Goal: Browse casually: Explore the website without a specific task or goal

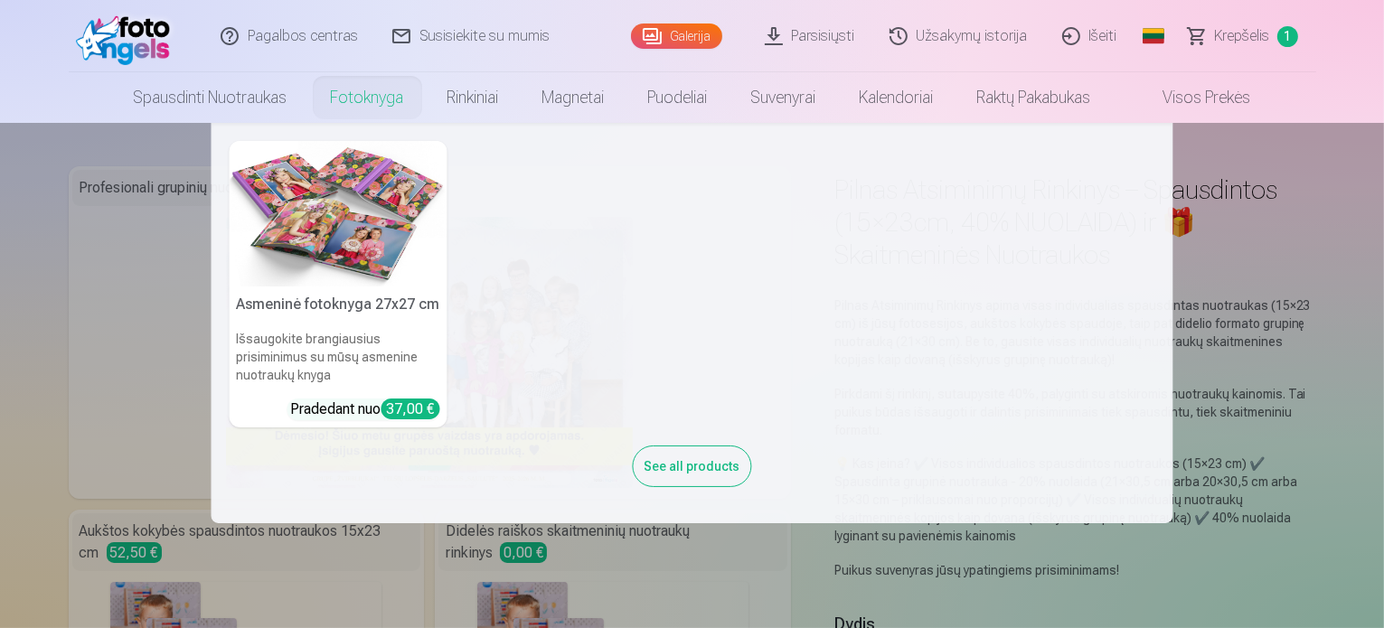
click at [361, 95] on link "Fotoknyga" at bounding box center [367, 97] width 117 height 51
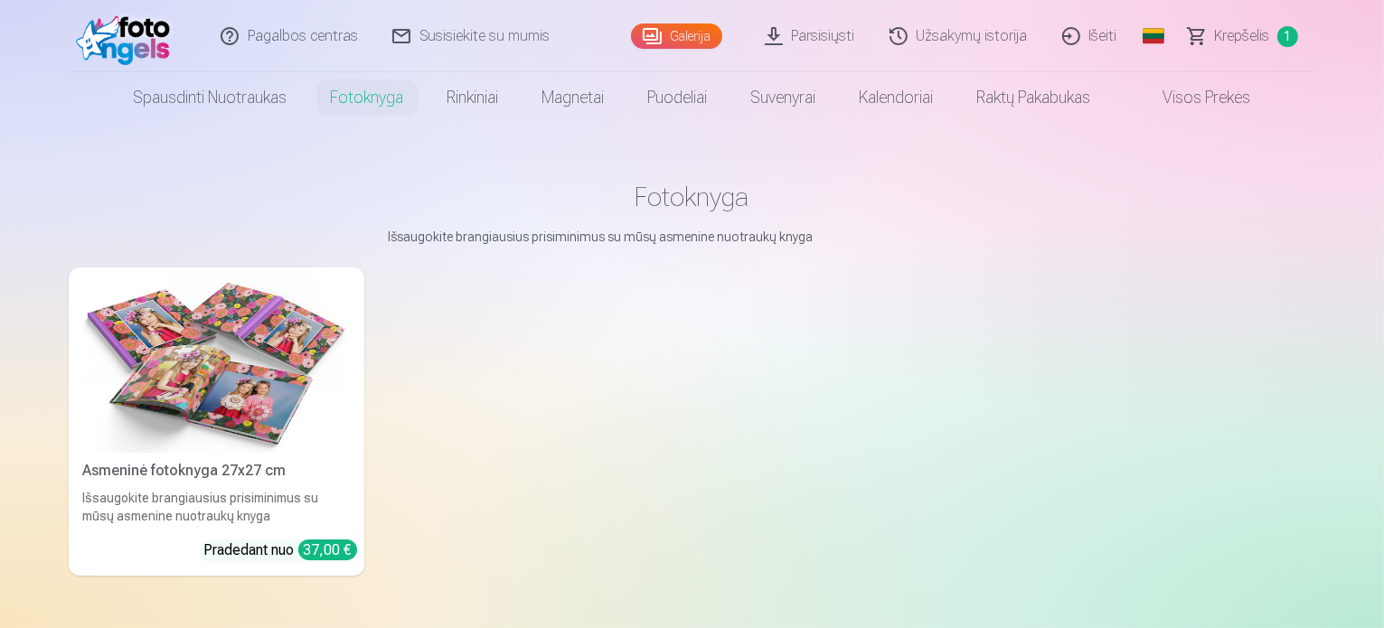
click at [97, 482] on div "Asmeninė fotoknyga 27x27 cm" at bounding box center [216, 471] width 281 height 22
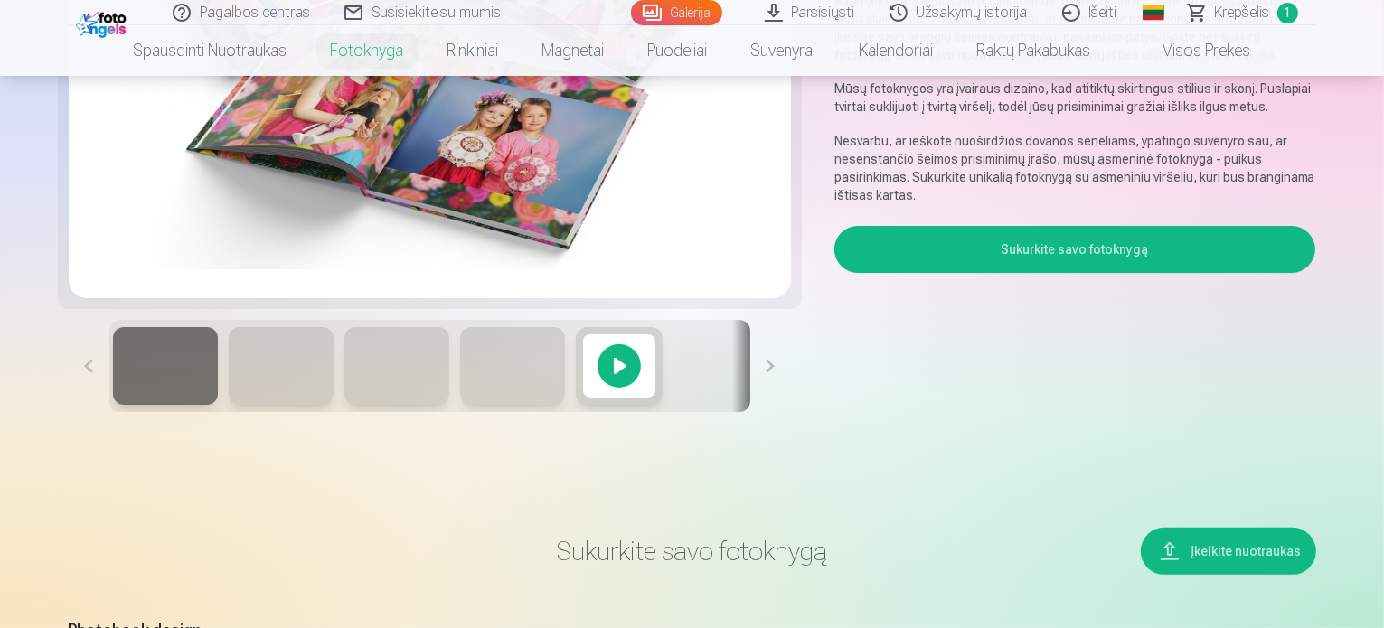
scroll to position [361, 0]
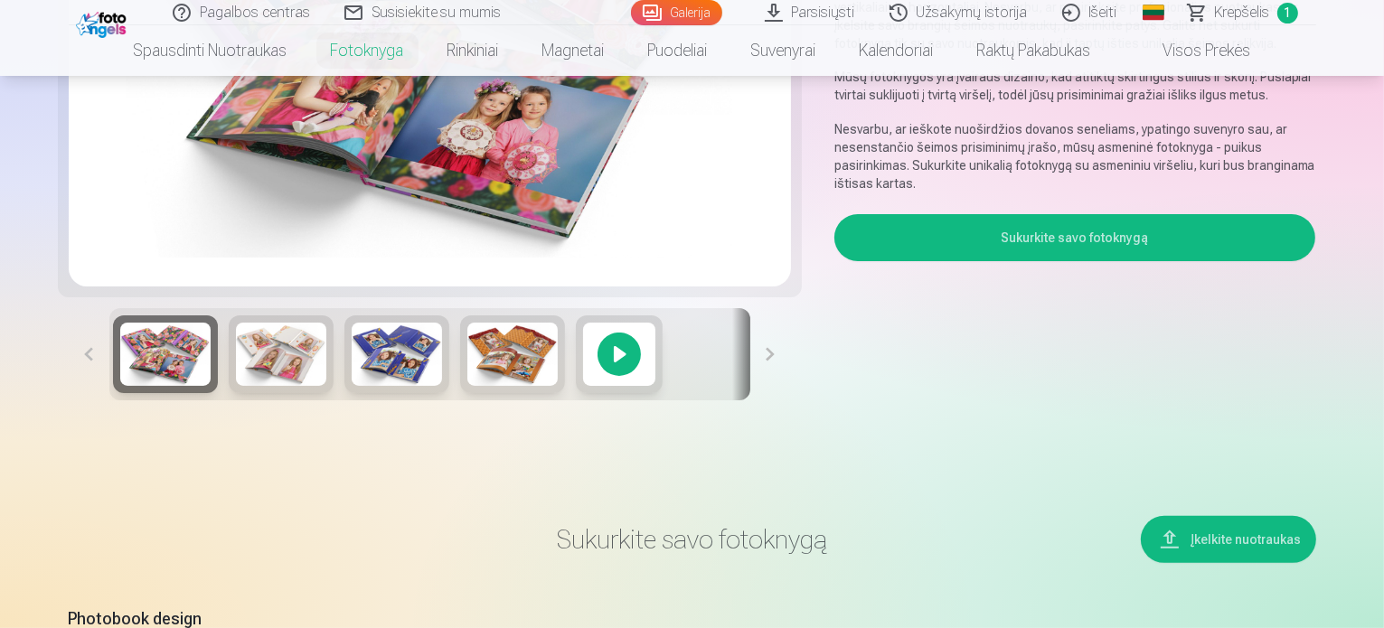
click at [776, 400] on button at bounding box center [770, 354] width 41 height 92
click at [576, 393] on div at bounding box center [619, 354] width 87 height 78
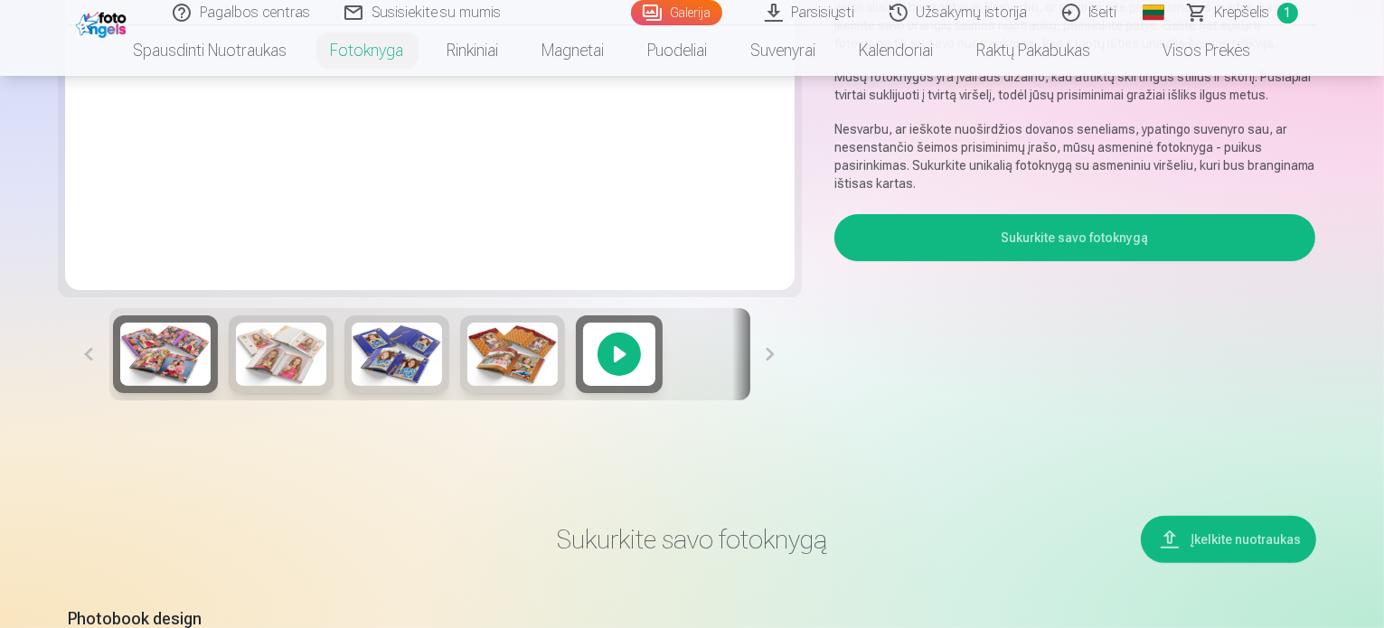
click at [576, 393] on div at bounding box center [619, 354] width 87 height 78
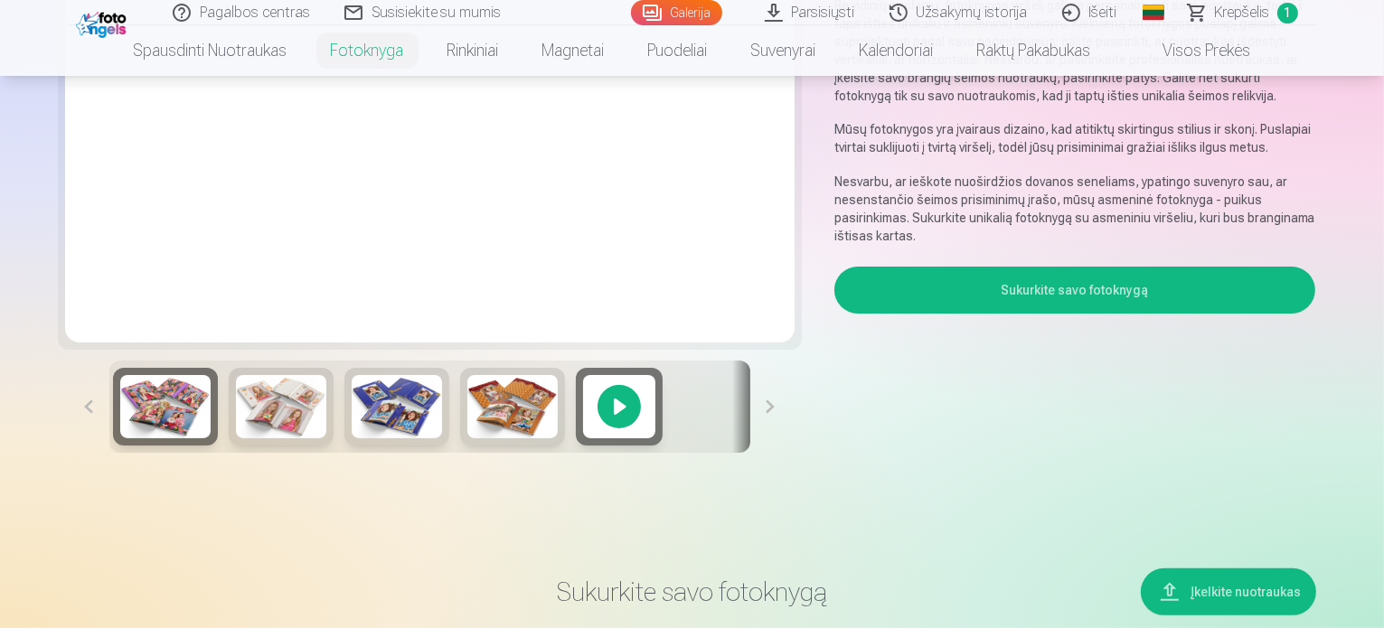
scroll to position [90, 0]
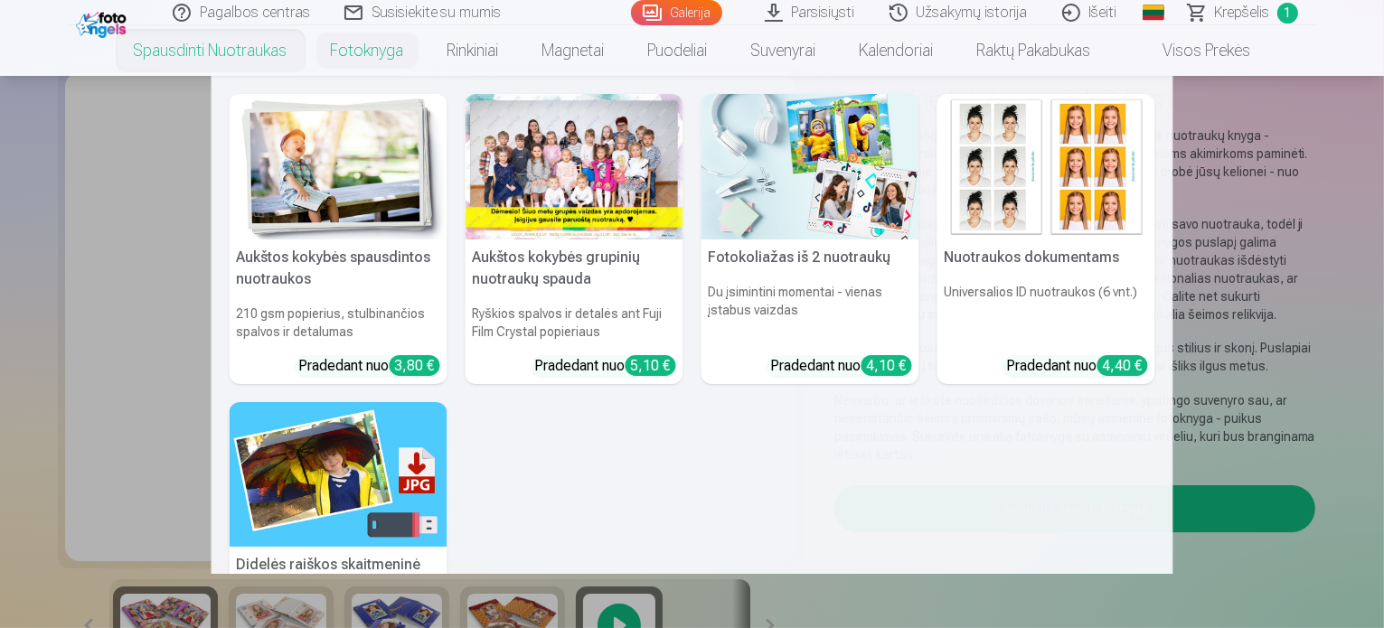
click at [220, 51] on link "Spausdinti nuotraukas" at bounding box center [210, 50] width 197 height 51
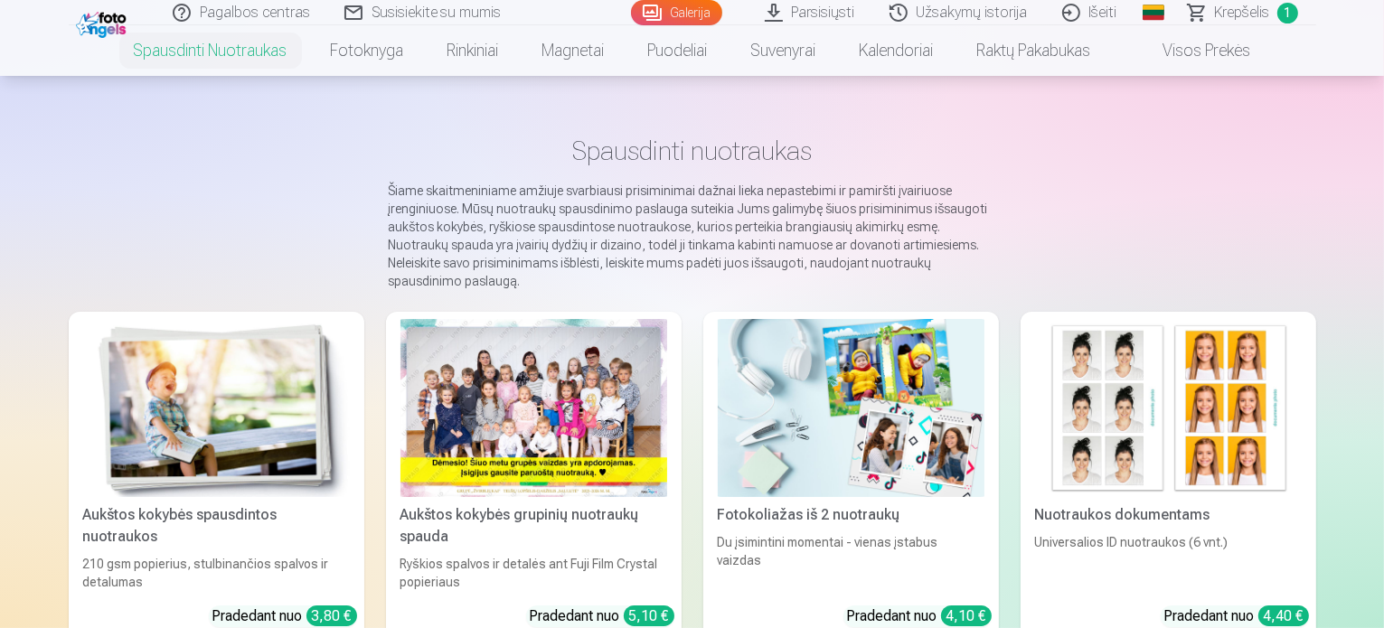
scroll to position [90, 0]
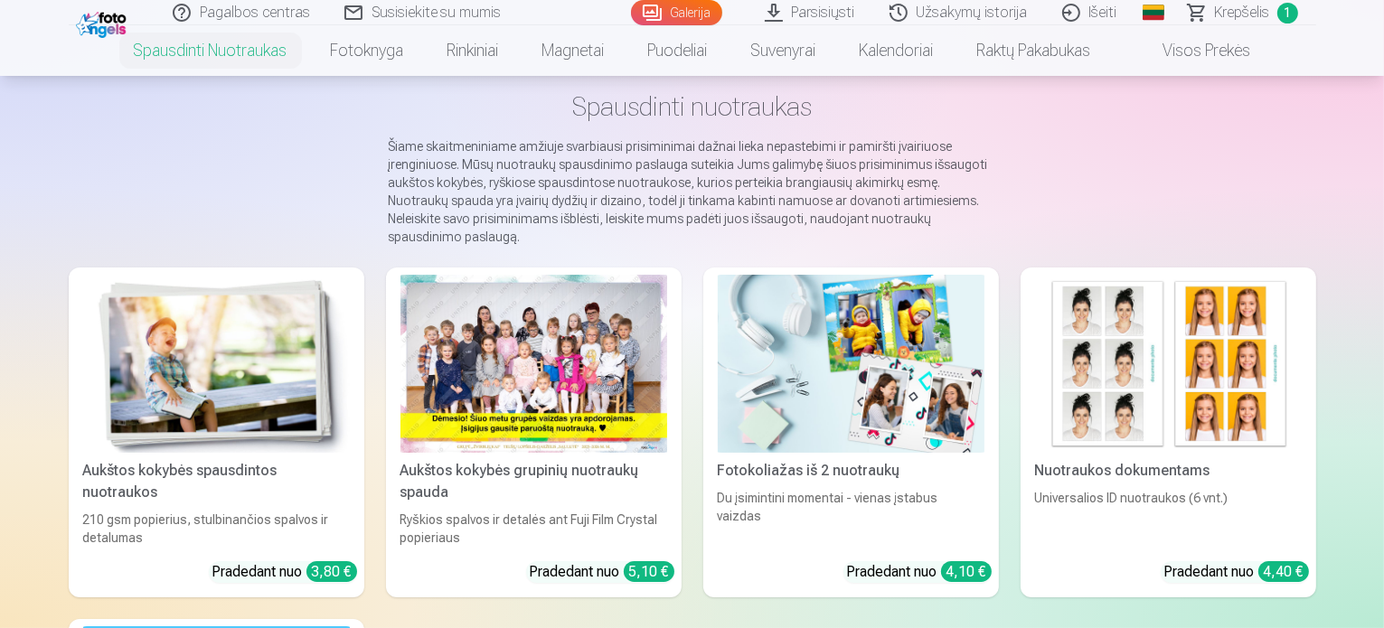
click at [546, 328] on div at bounding box center [533, 364] width 267 height 178
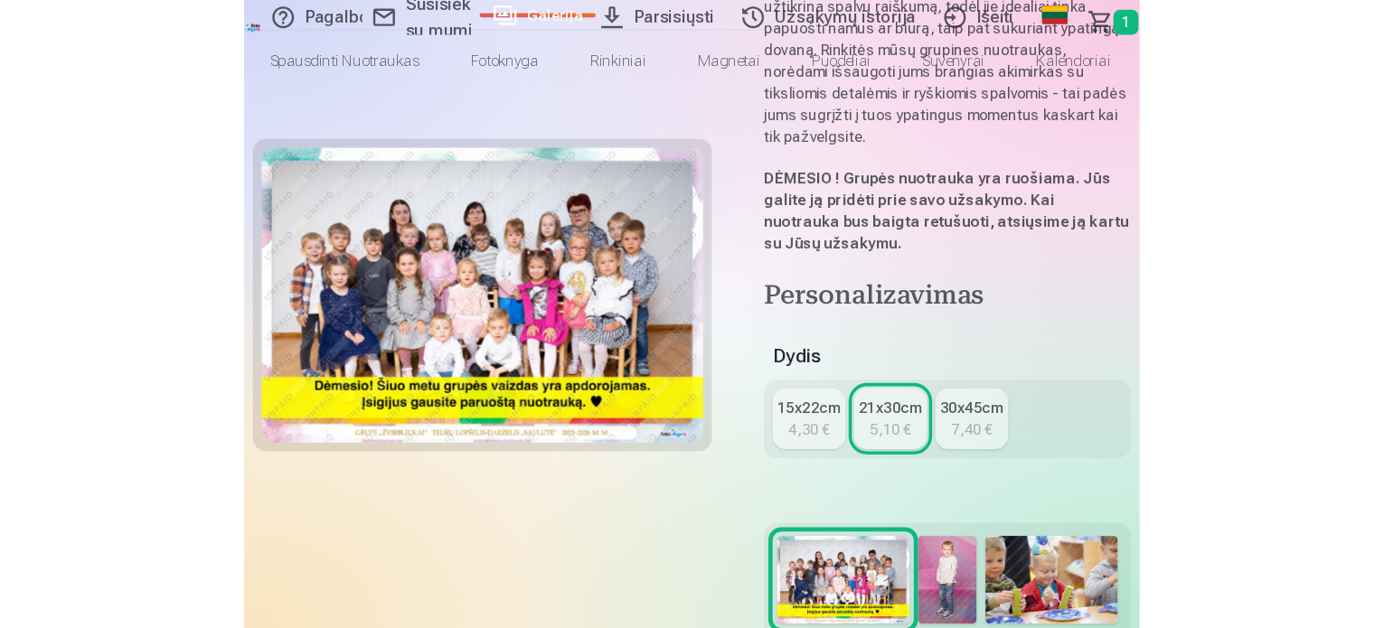
scroll to position [181, 0]
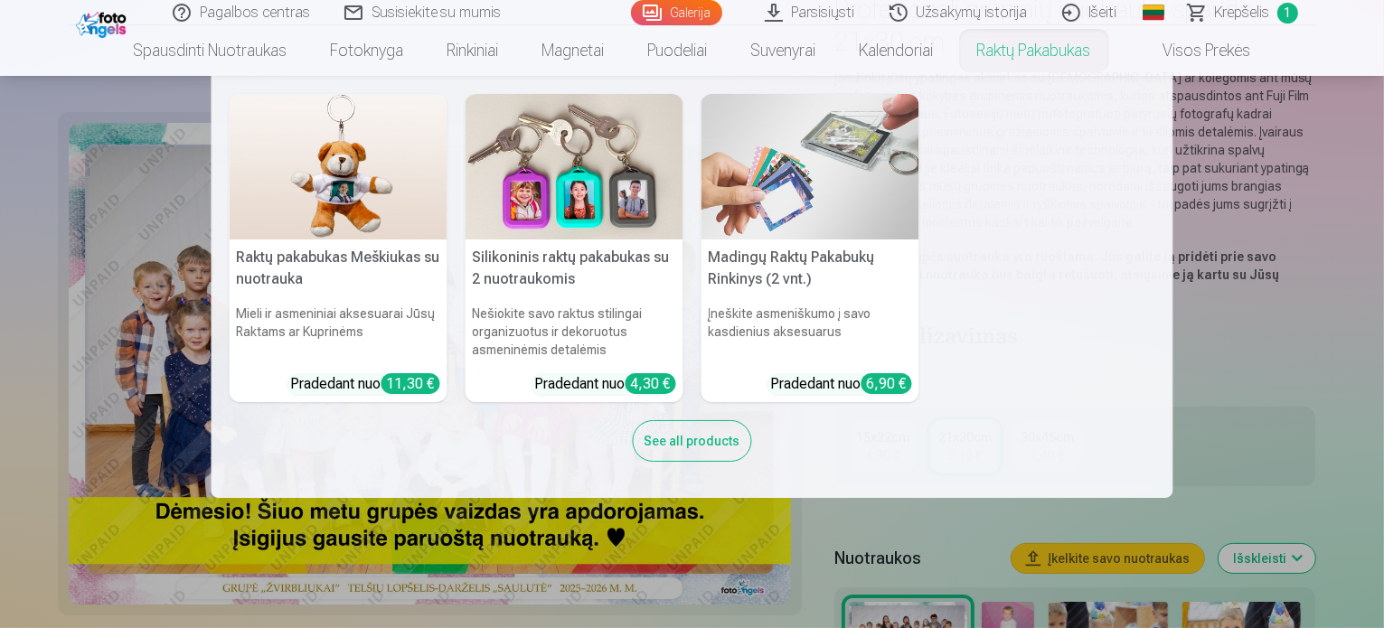
click at [1280, 388] on nav "Raktų pakabukas Meškiukas su nuotrauka Mieli ir asmeniniai aksesuarai Jūsų Rakt…" at bounding box center [692, 287] width 1384 height 422
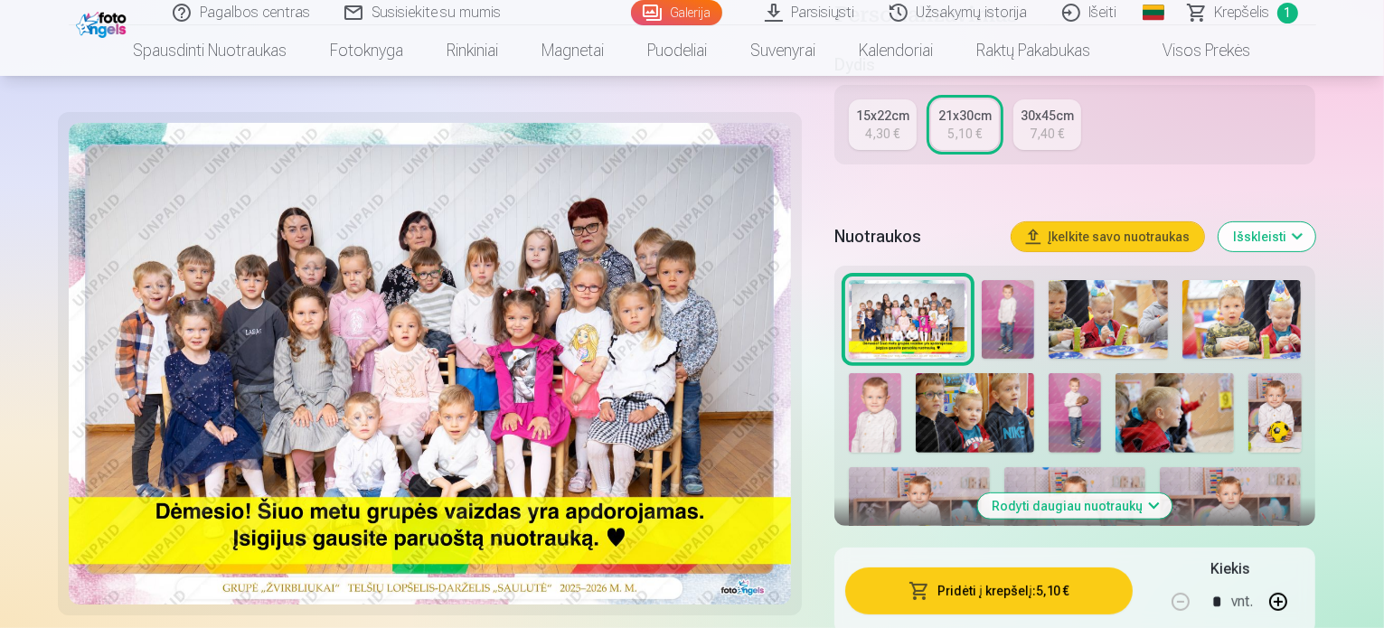
scroll to position [542, 0]
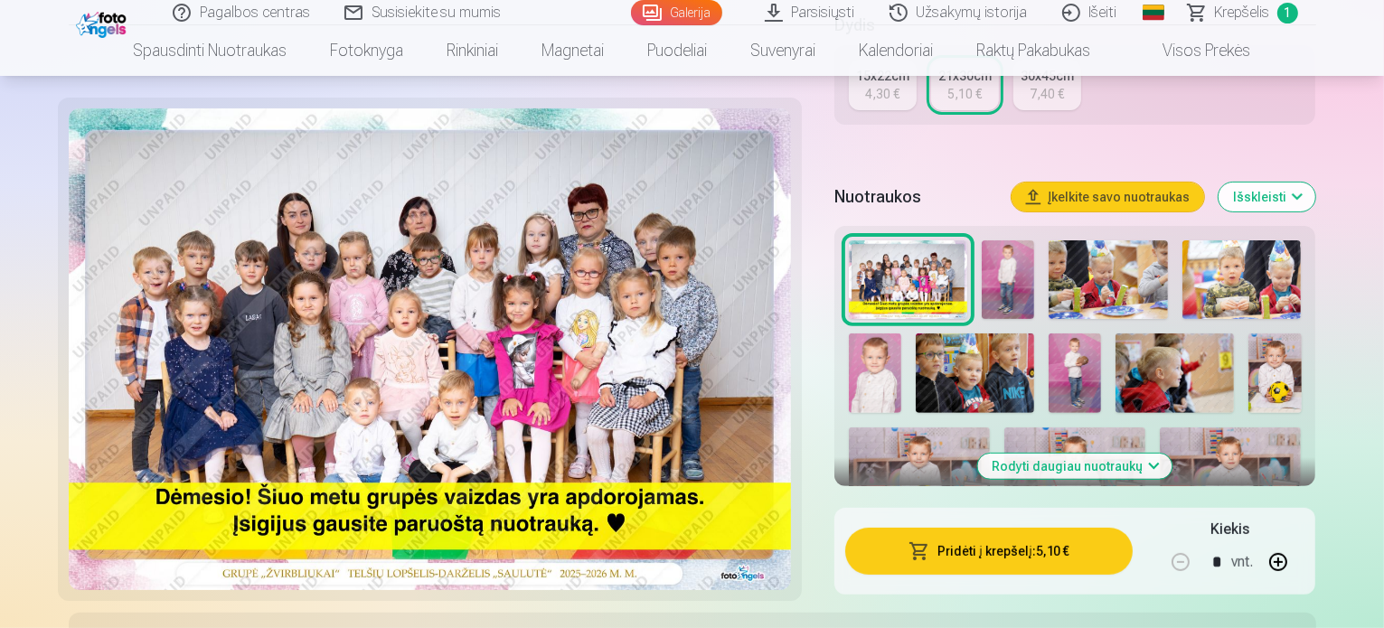
click at [1130, 454] on button "Rodyti daugiau nuotraukų" at bounding box center [1075, 466] width 194 height 25
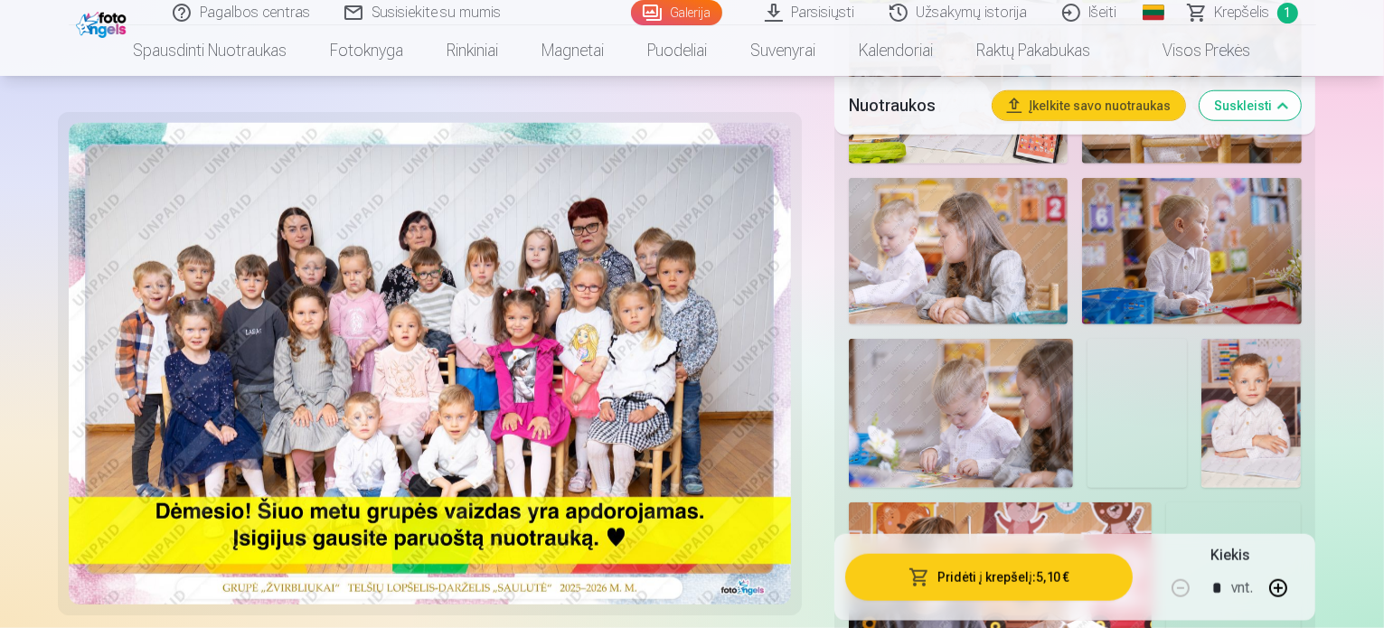
scroll to position [1807, 0]
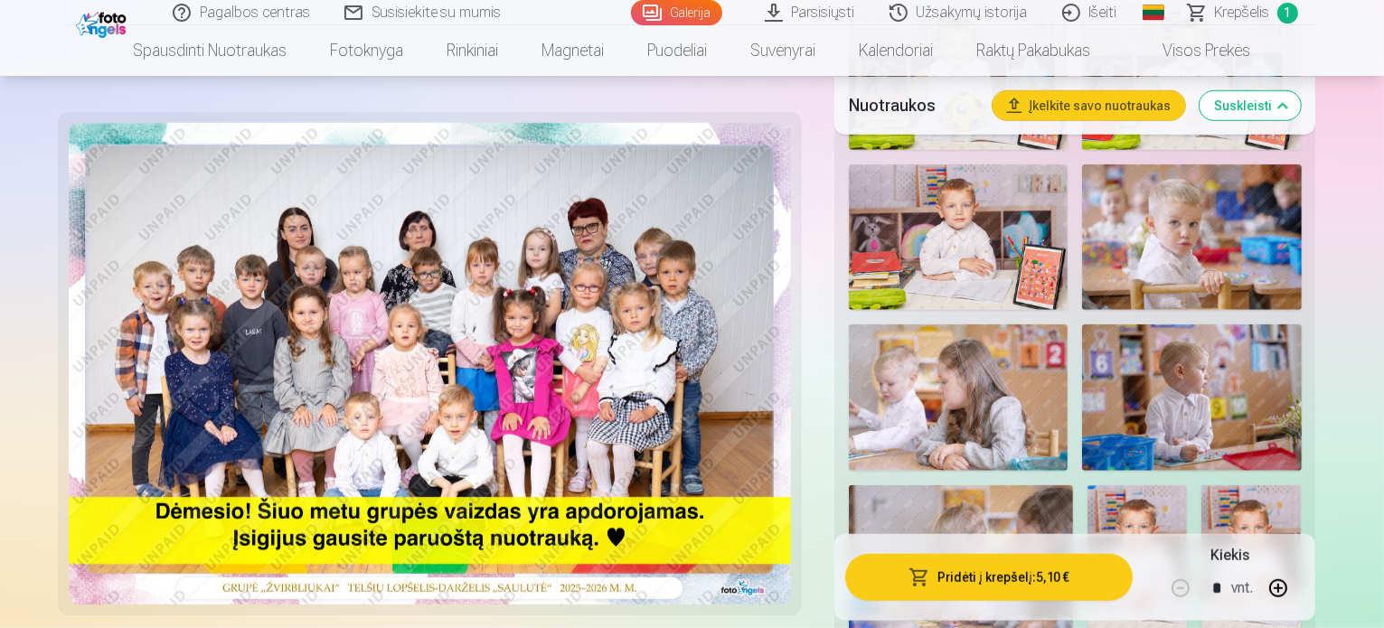
scroll to position [1627, 0]
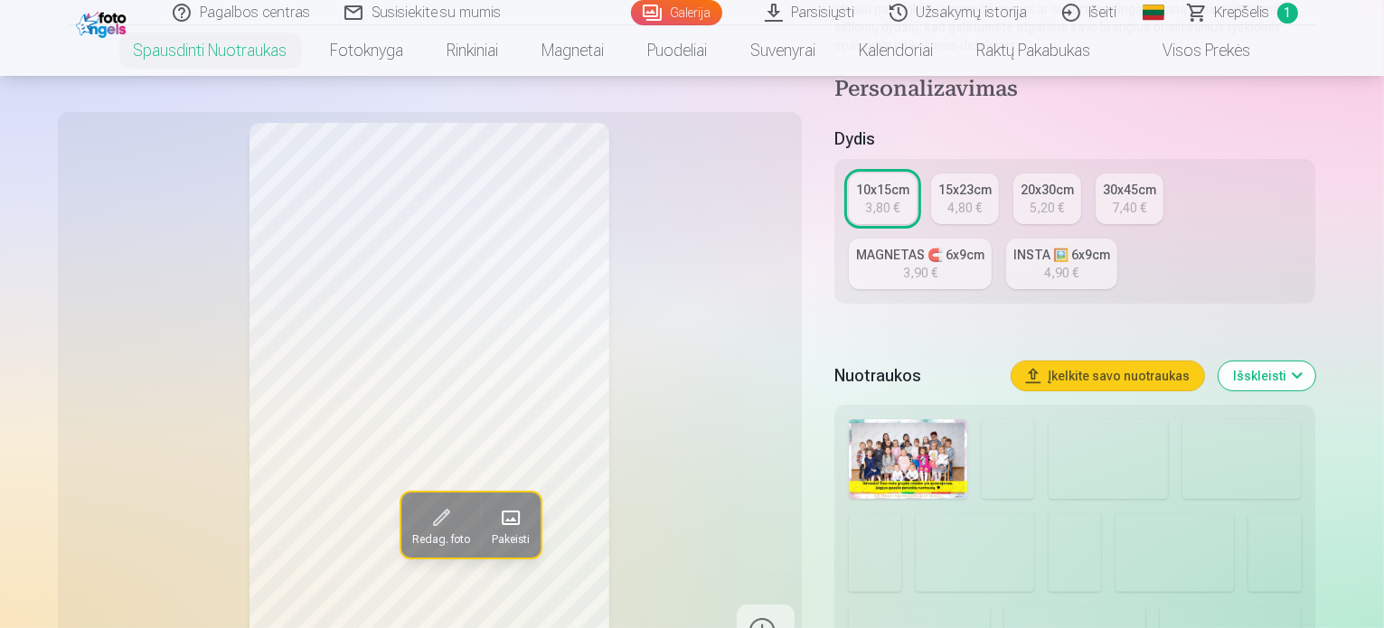
scroll to position [452, 0]
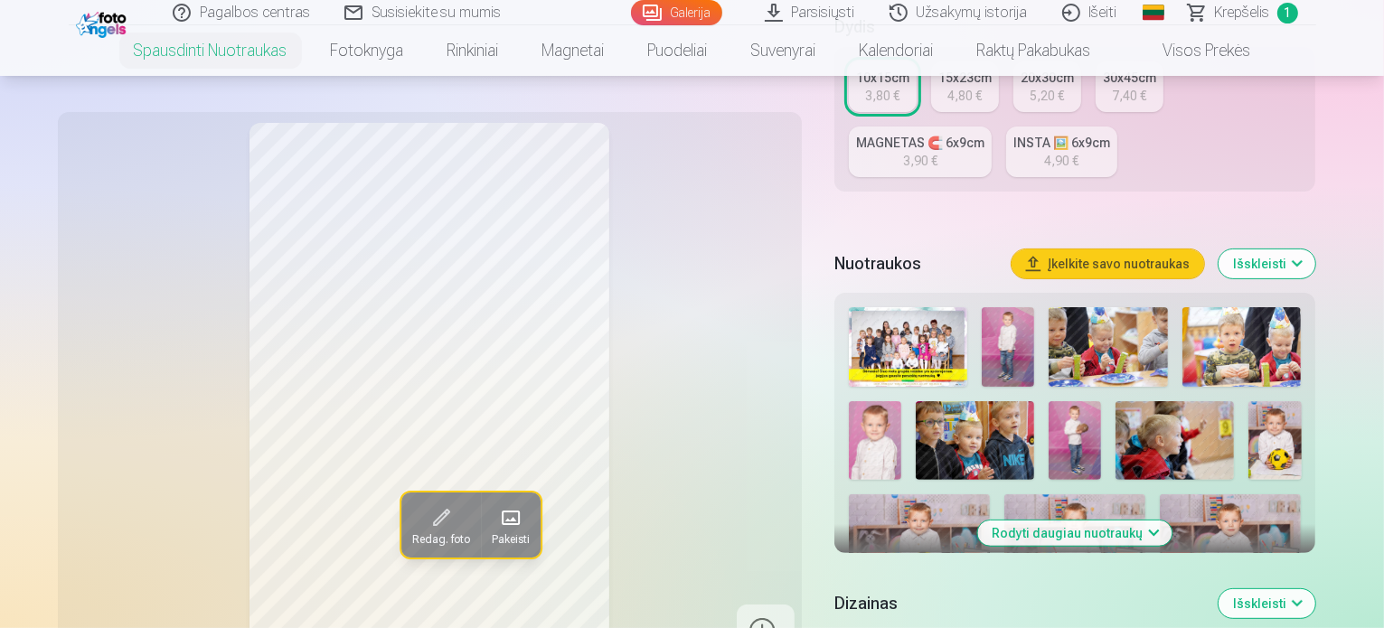
click at [1072, 521] on button "Rodyti daugiau nuotraukų" at bounding box center [1075, 533] width 194 height 25
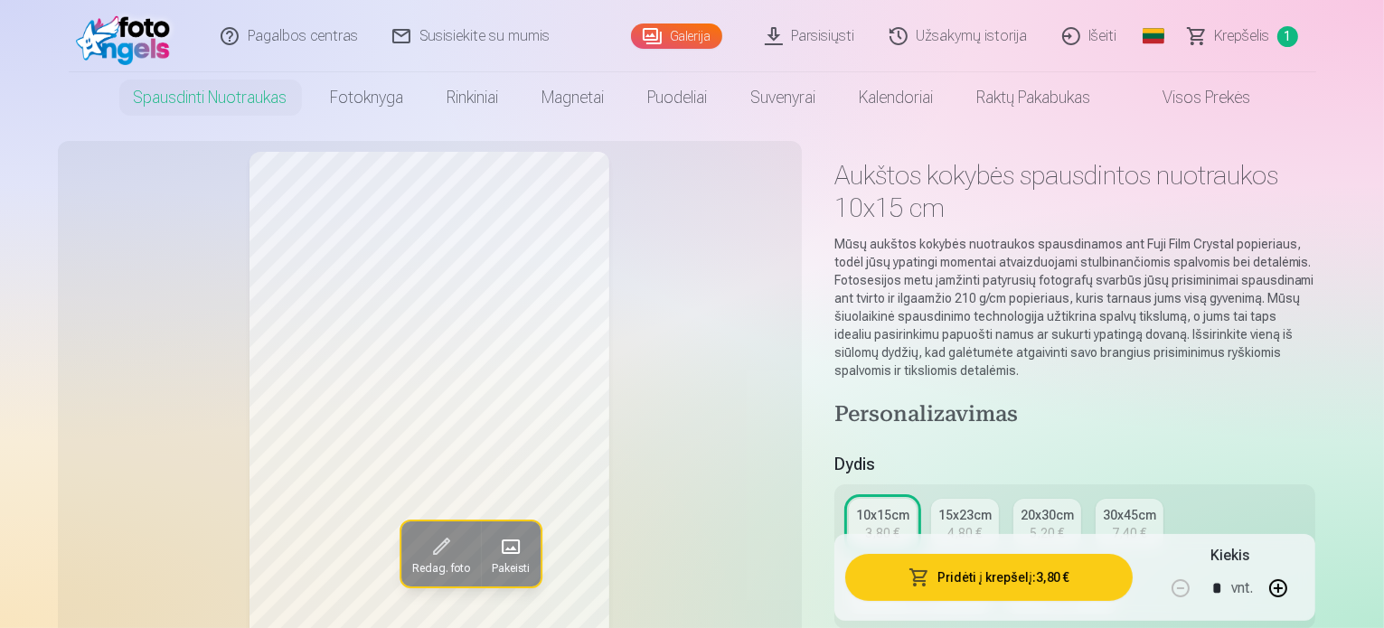
scroll to position [0, 0]
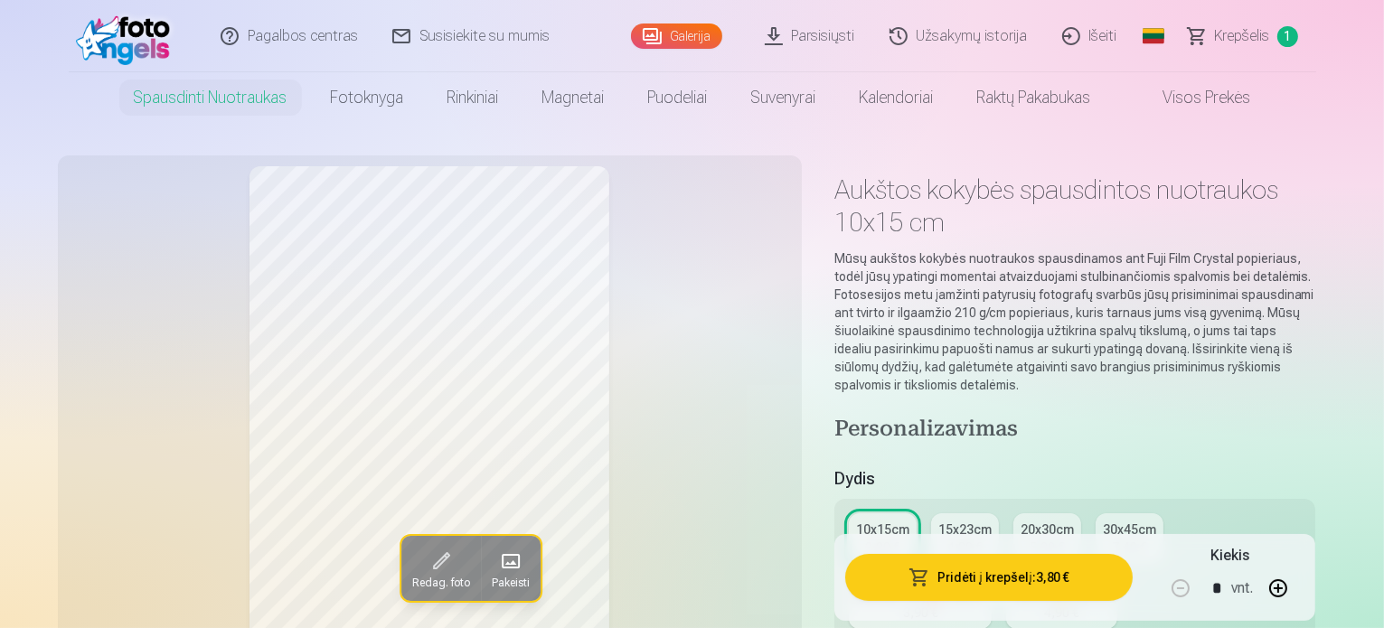
click at [1179, 104] on link "Visos prekės" at bounding box center [1192, 97] width 160 height 51
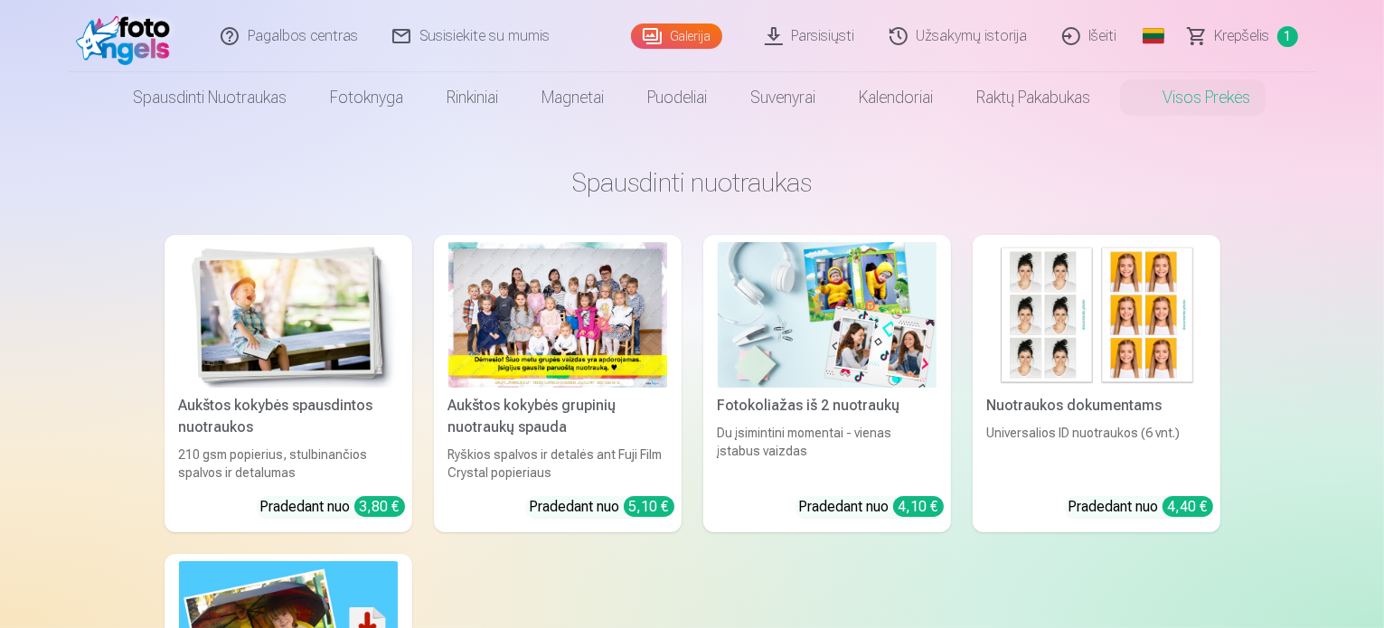
click at [1175, 100] on link "Visos prekės" at bounding box center [1192, 97] width 160 height 51
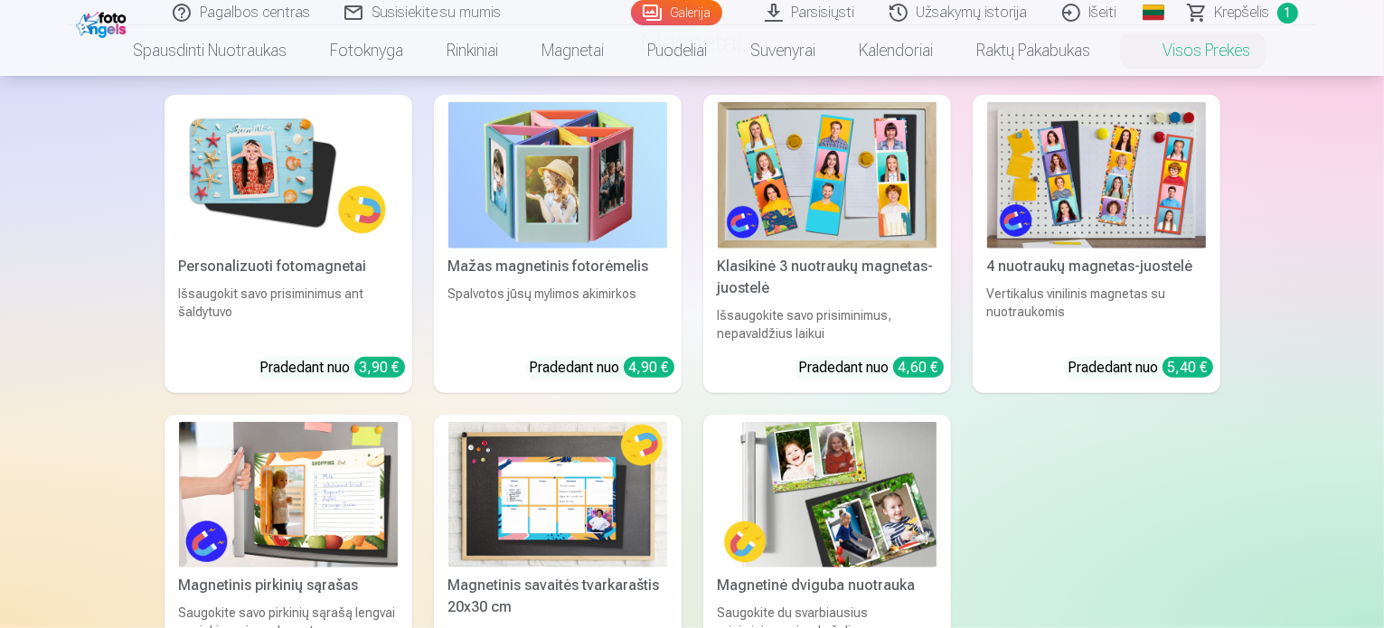
scroll to position [1807, 0]
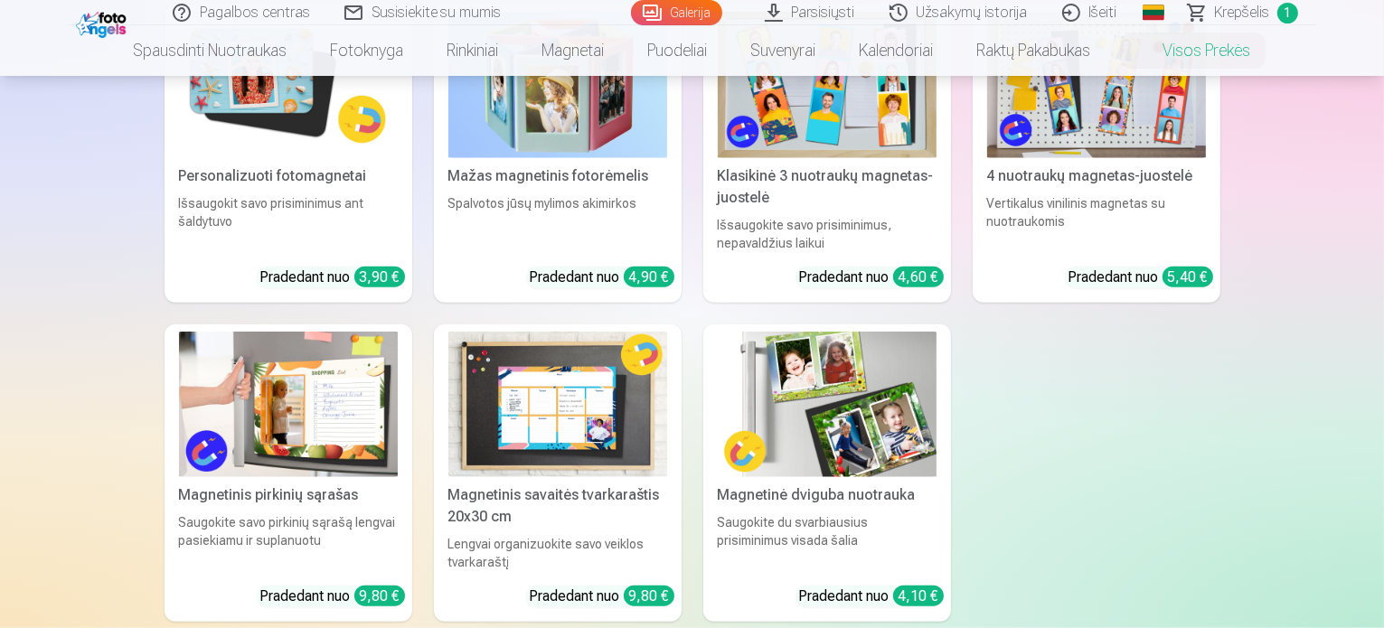
click at [518, 402] on img at bounding box center [557, 404] width 219 height 145
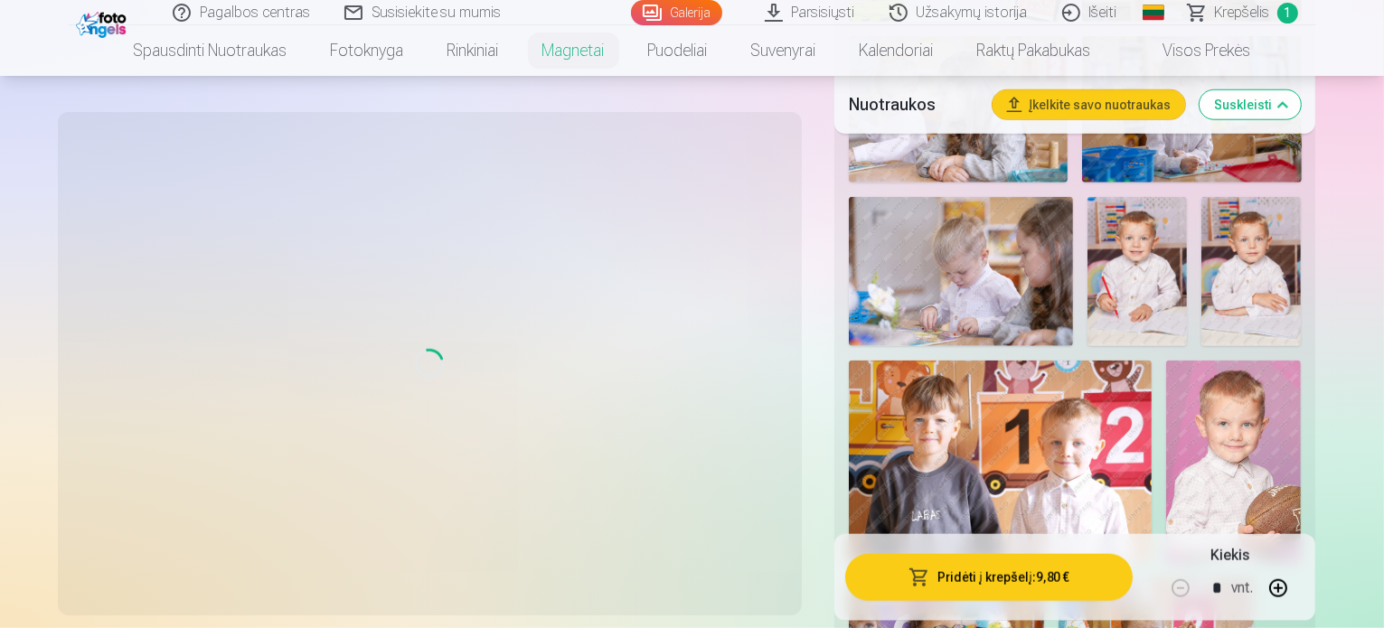
scroll to position [1717, 0]
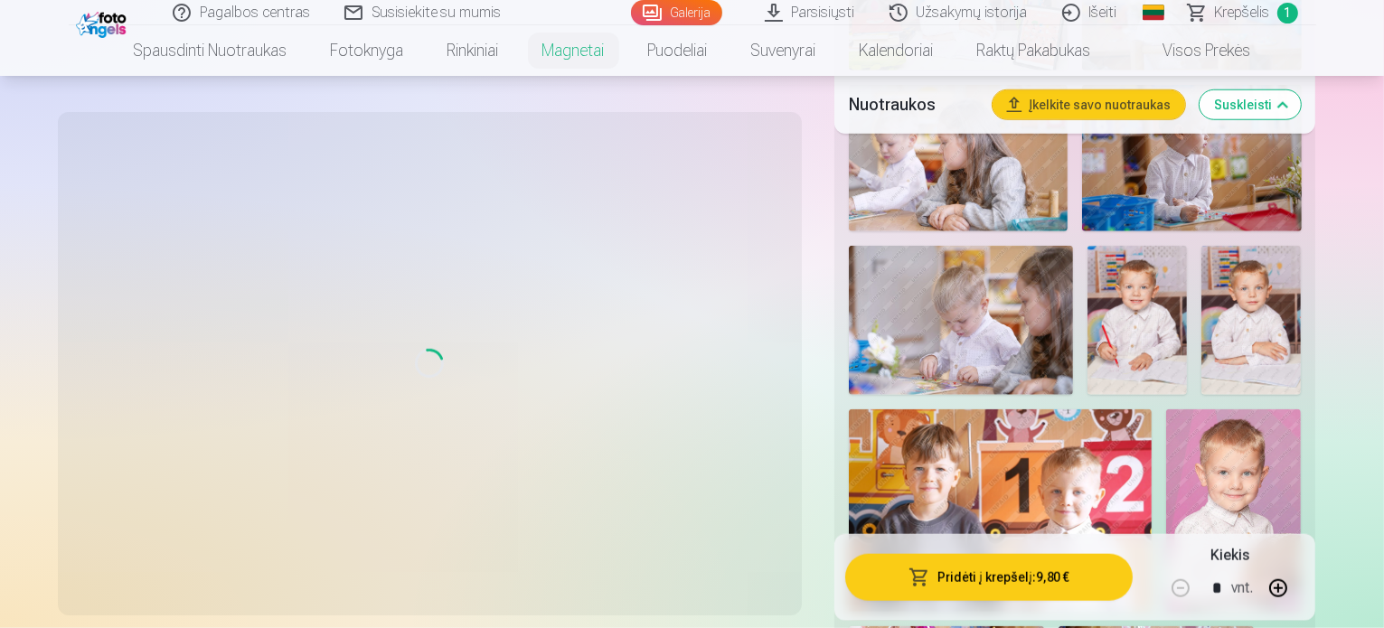
click at [1193, 43] on link "Visos prekės" at bounding box center [1192, 50] width 160 height 51
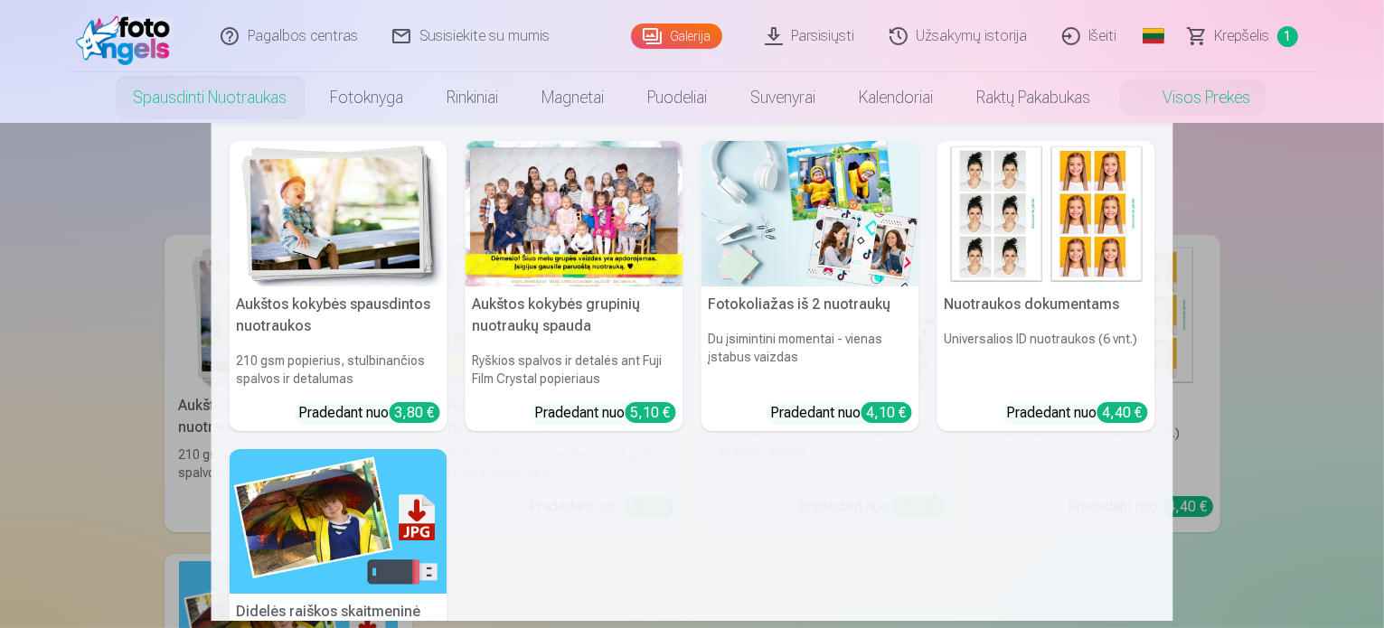
click at [1090, 194] on img at bounding box center [1046, 213] width 218 height 145
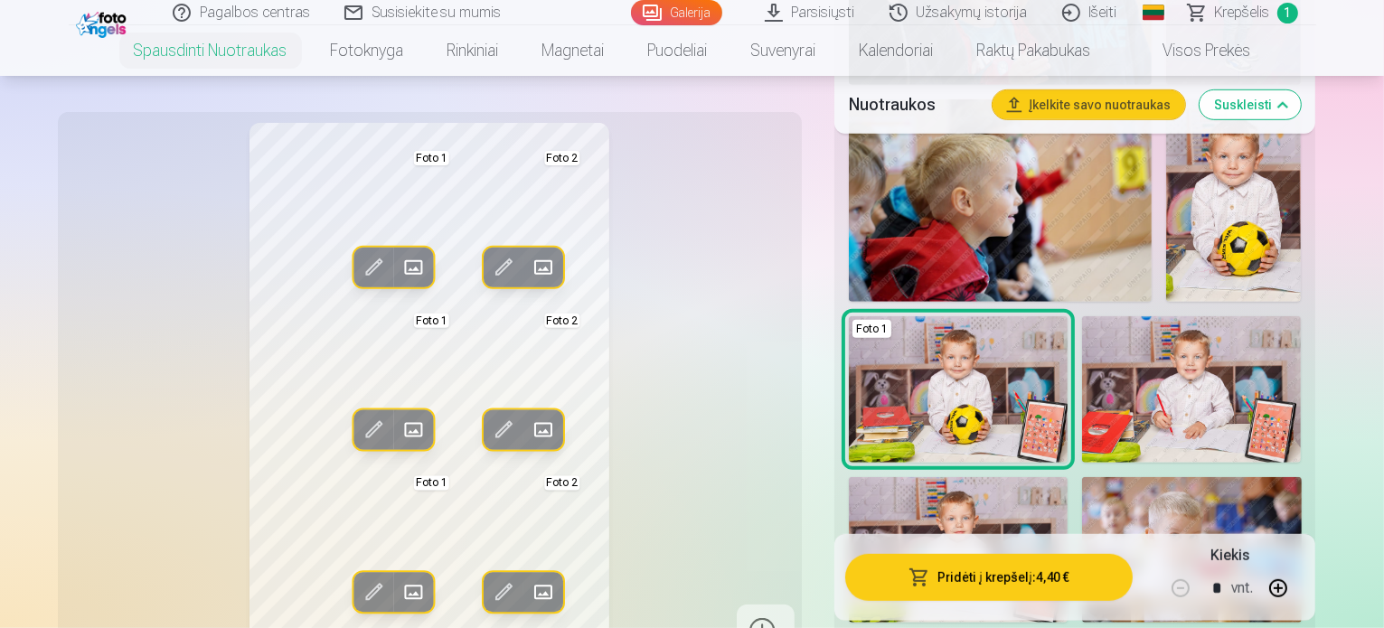
scroll to position [1265, 0]
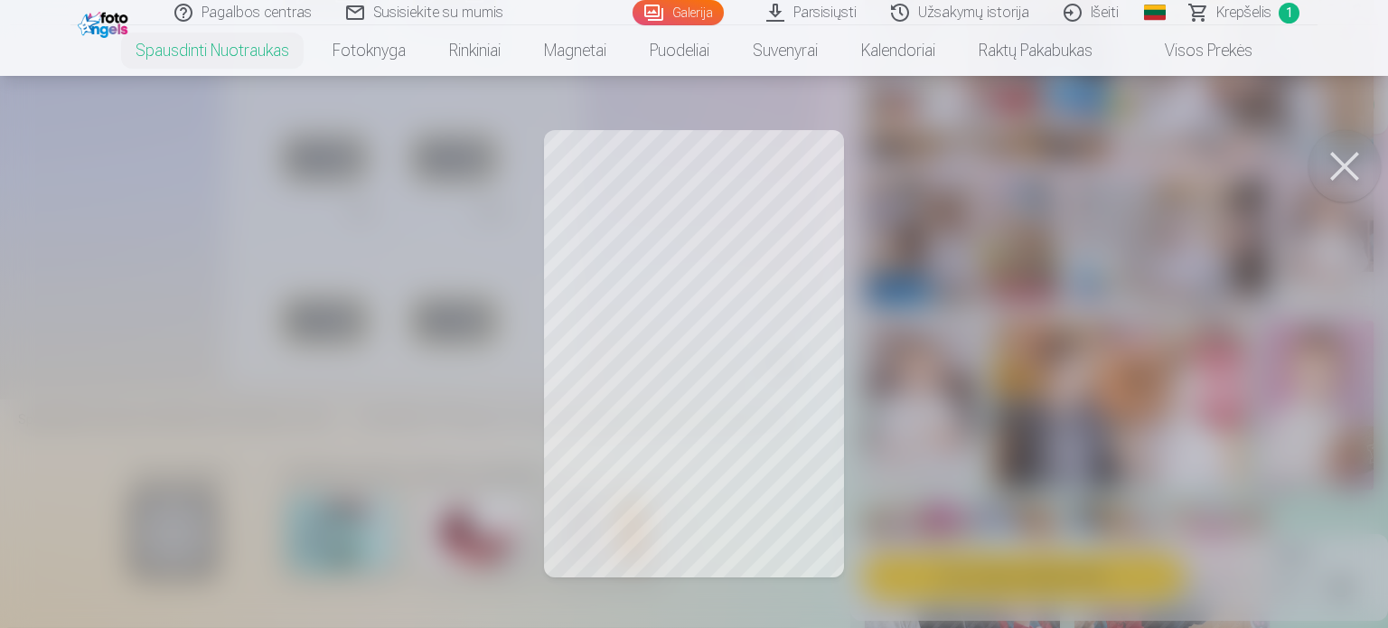
drag, startPoint x: 742, startPoint y: 205, endPoint x: 753, endPoint y: 248, distance: 43.8
click at [753, 248] on div at bounding box center [694, 314] width 1388 height 628
click at [1346, 172] on button at bounding box center [1345, 166] width 72 height 72
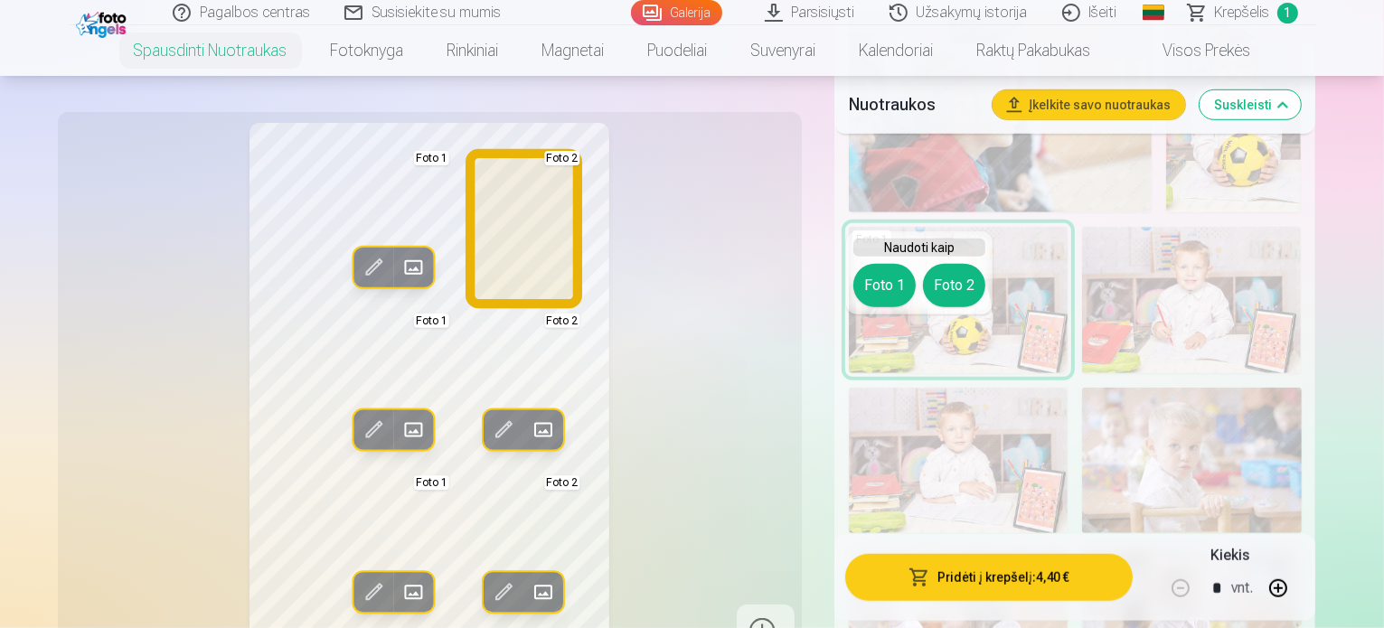
click at [940, 283] on button "Foto 2" at bounding box center [954, 285] width 62 height 43
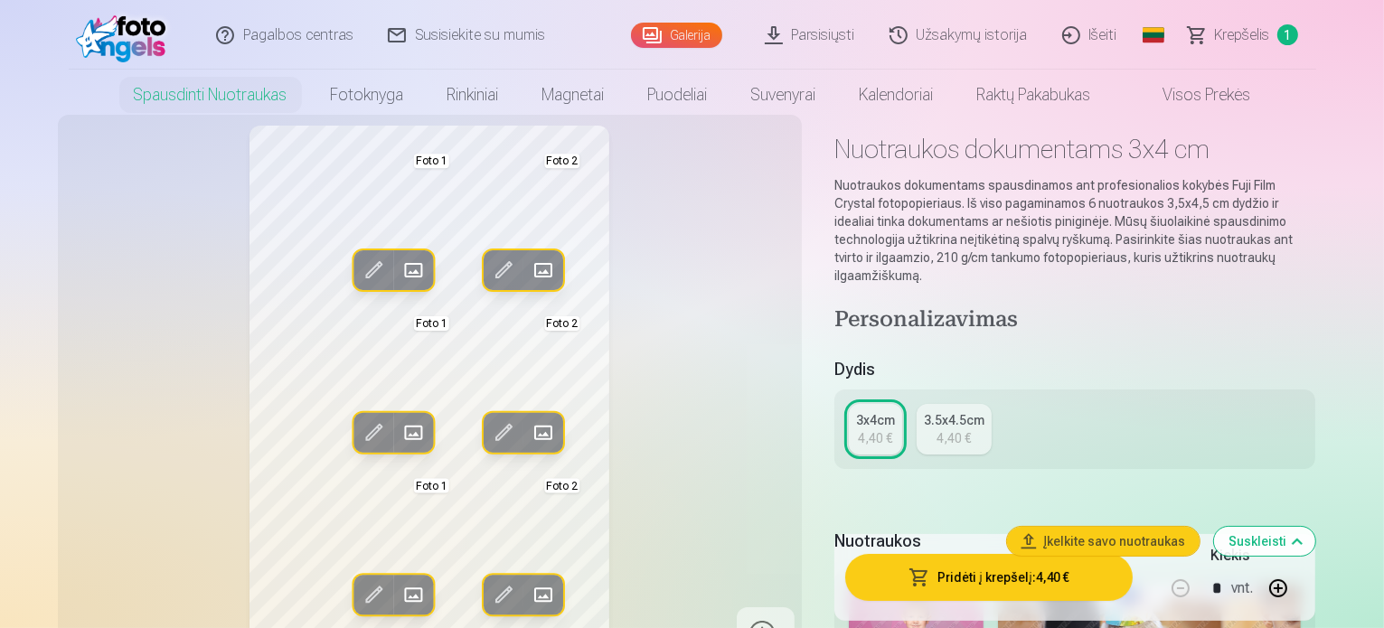
scroll to position [0, 0]
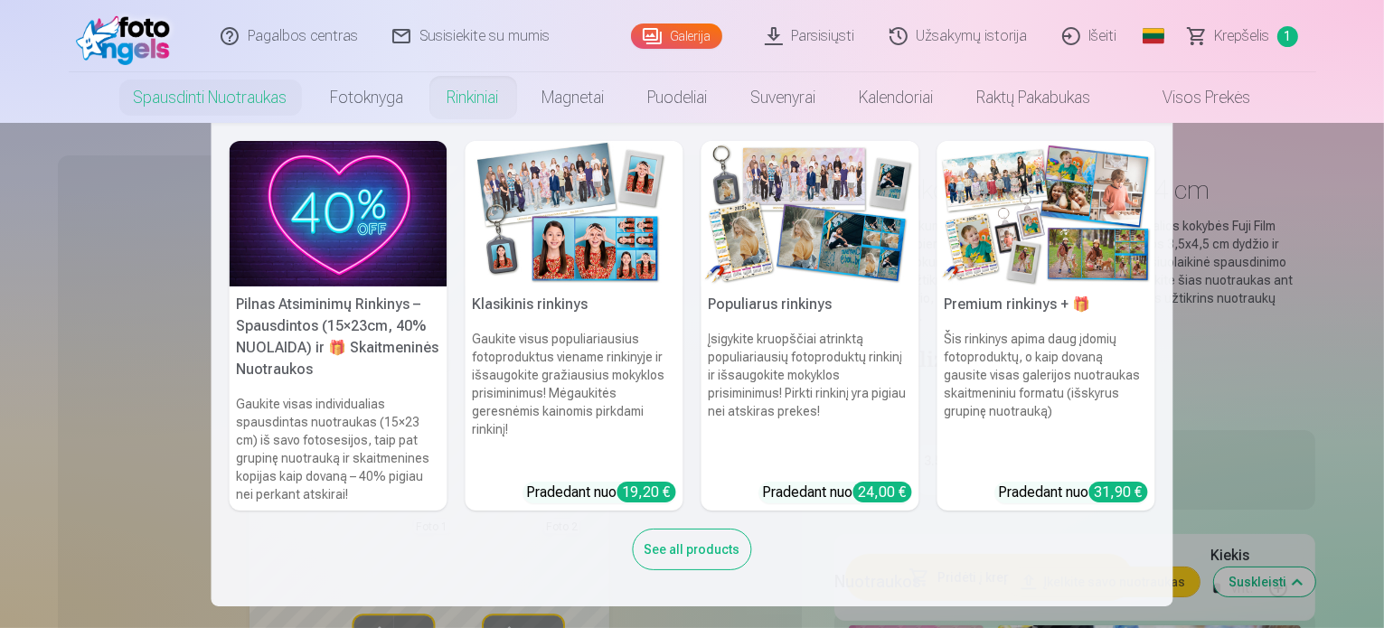
click at [462, 97] on link "Rinkiniai" at bounding box center [473, 97] width 95 height 51
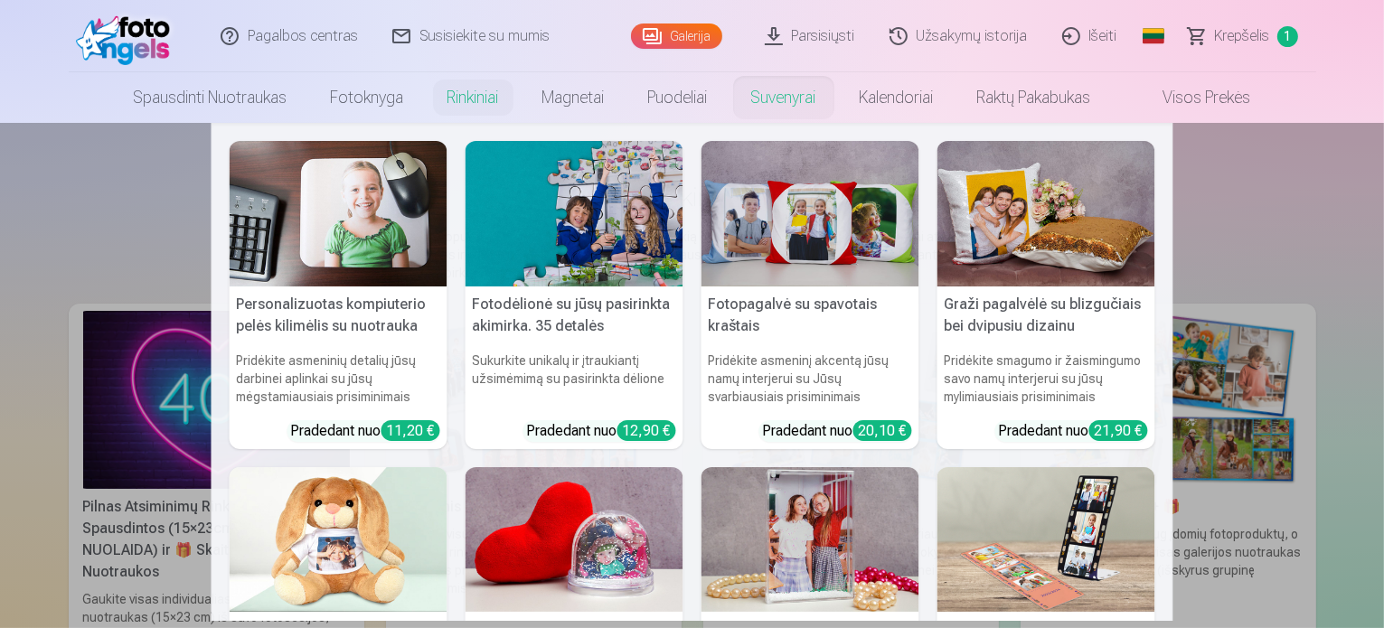
click at [776, 108] on link "Suvenyrai" at bounding box center [783, 97] width 108 height 51
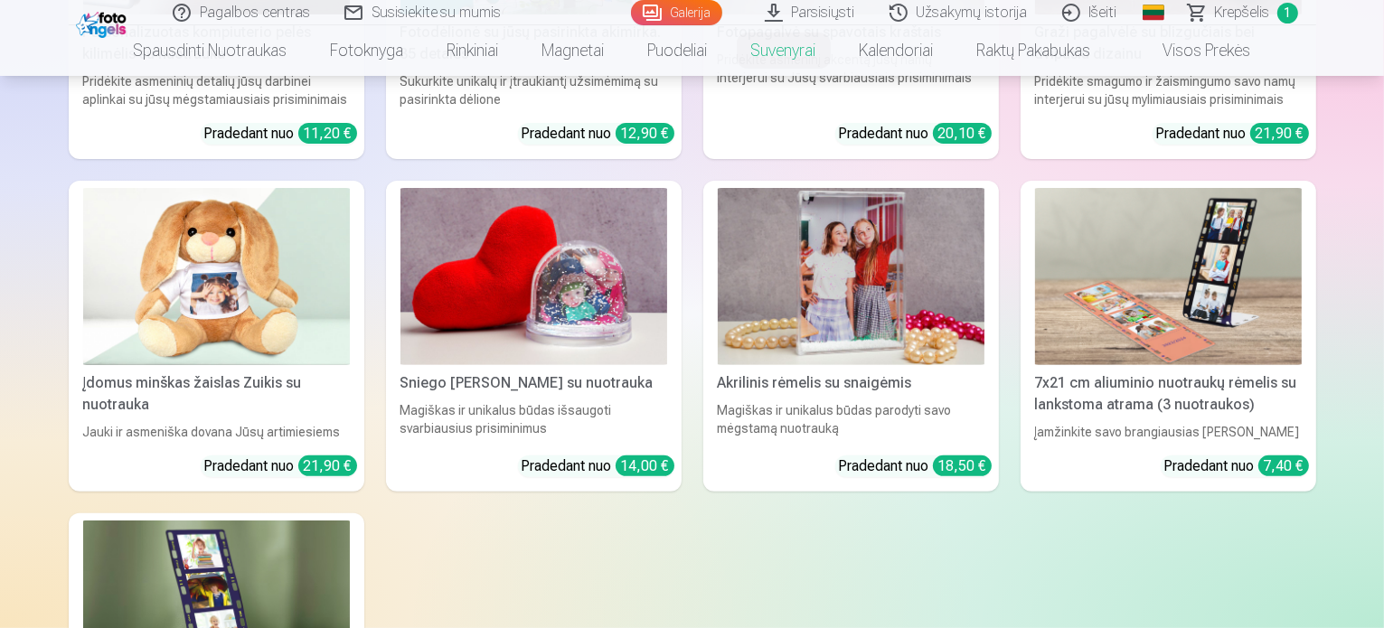
scroll to position [542, 0]
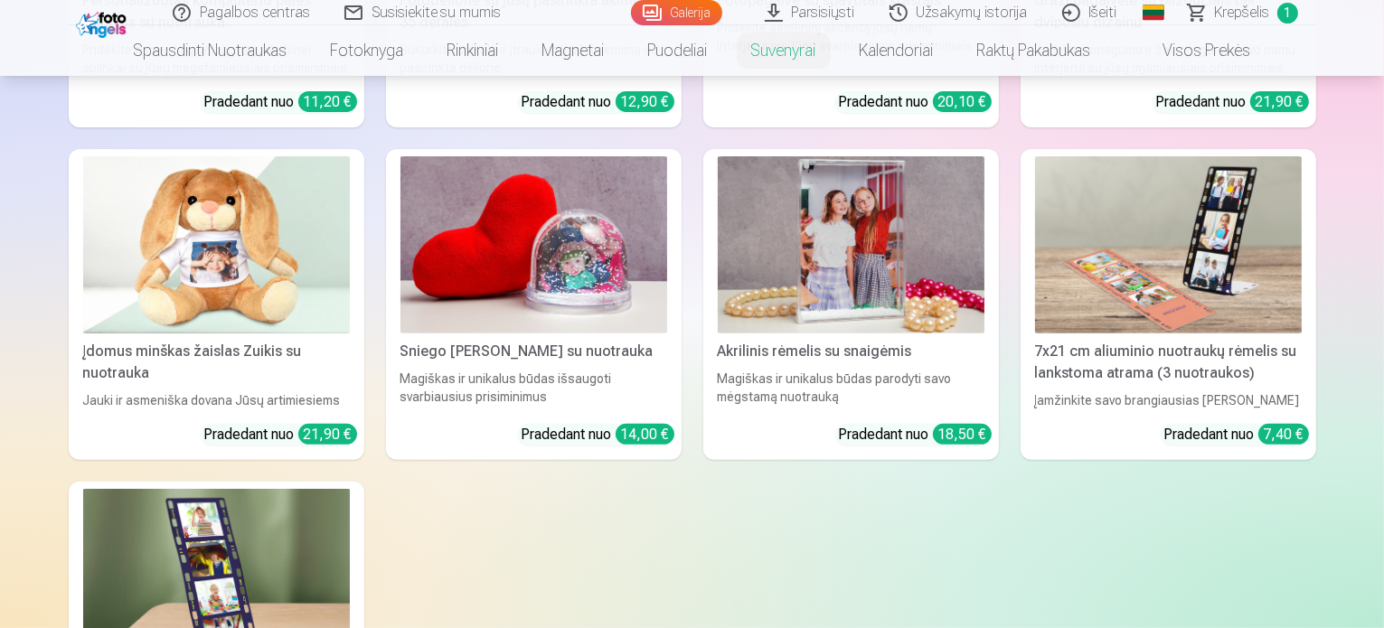
click at [851, 404] on link "Akrilinis rėmelis su snaigėmis Magiškas ir unikalus būdas parodyti savo mėgstam…" at bounding box center [851, 305] width 296 height 312
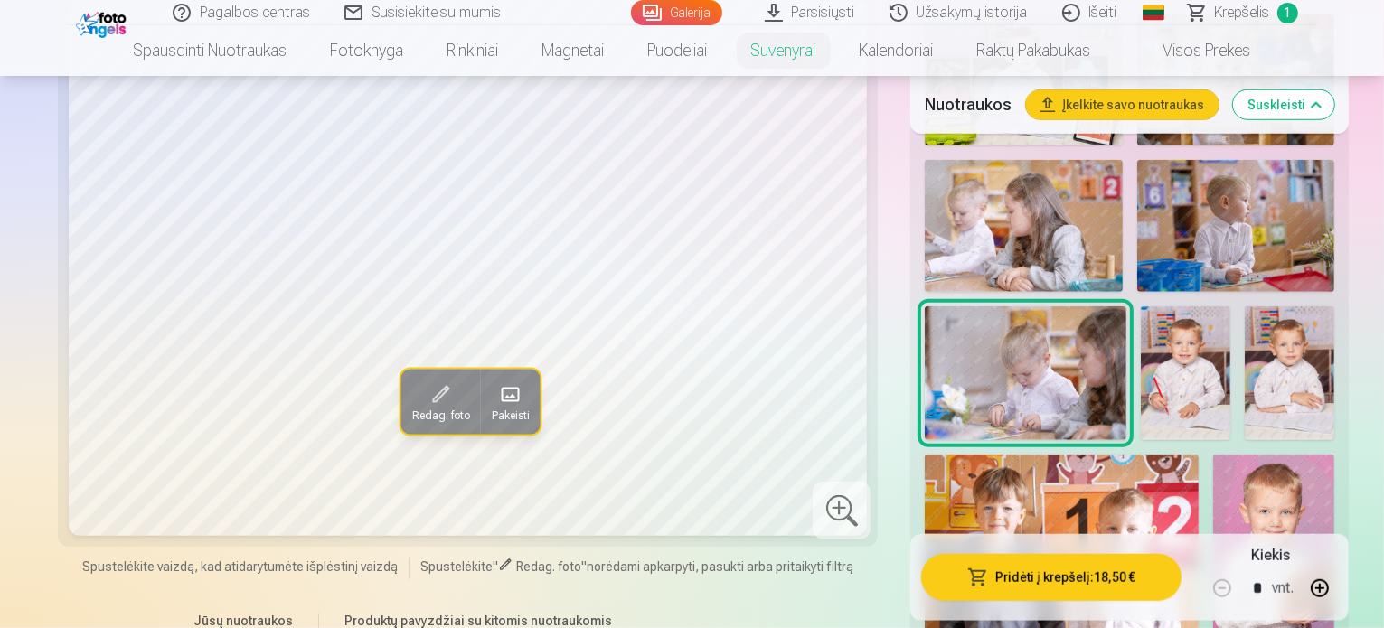
scroll to position [1446, 0]
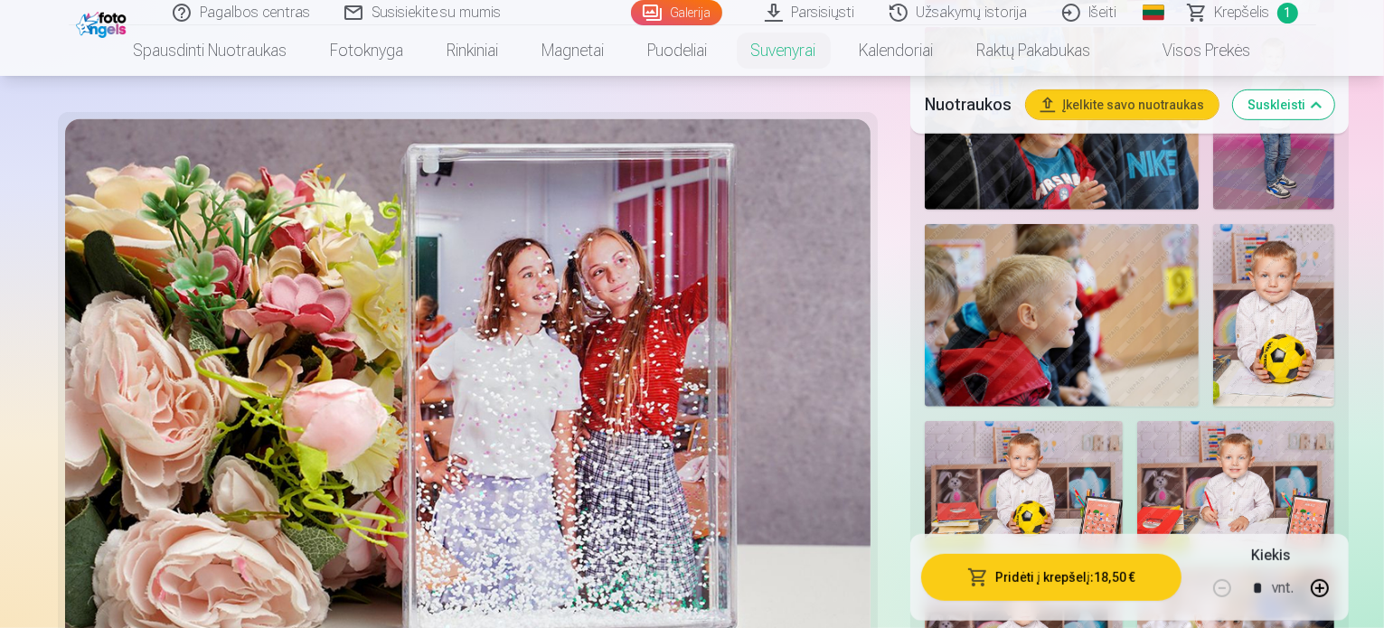
scroll to position [904, 0]
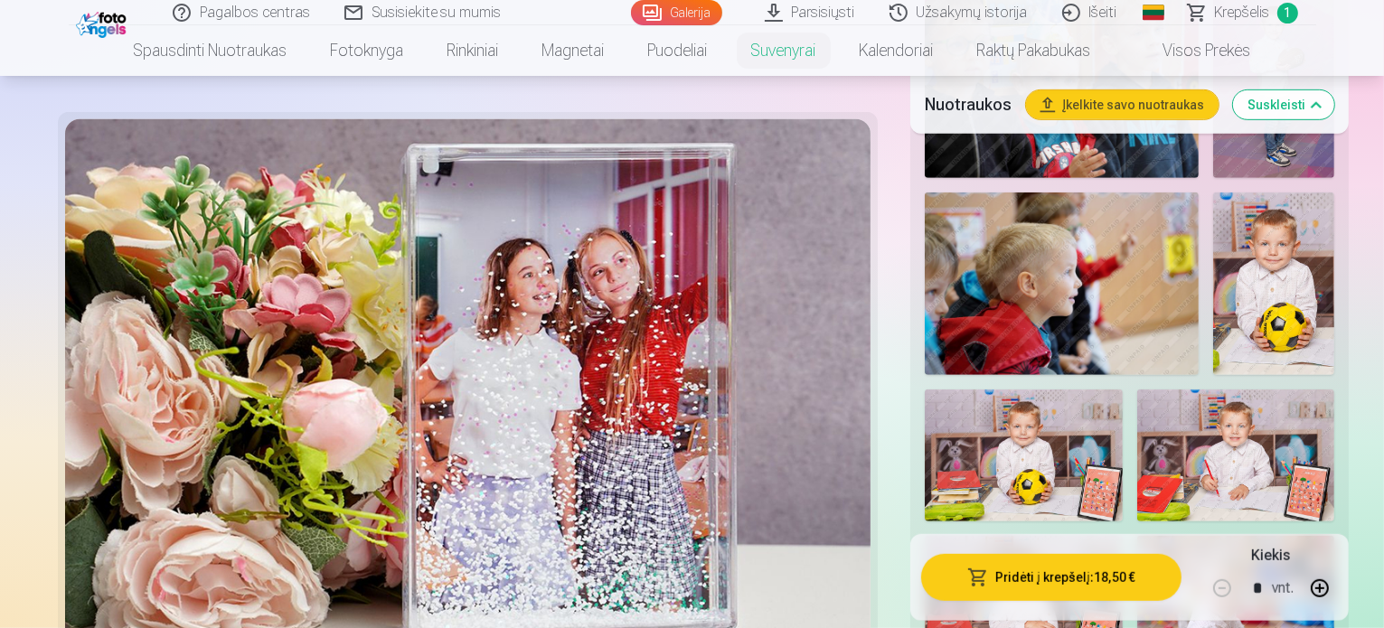
click at [1137, 536] on img at bounding box center [1236, 602] width 198 height 132
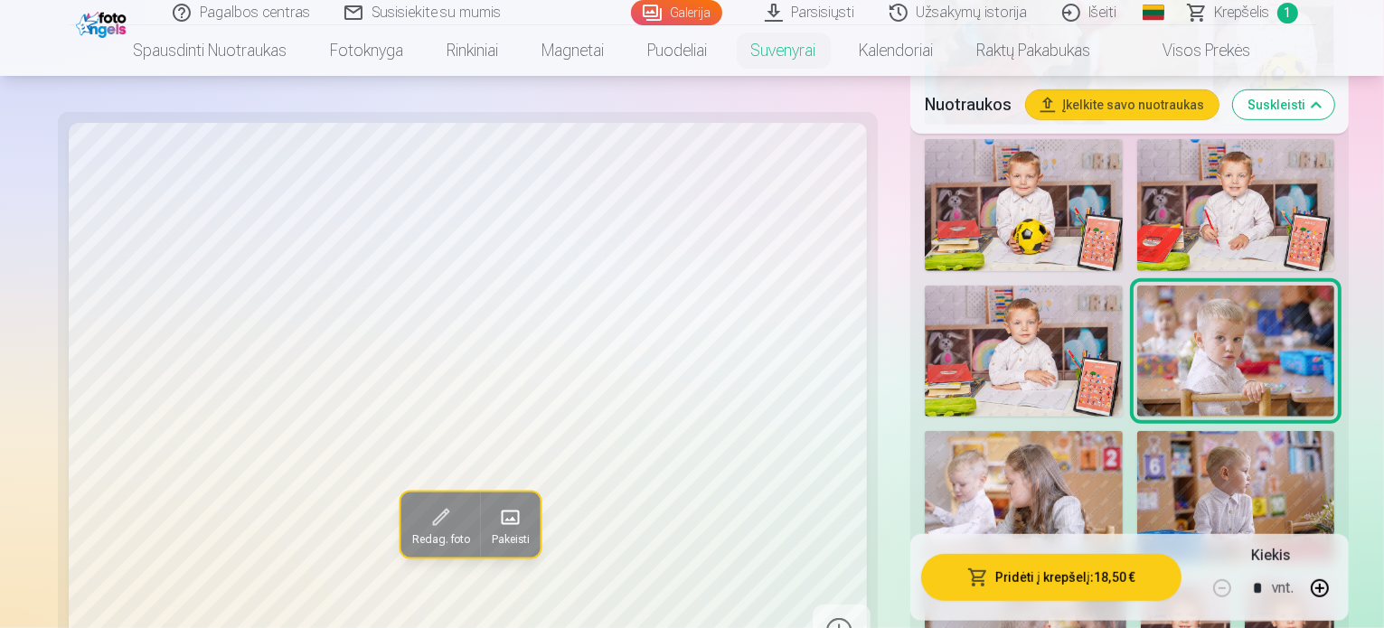
scroll to position [1265, 0]
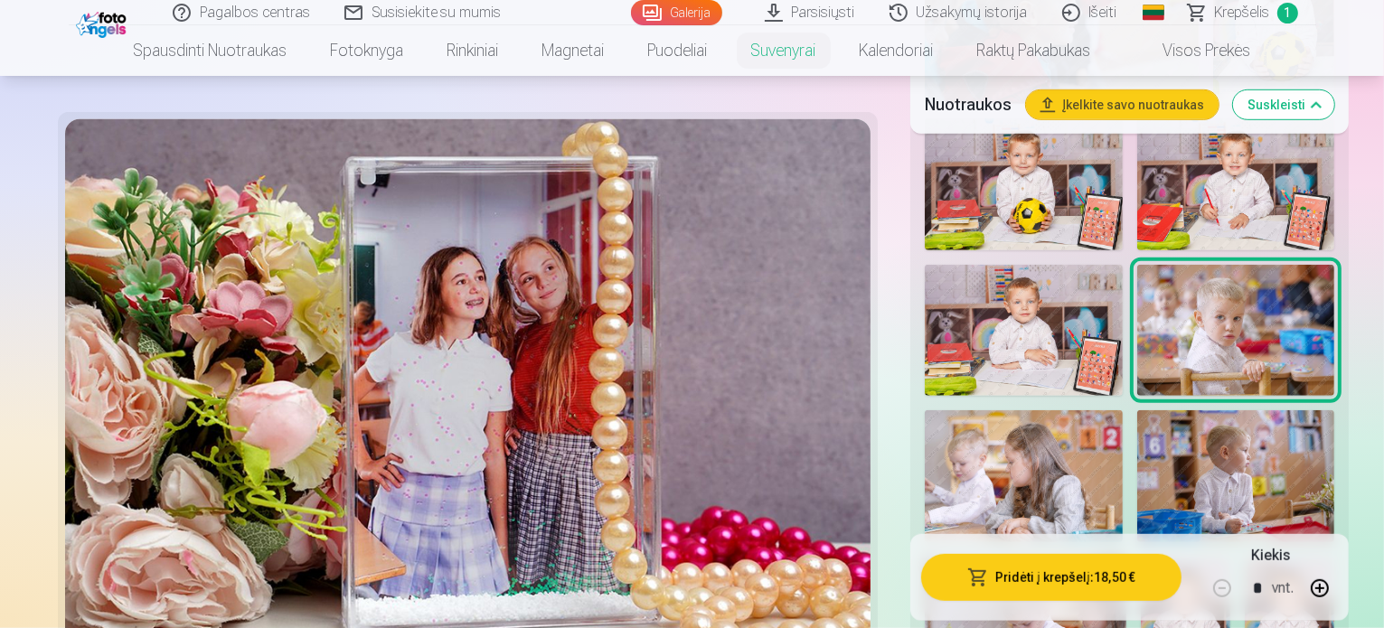
scroll to position [1084, 0]
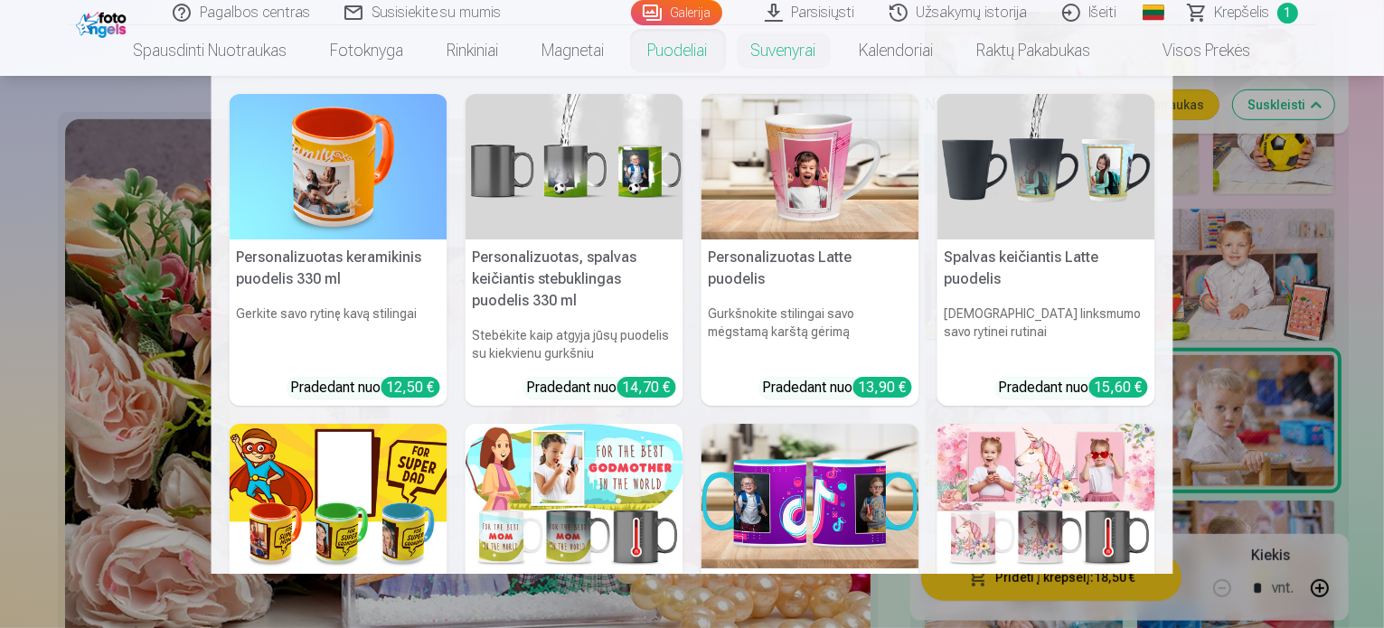
click at [700, 51] on link "Puodeliai" at bounding box center [677, 50] width 103 height 51
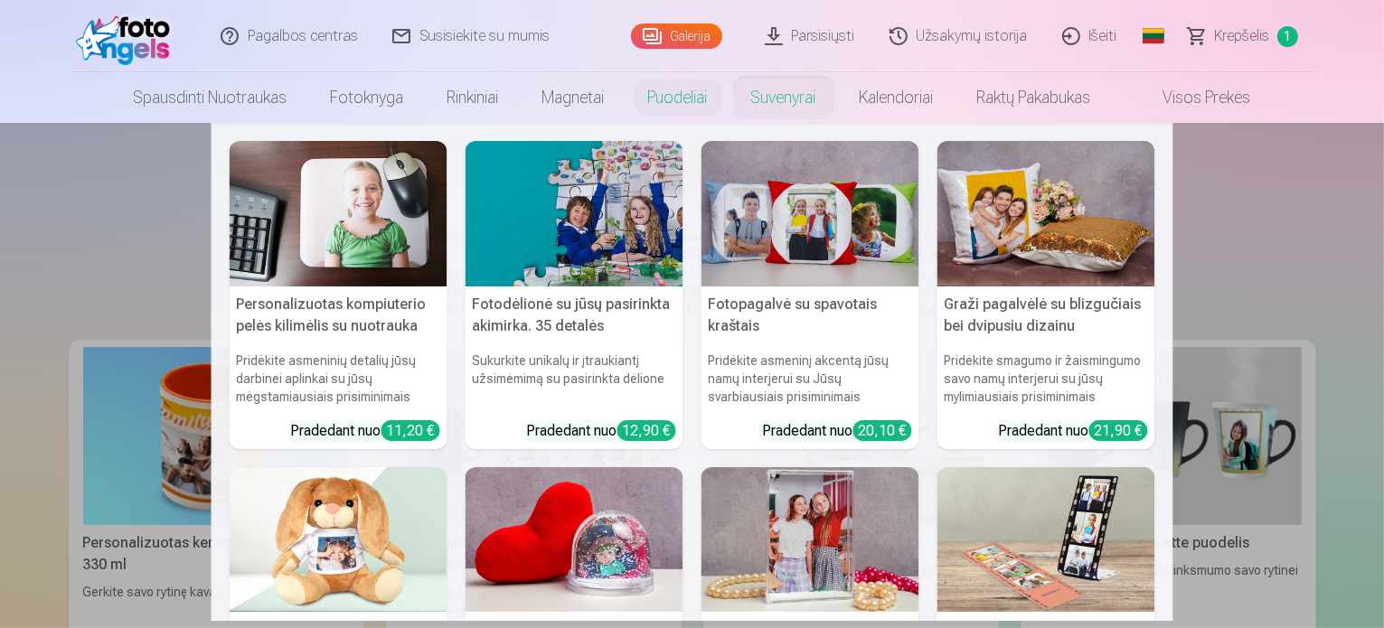
click at [806, 104] on link "Suvenyrai" at bounding box center [783, 97] width 108 height 51
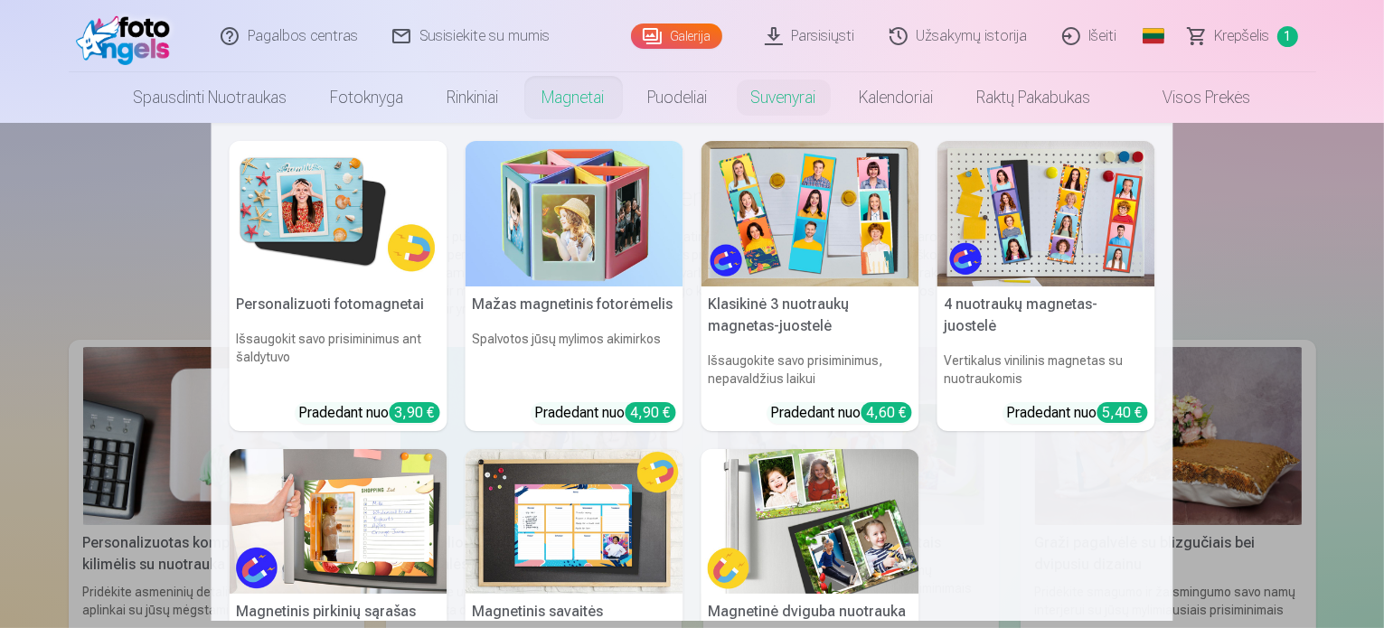
click at [542, 106] on link "Magnetai" at bounding box center [574, 97] width 106 height 51
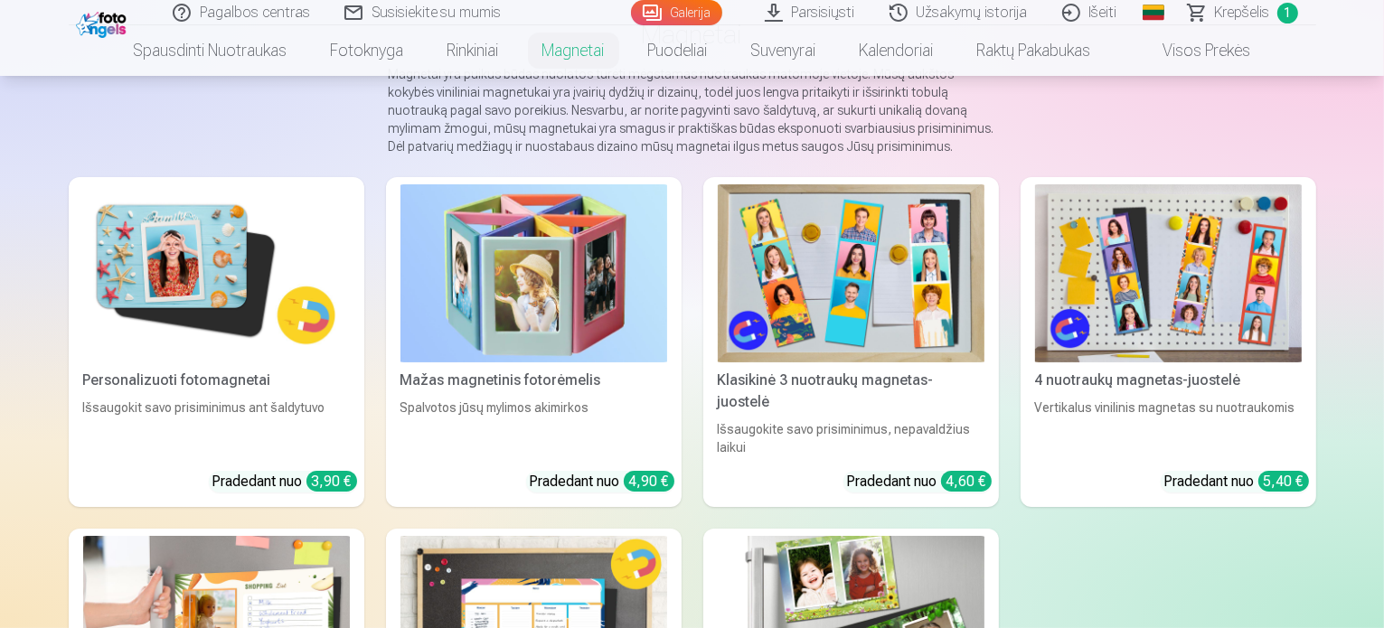
scroll to position [181, 0]
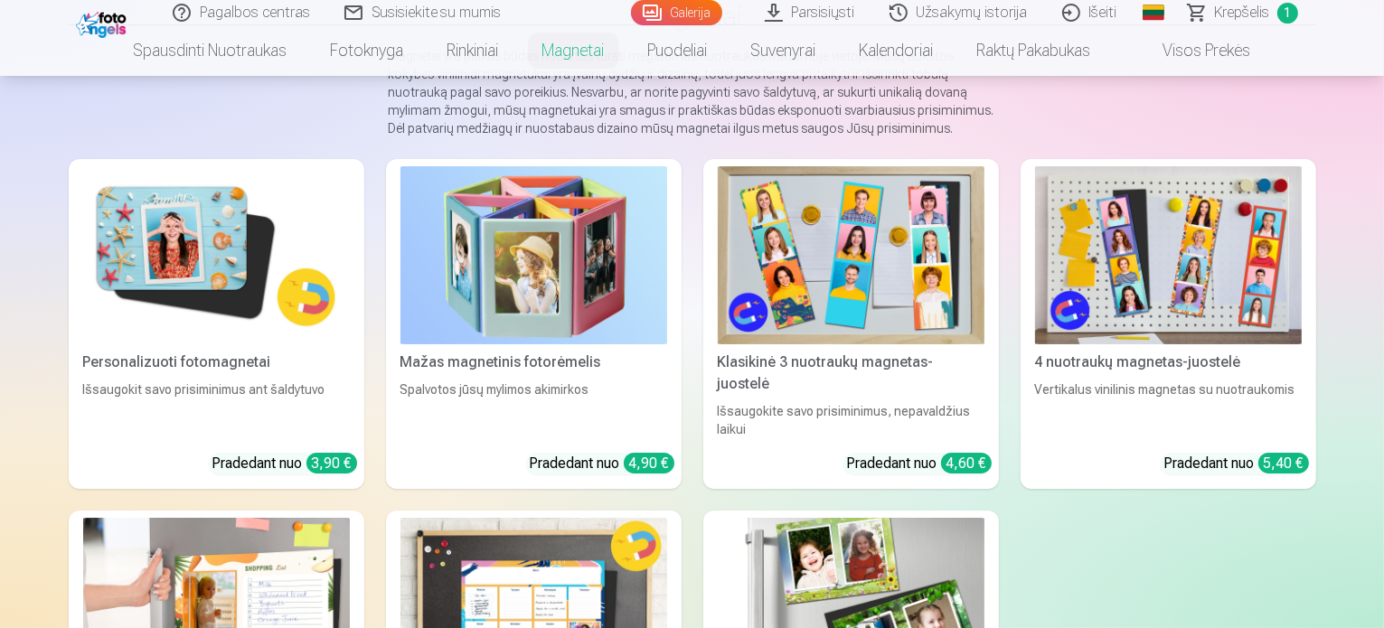
click at [899, 377] on div "Klasikinė 3 nuotraukų magnetas-juostelė" at bounding box center [850, 373] width 281 height 43
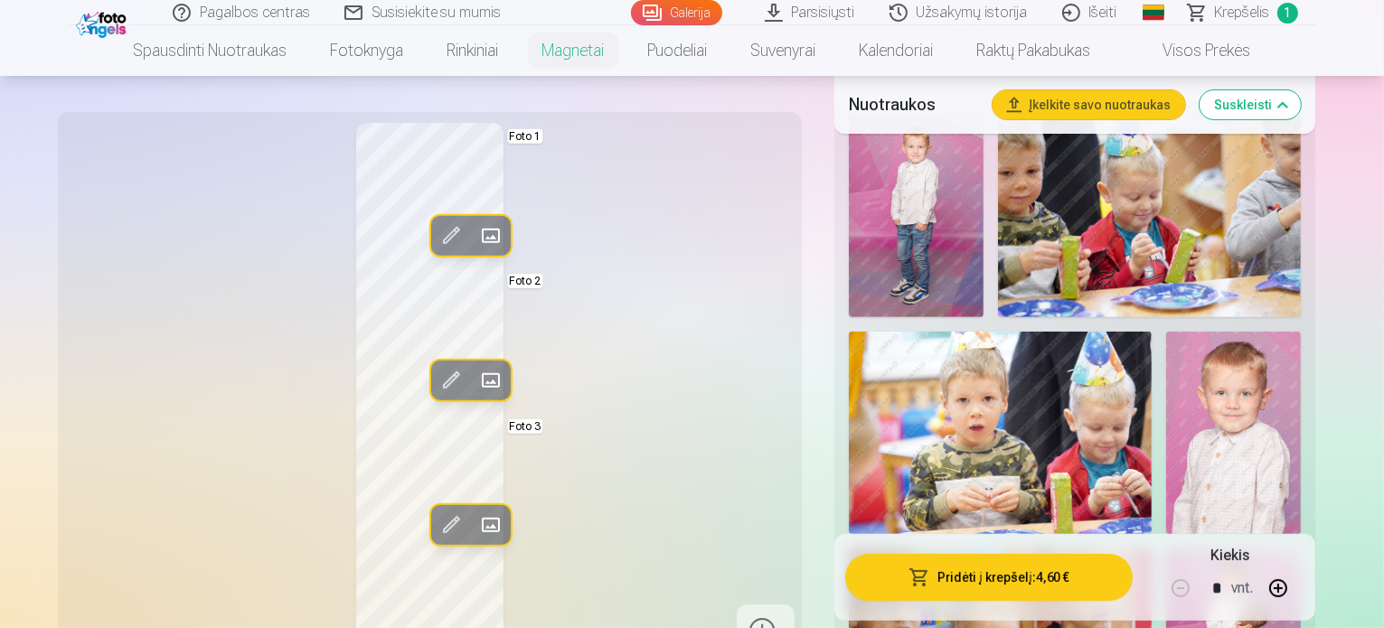
scroll to position [633, 0]
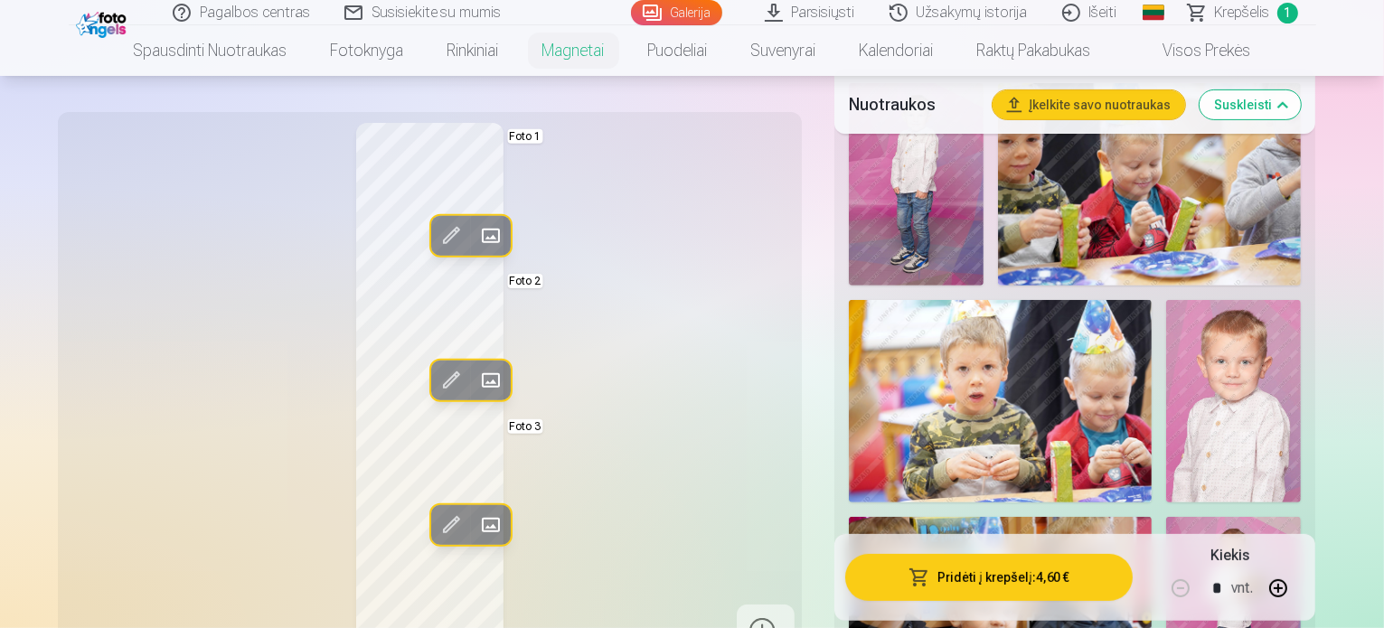
click at [1300, 517] on img at bounding box center [1233, 618] width 135 height 202
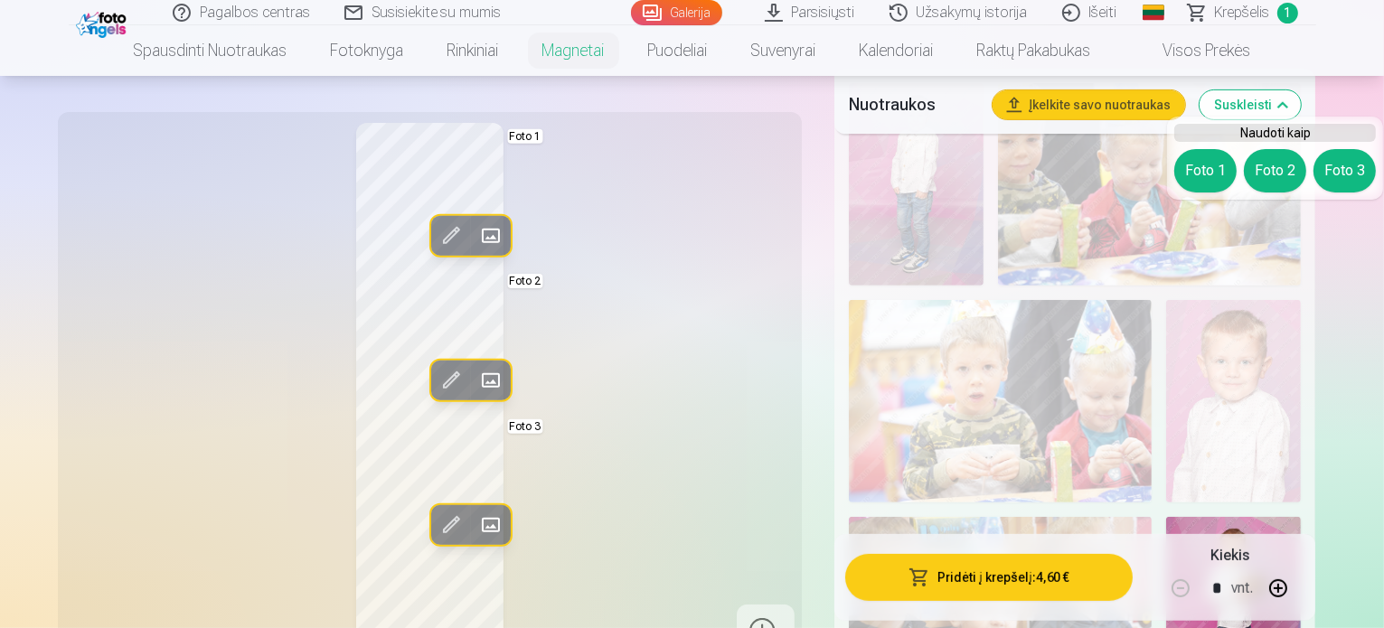
scroll to position [542, 0]
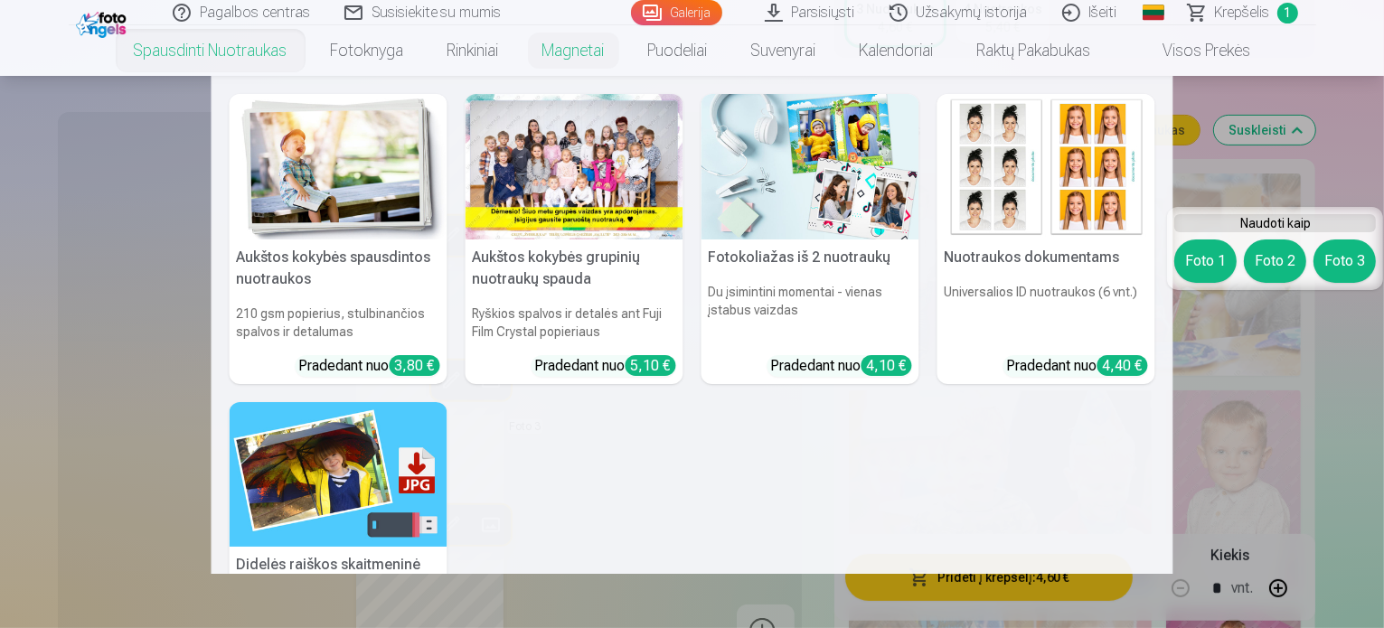
click at [168, 57] on link "Spausdinti nuotraukas" at bounding box center [210, 50] width 197 height 51
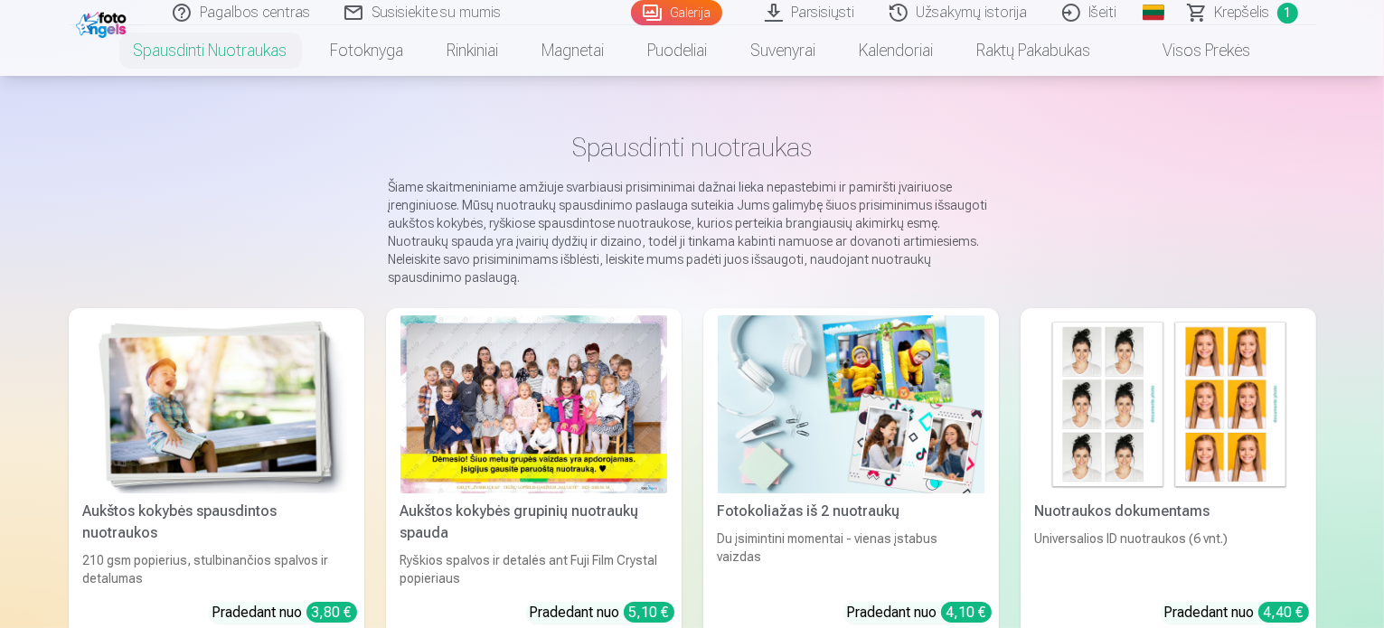
scroll to position [90, 0]
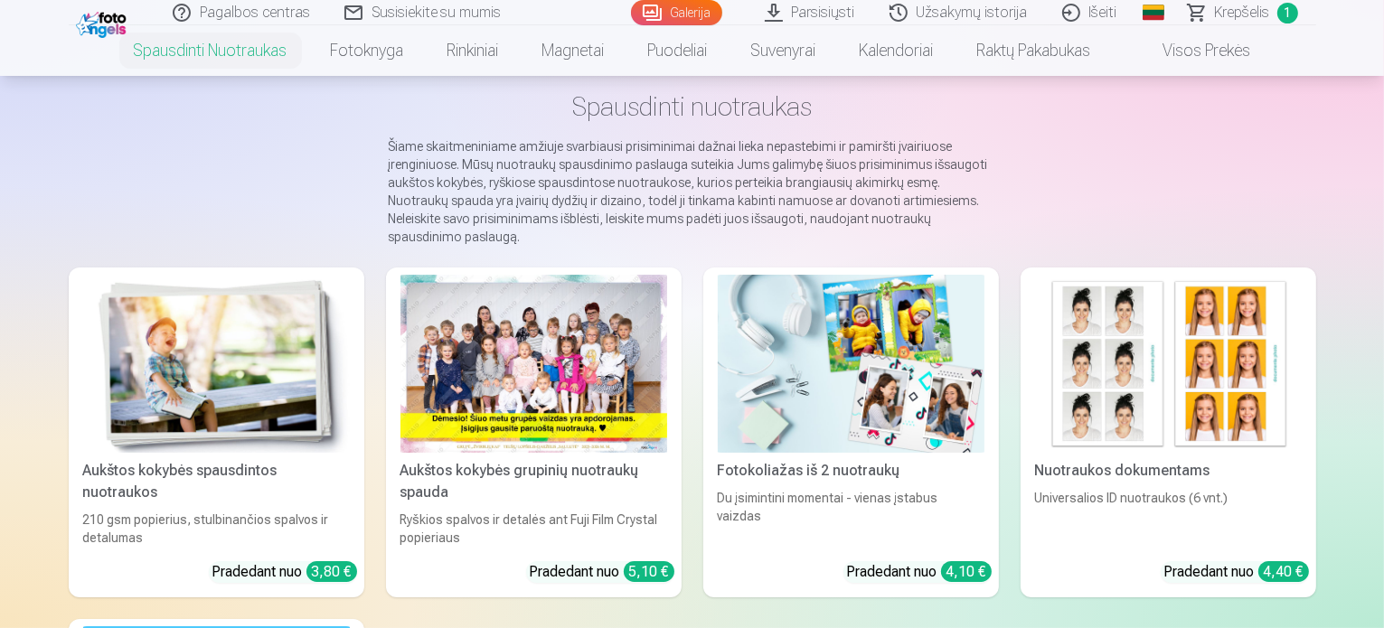
click at [581, 363] on div at bounding box center [533, 364] width 267 height 178
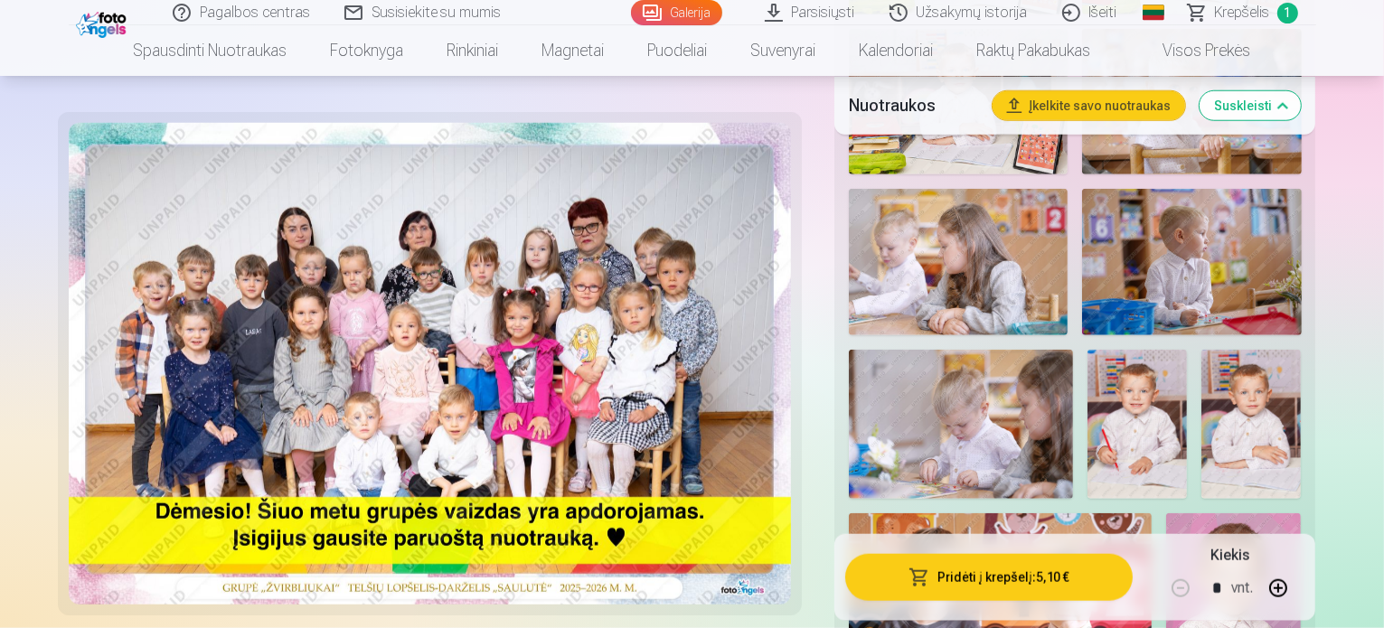
scroll to position [1988, 0]
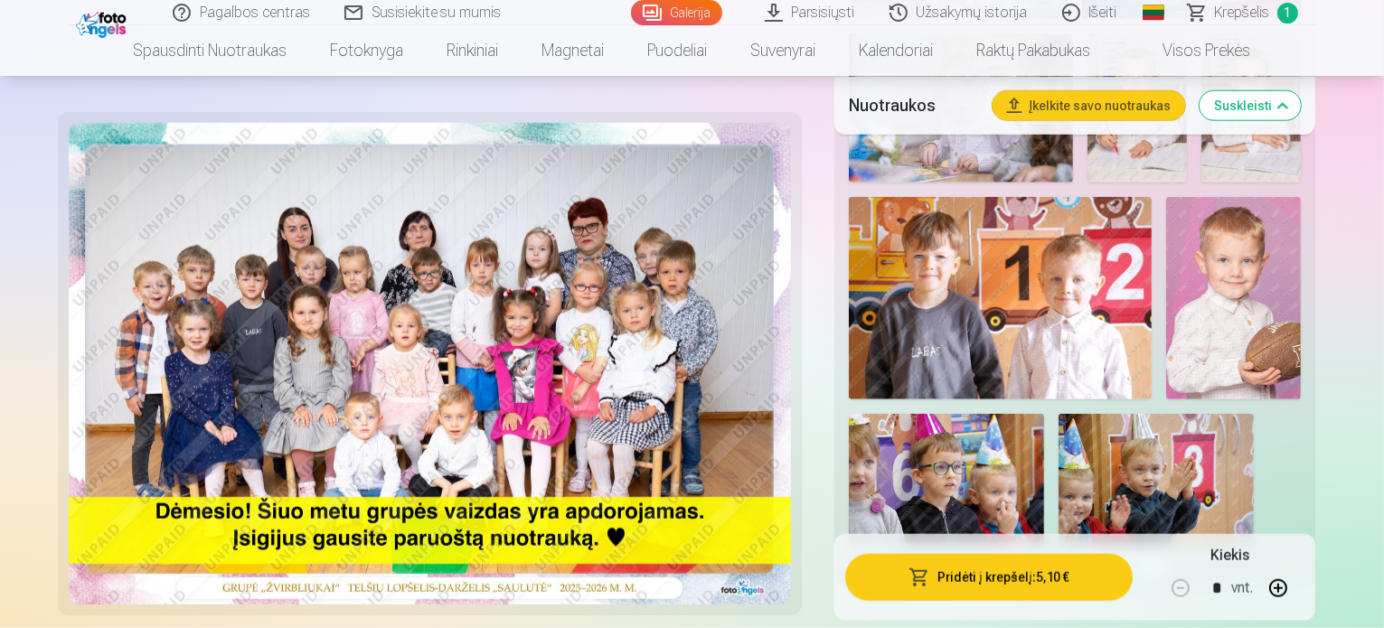
click at [1088, 555] on button "Rodyti mažiau nuotraukų" at bounding box center [1074, 567] width 189 height 25
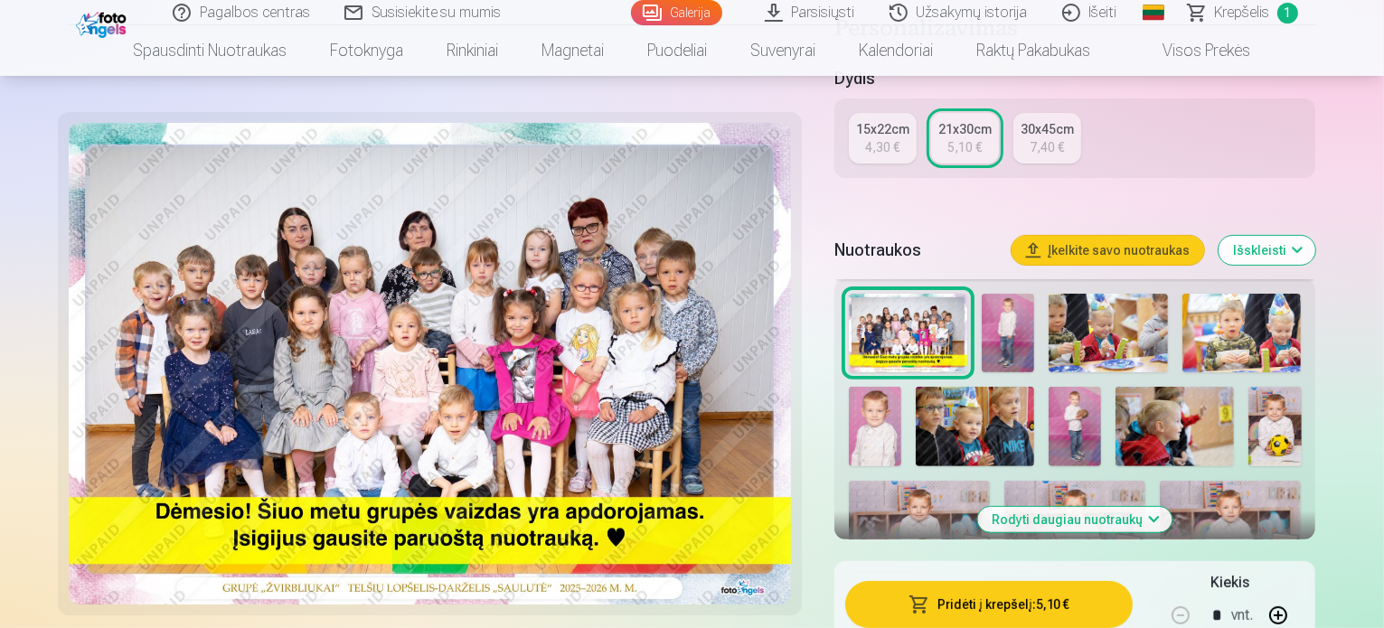
scroll to position [485, 0]
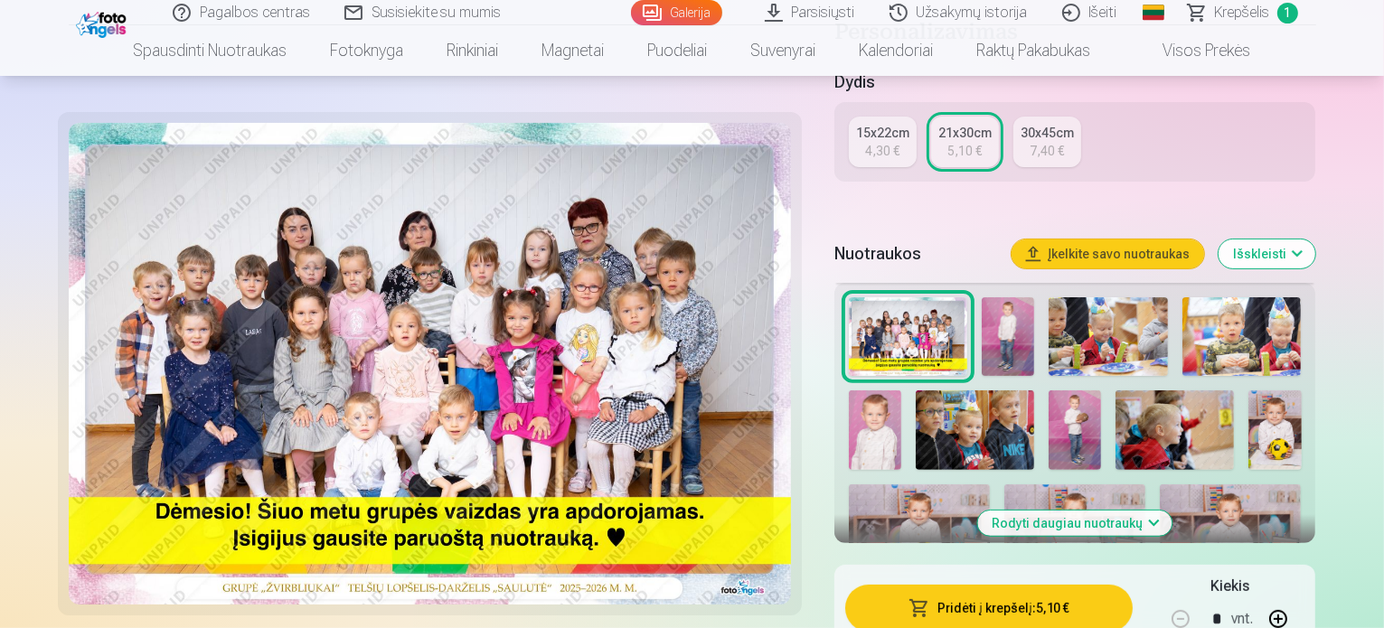
click at [1102, 511] on button "Rodyti daugiau nuotraukų" at bounding box center [1075, 523] width 194 height 25
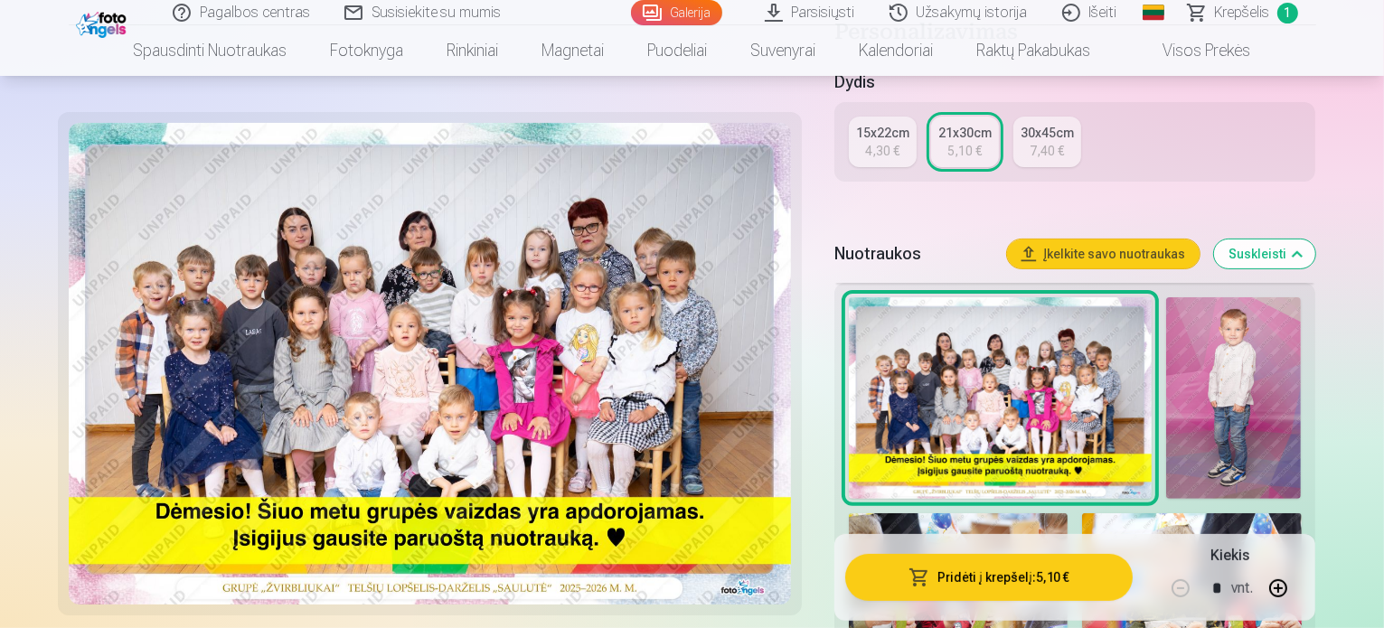
drag, startPoint x: 1129, startPoint y: 349, endPoint x: 1104, endPoint y: 349, distance: 24.4
click at [1166, 349] on img at bounding box center [1233, 398] width 135 height 202
click at [1166, 297] on img at bounding box center [1233, 398] width 135 height 202
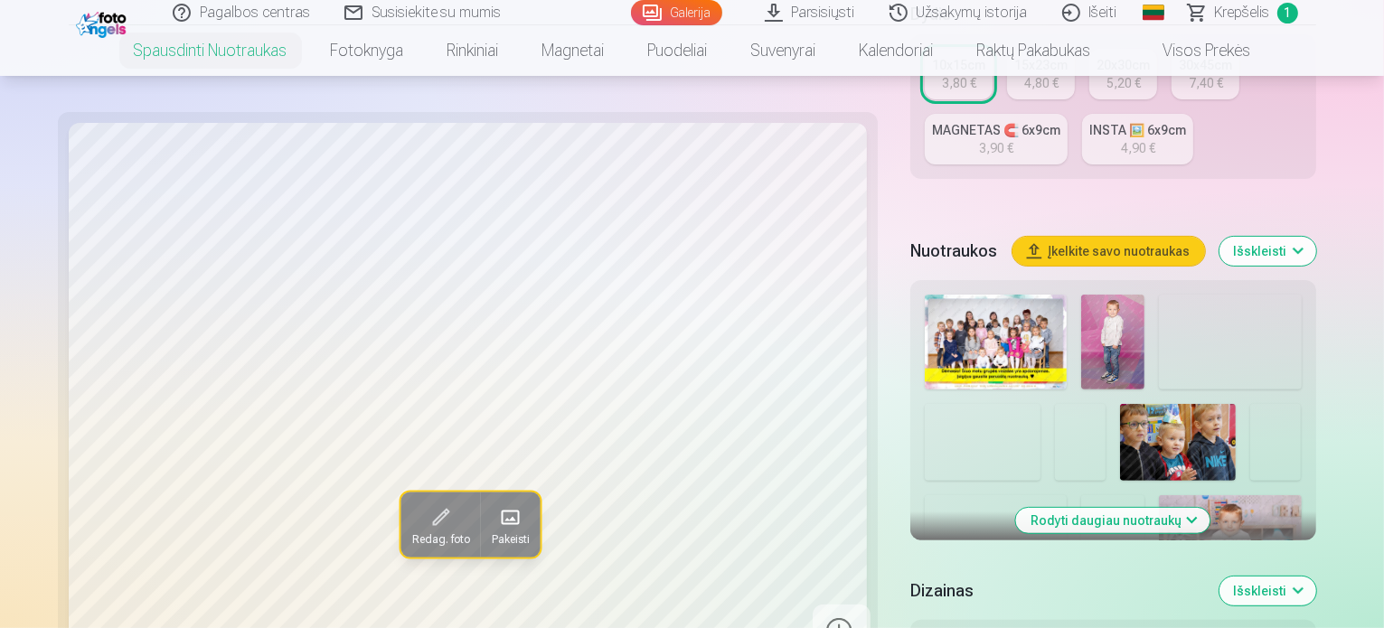
scroll to position [452, 0]
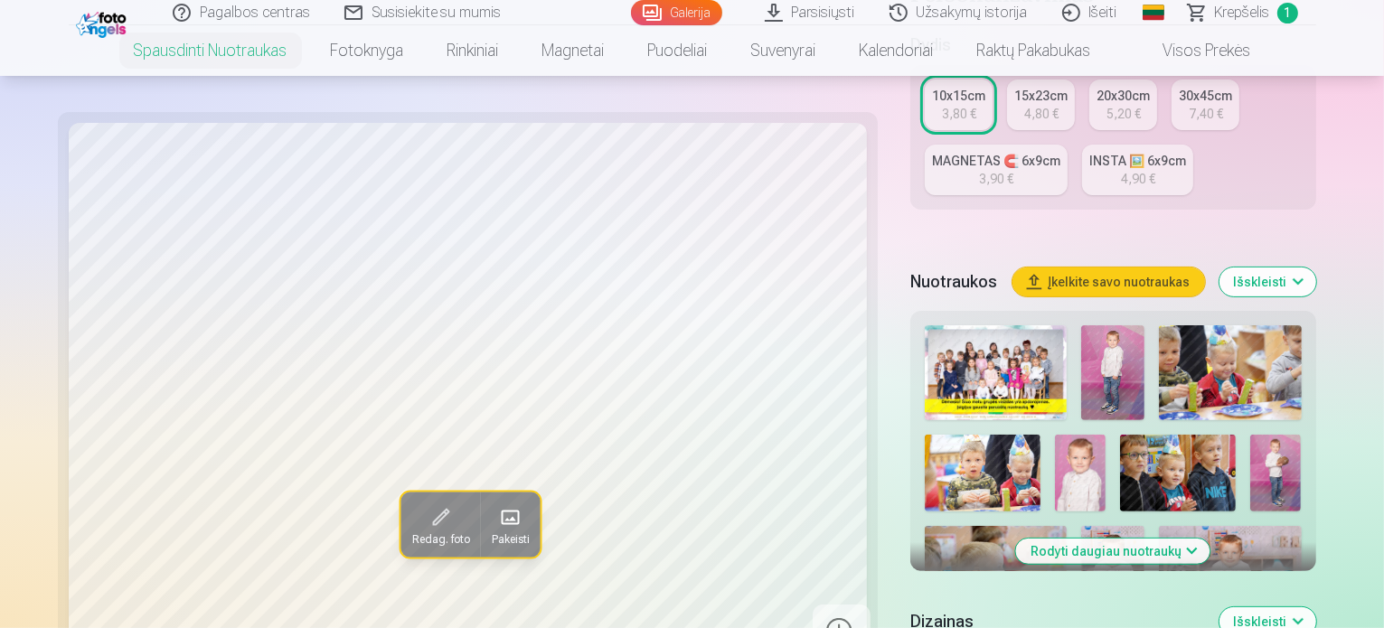
click at [1081, 325] on img at bounding box center [1112, 372] width 63 height 95
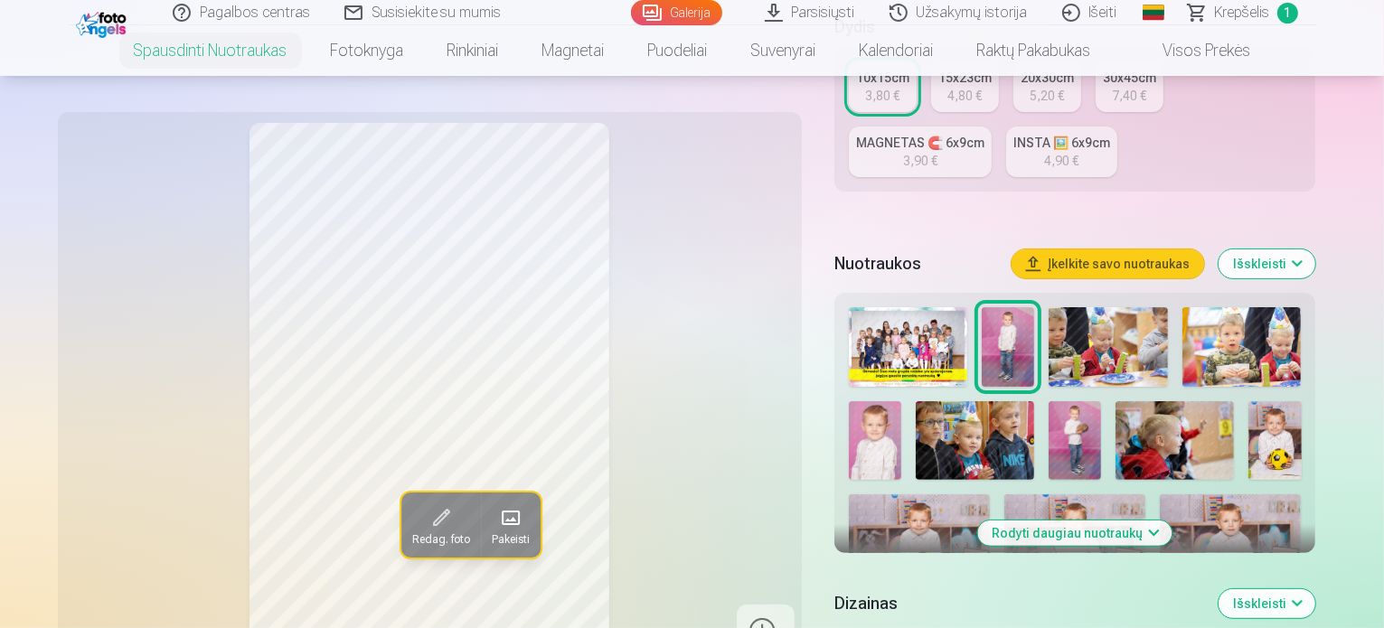
click at [1099, 321] on img at bounding box center [1107, 347] width 119 height 80
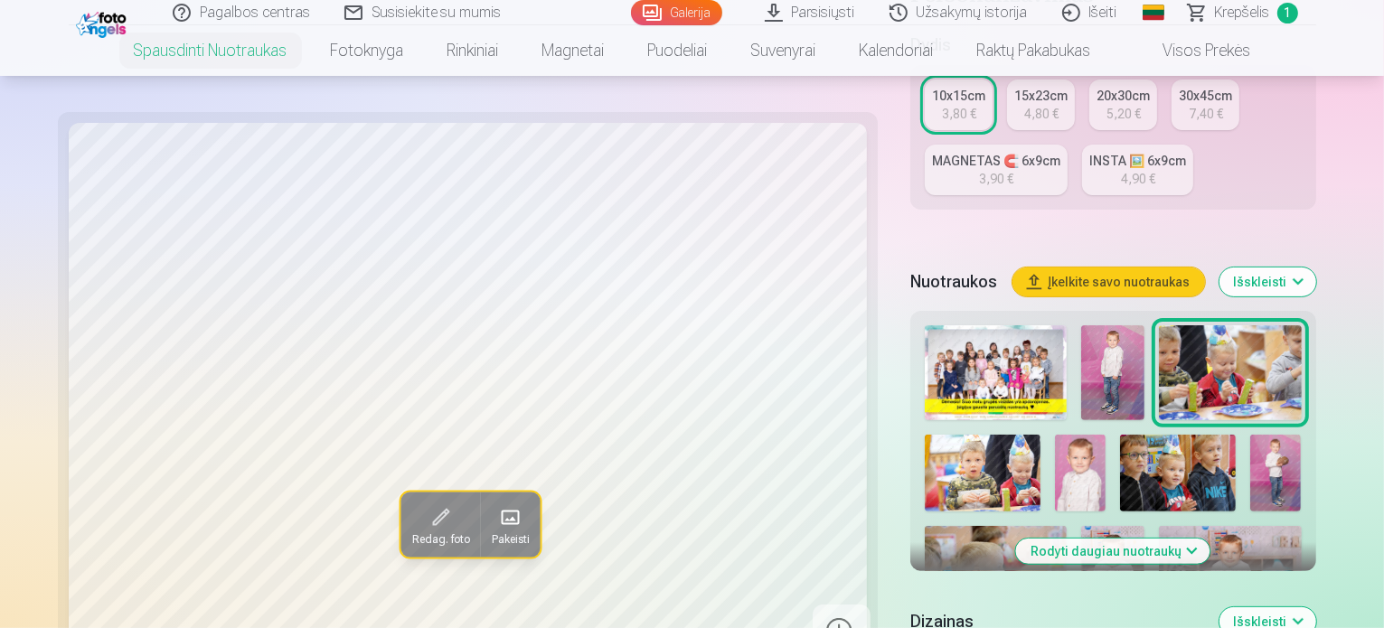
click at [1040, 435] on img at bounding box center [982, 473] width 116 height 77
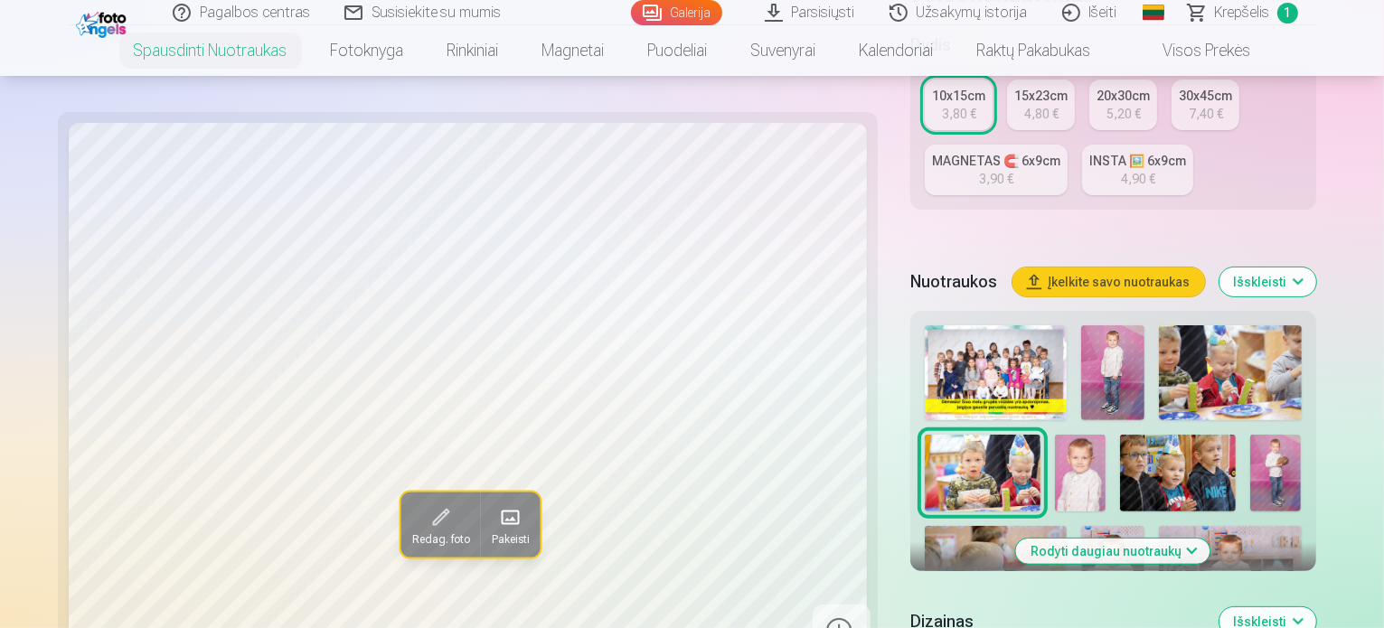
click at [1106, 435] on img at bounding box center [1081, 473] width 52 height 77
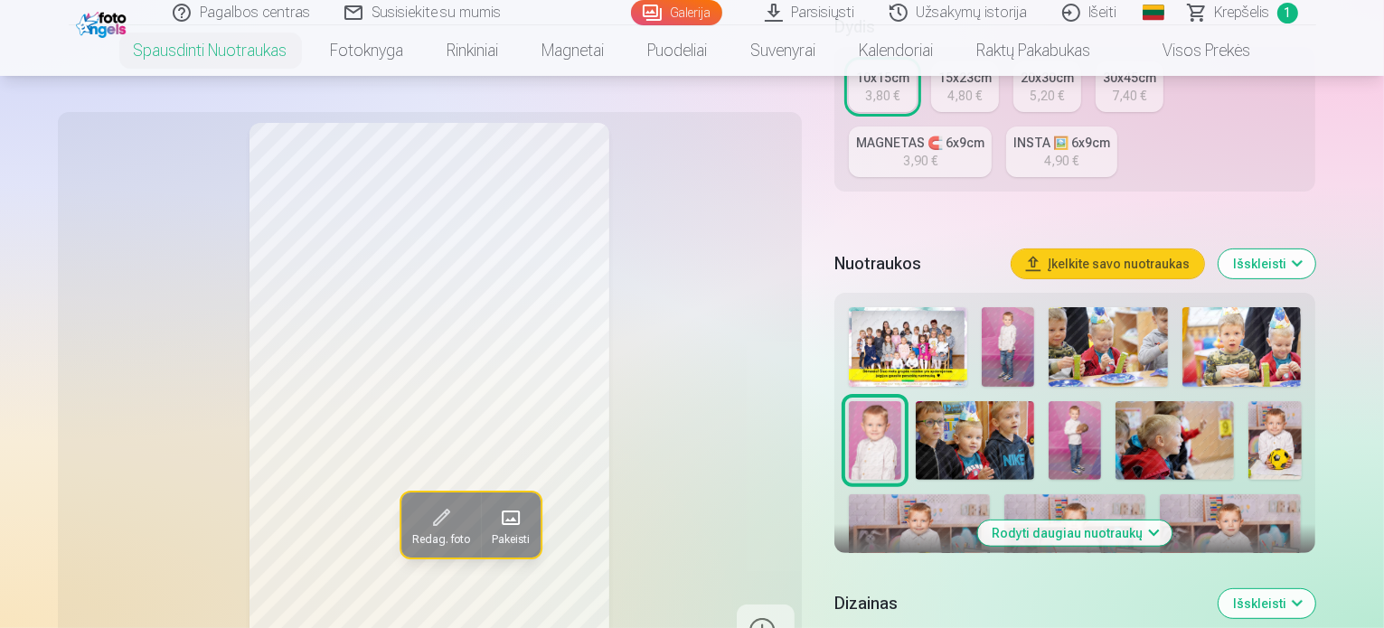
click at [923, 401] on img at bounding box center [974, 440] width 118 height 79
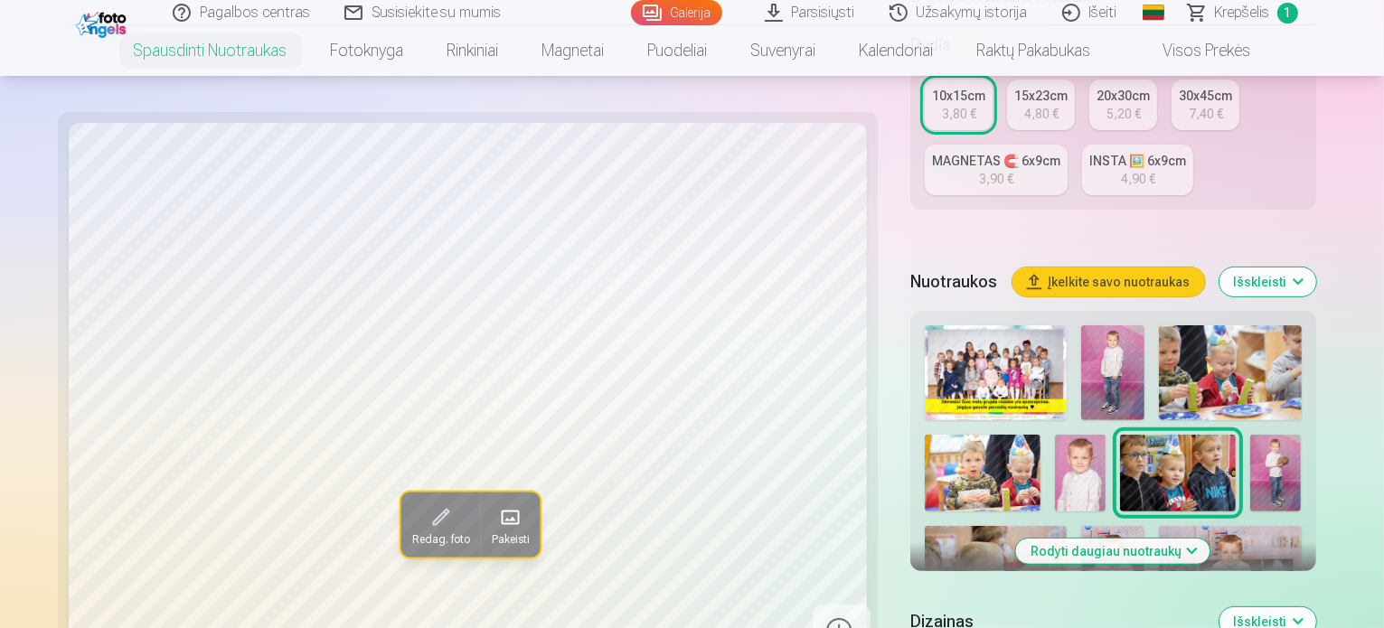
click at [1250, 435] on img at bounding box center [1276, 473] width 52 height 77
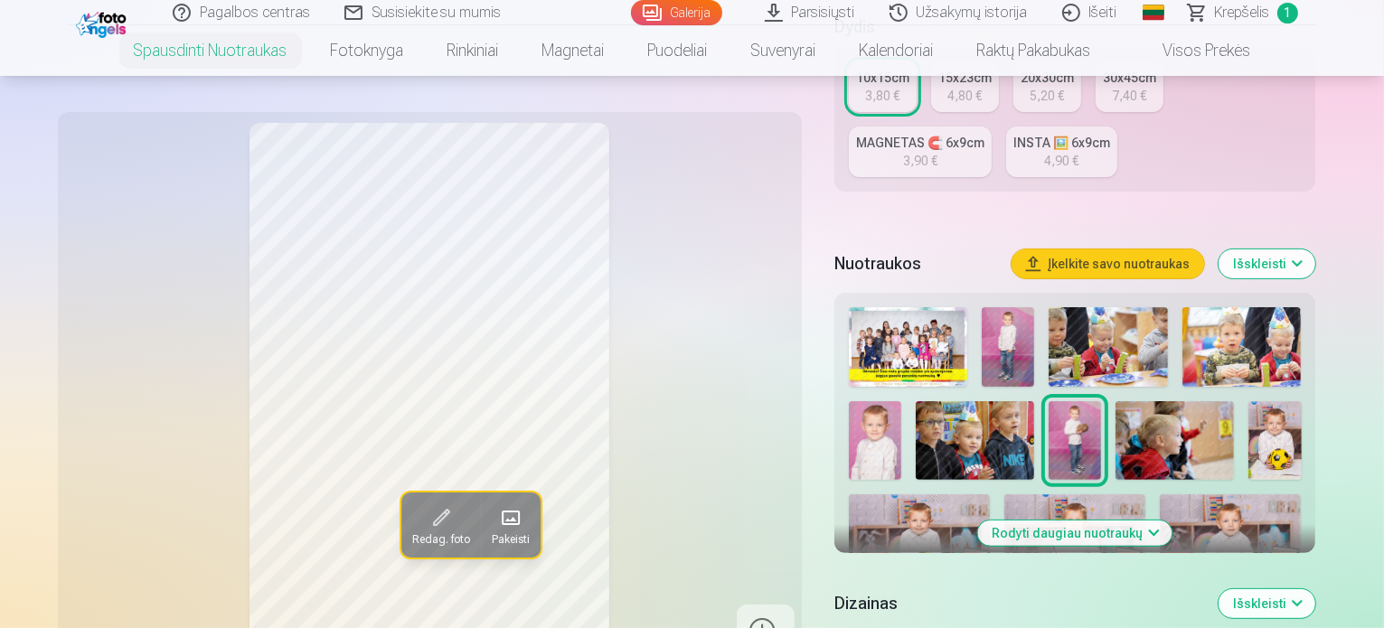
click at [1136, 418] on img at bounding box center [1174, 440] width 118 height 79
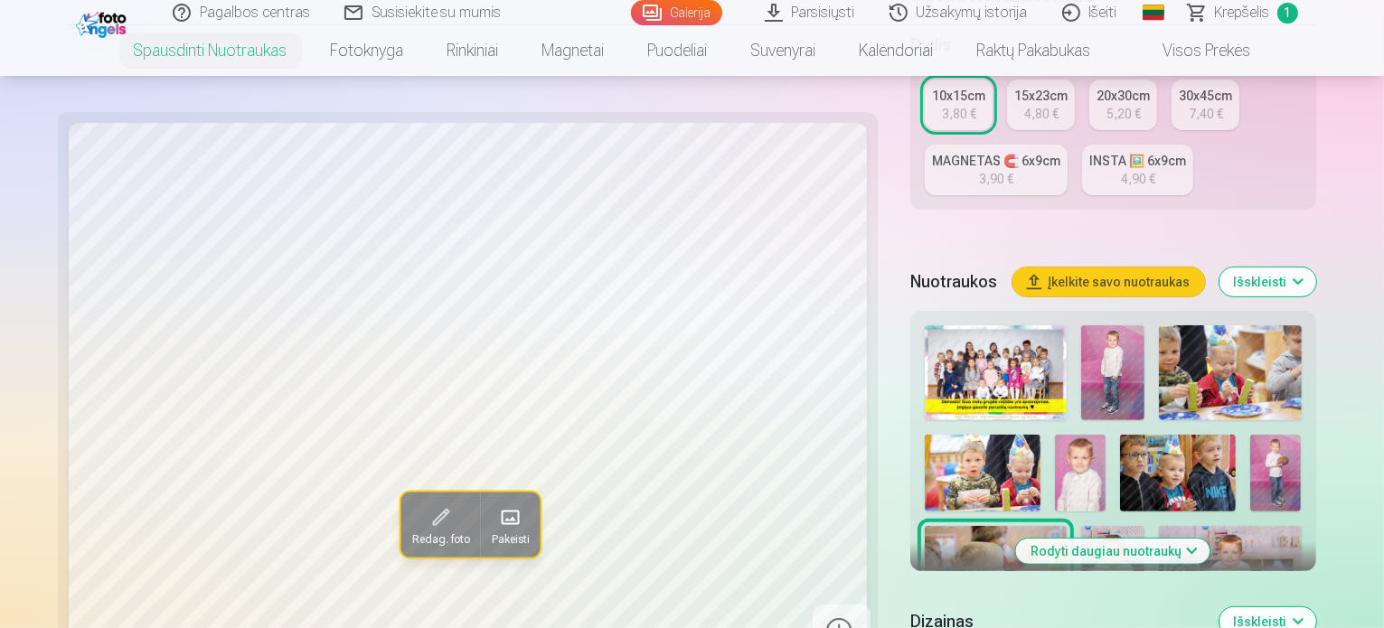
click at [1144, 526] on img at bounding box center [1112, 573] width 63 height 95
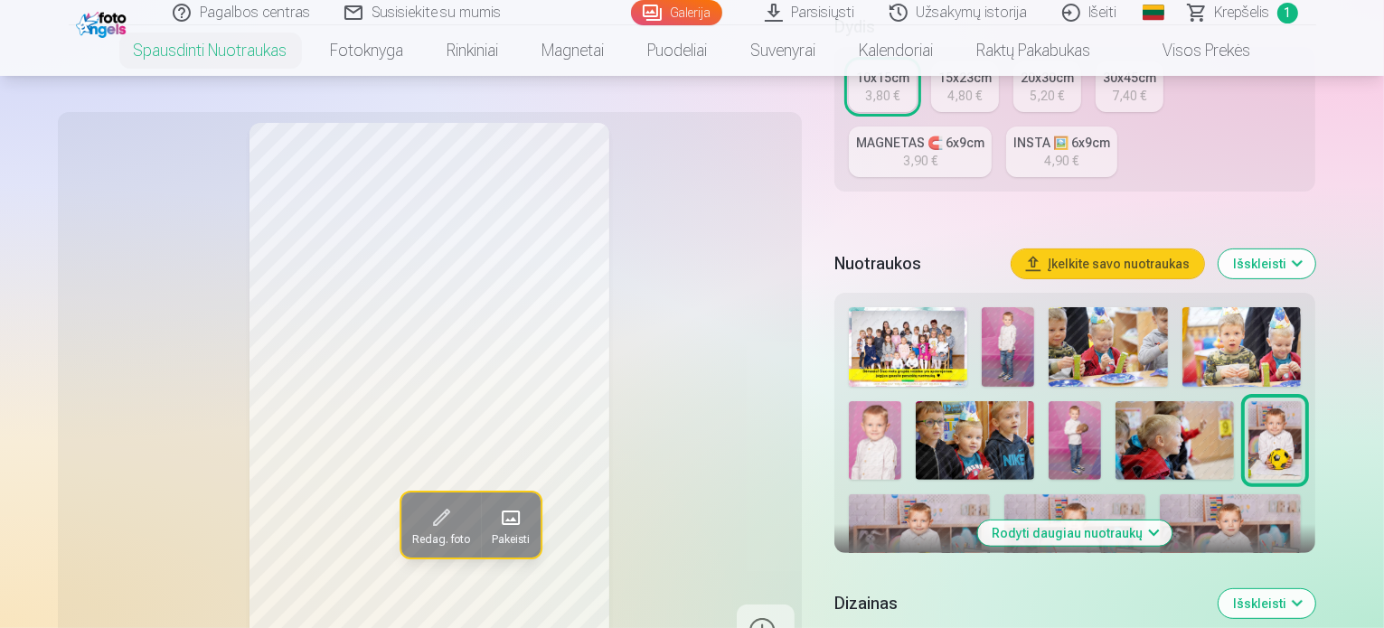
click at [990, 494] on img at bounding box center [919, 541] width 141 height 94
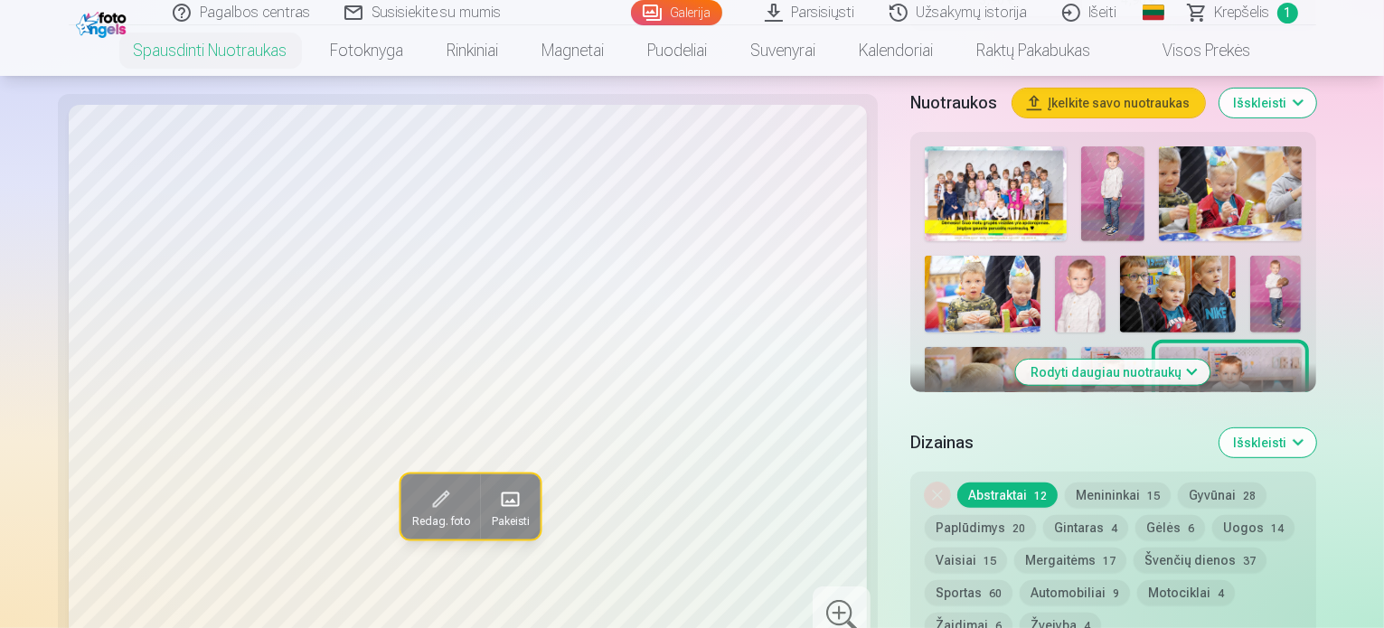
scroll to position [633, 0]
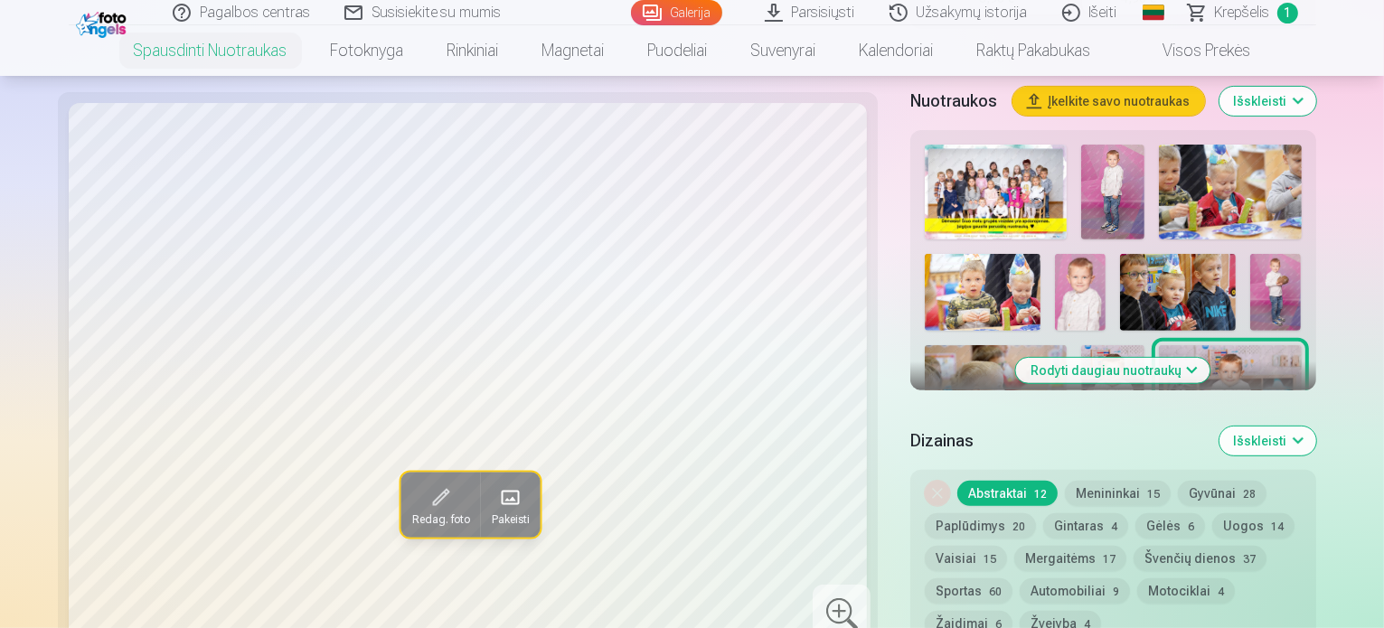
click at [947, 455] on img at bounding box center [982, 493] width 116 height 77
click at [1055, 455] on img at bounding box center [1113, 493] width 116 height 77
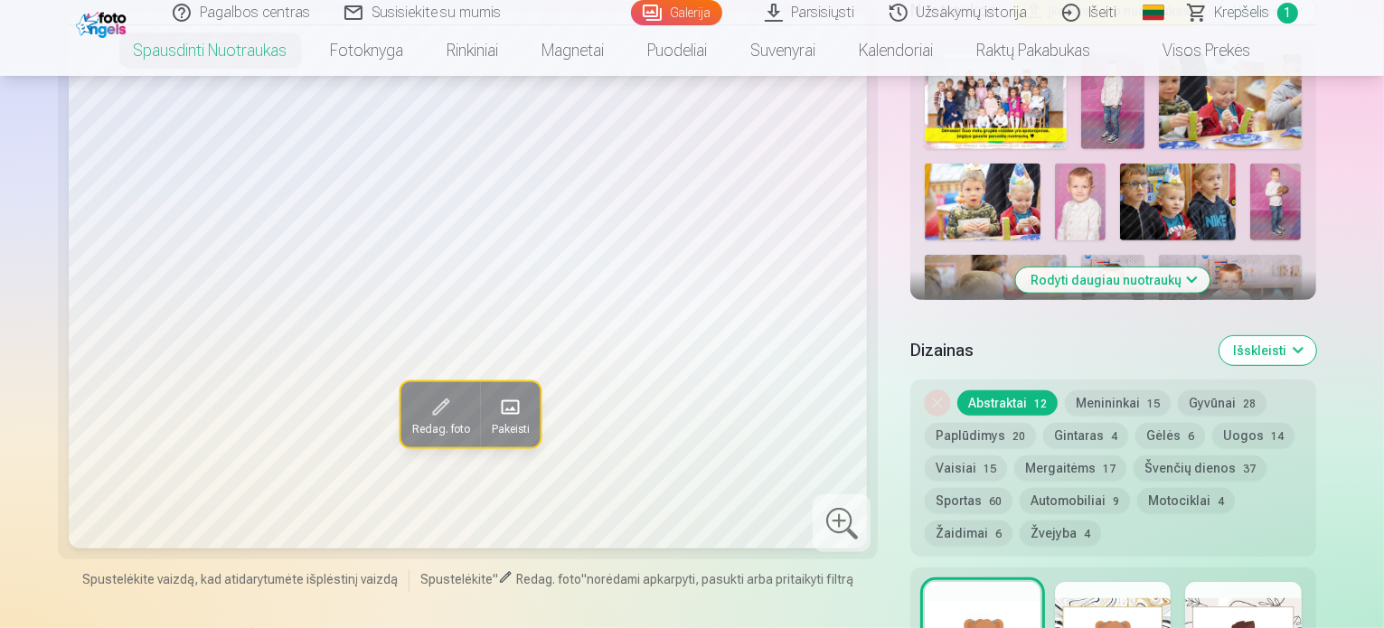
click at [1185, 364] on img at bounding box center [1243, 402] width 116 height 77
click at [1040, 455] on img at bounding box center [982, 493] width 116 height 77
click at [1124, 267] on button "Rodyti daugiau nuotraukų" at bounding box center [1113, 279] width 194 height 25
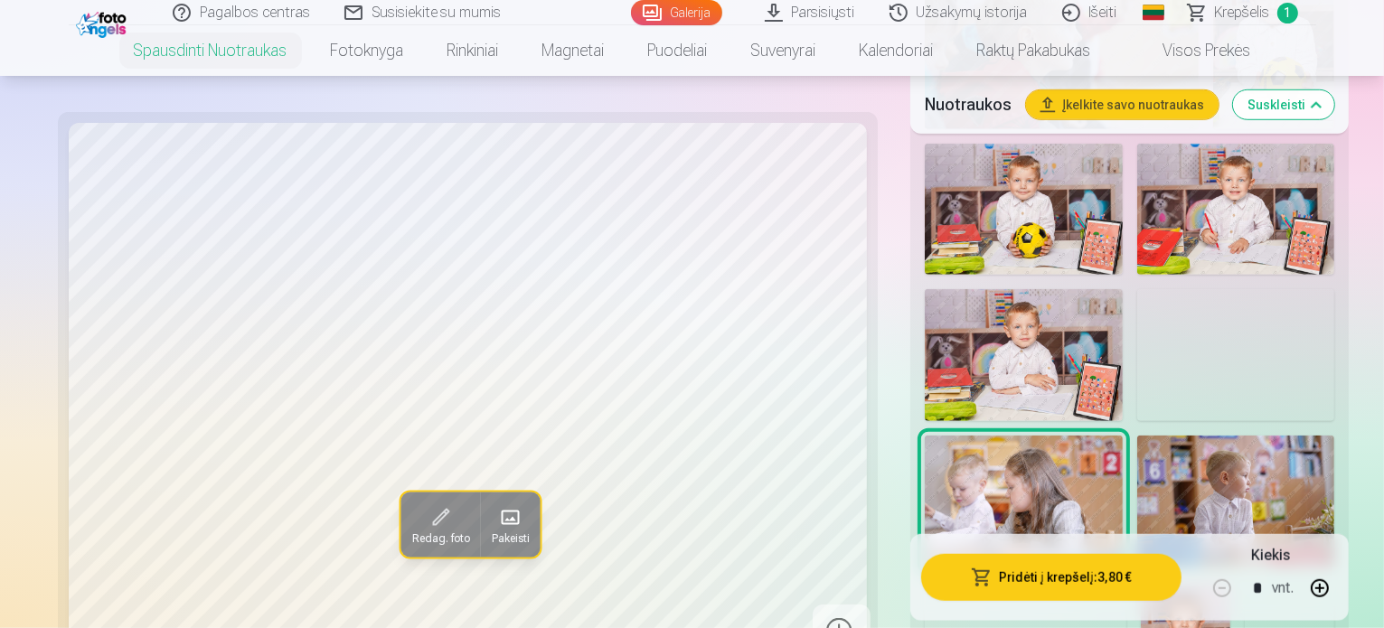
scroll to position [1356, 0]
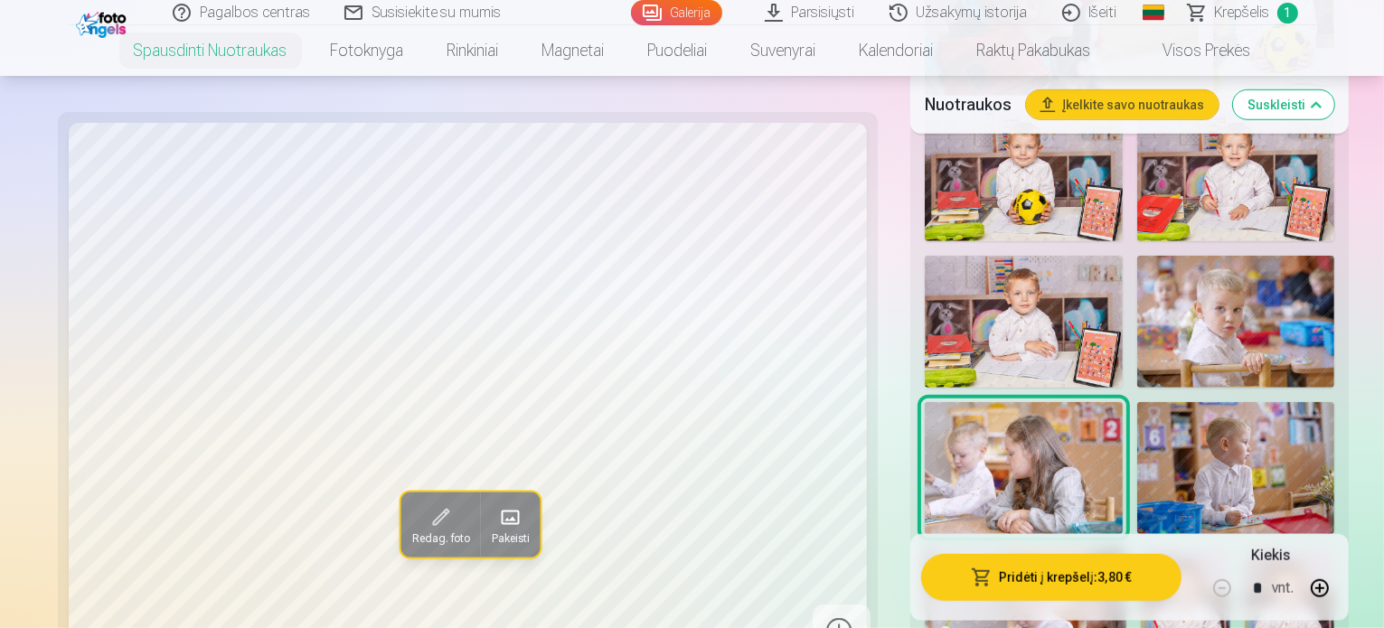
click at [1196, 549] on img at bounding box center [1184, 616] width 89 height 135
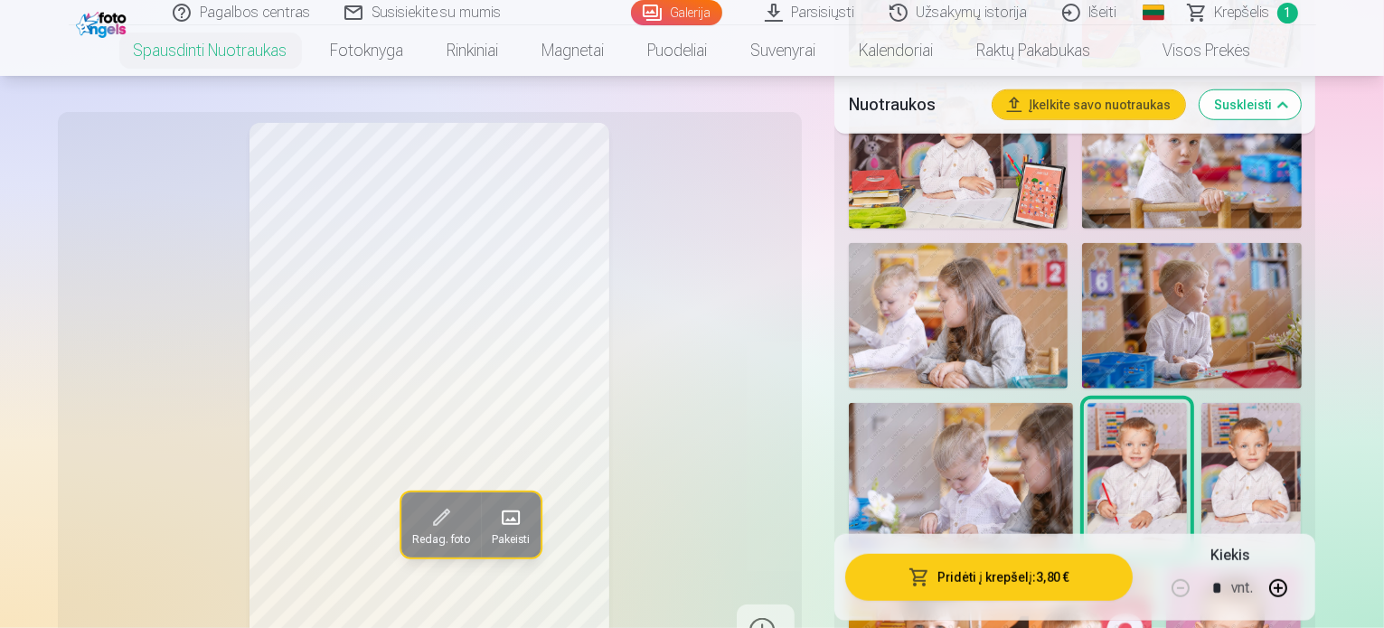
scroll to position [1627, 0]
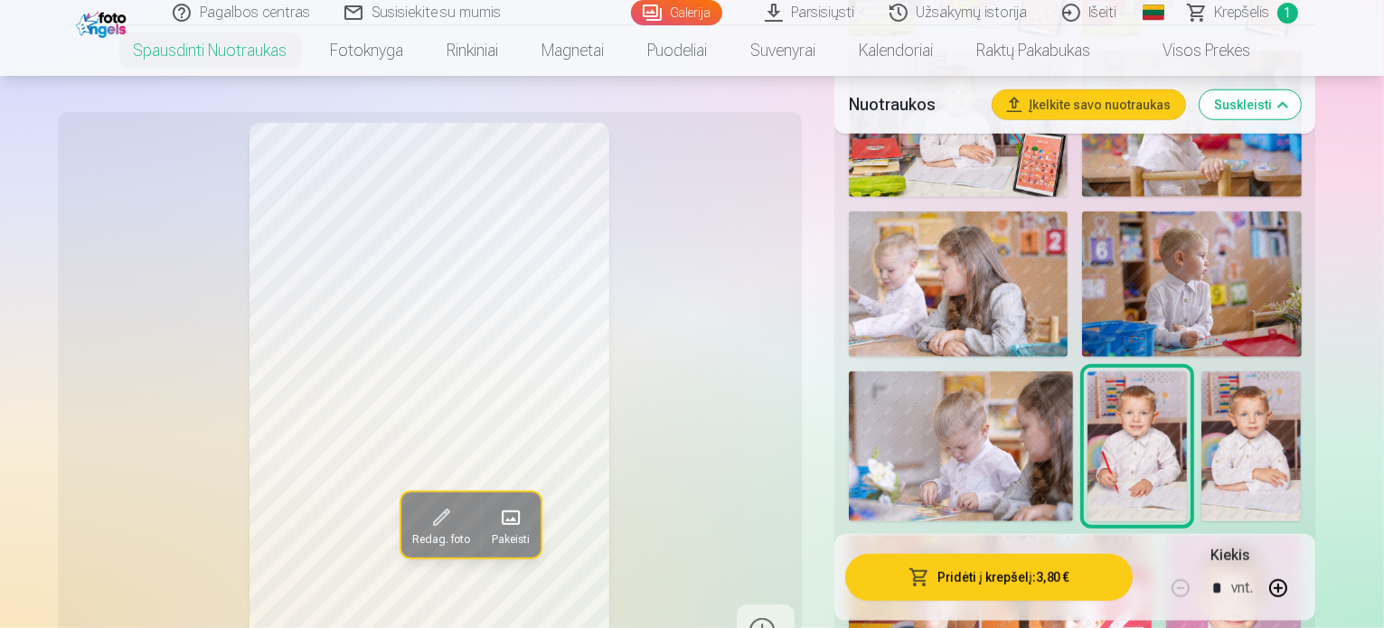
click at [952, 536] on img at bounding box center [1001, 637] width 304 height 202
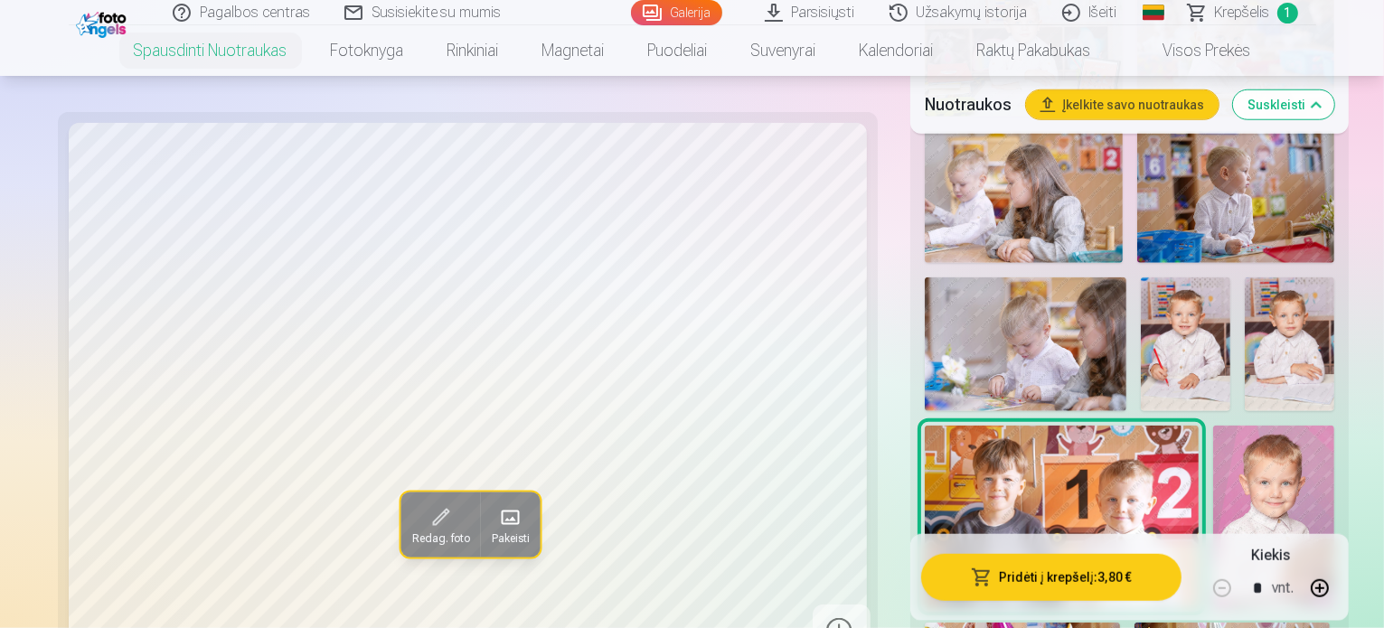
click at [1213, 426] on img at bounding box center [1273, 517] width 121 height 183
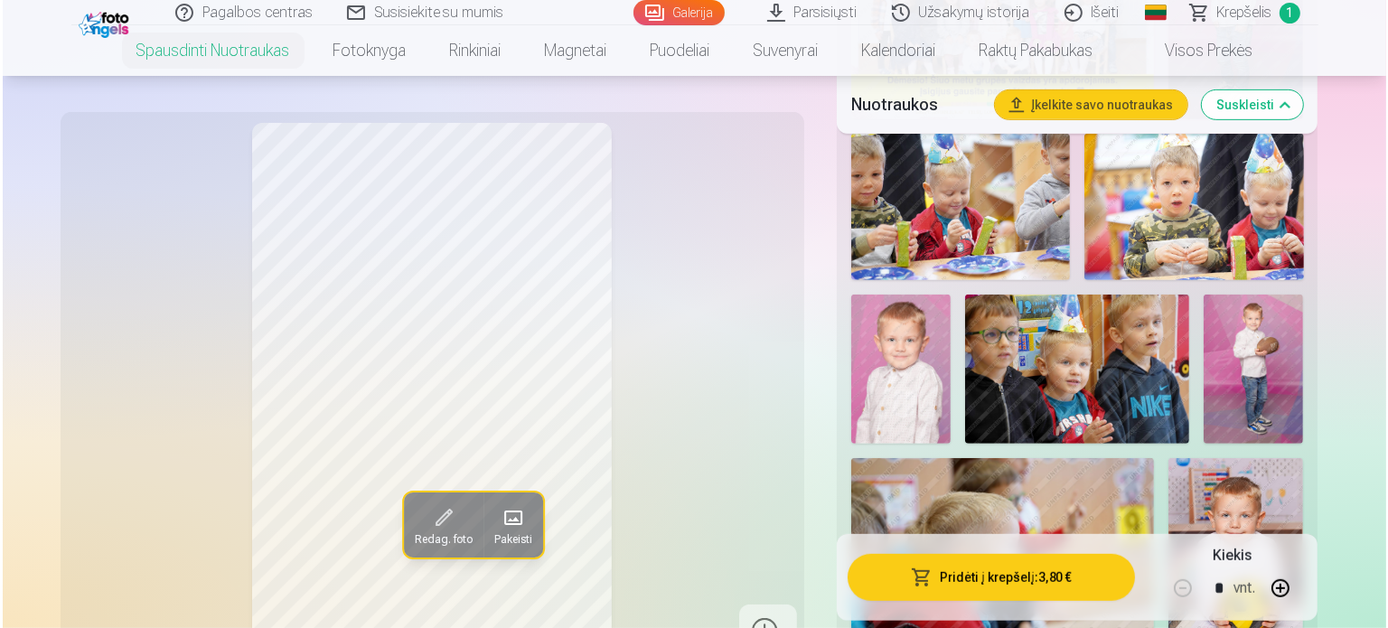
scroll to position [813, 0]
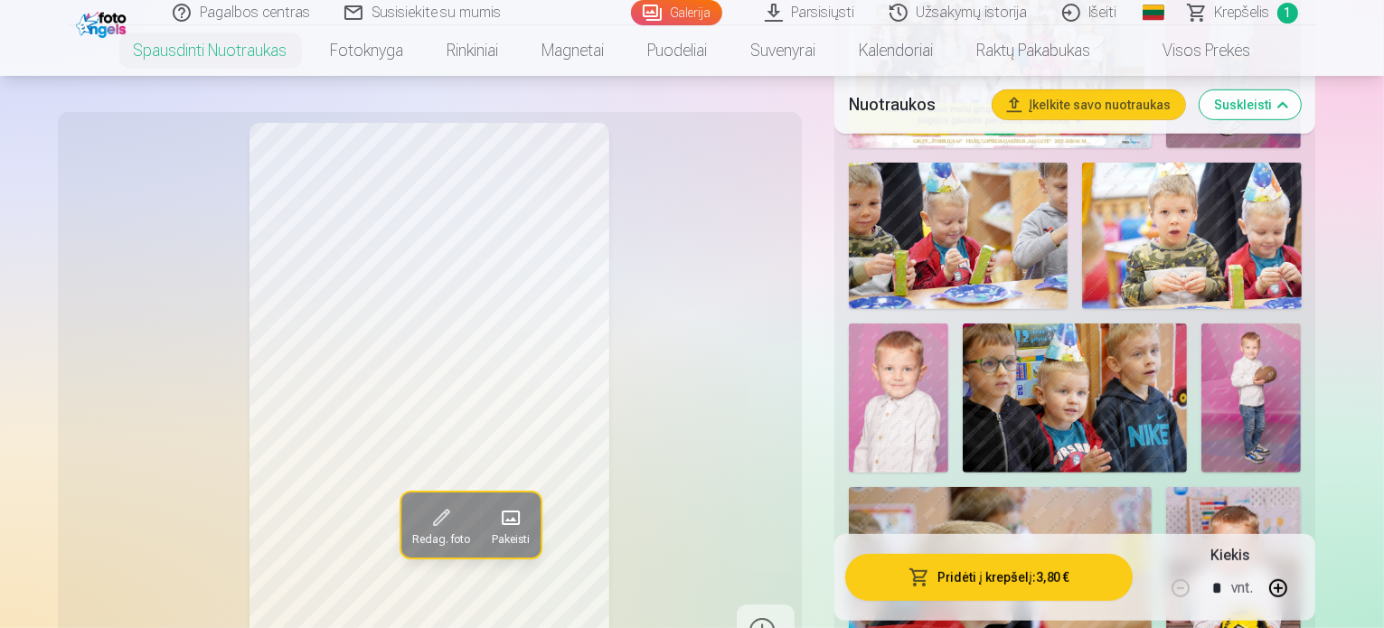
click at [1201, 324] on img at bounding box center [1250, 398] width 99 height 149
click at [495, 520] on span at bounding box center [509, 517] width 29 height 29
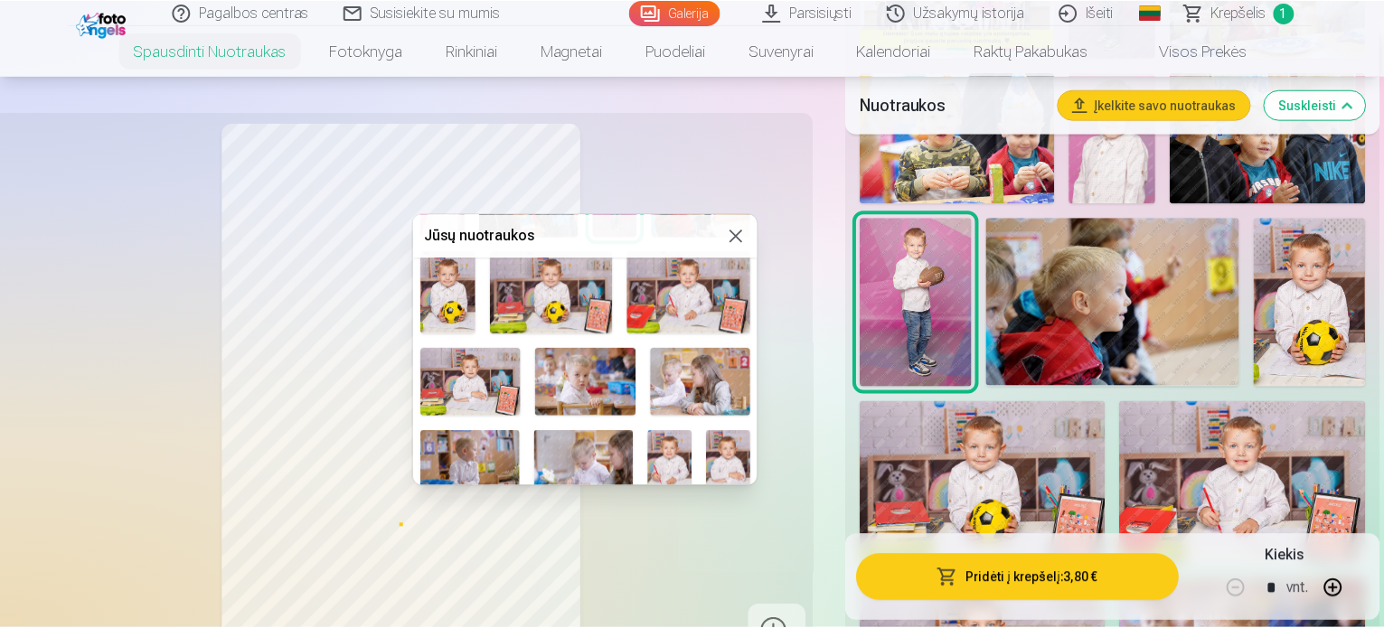
scroll to position [90, 0]
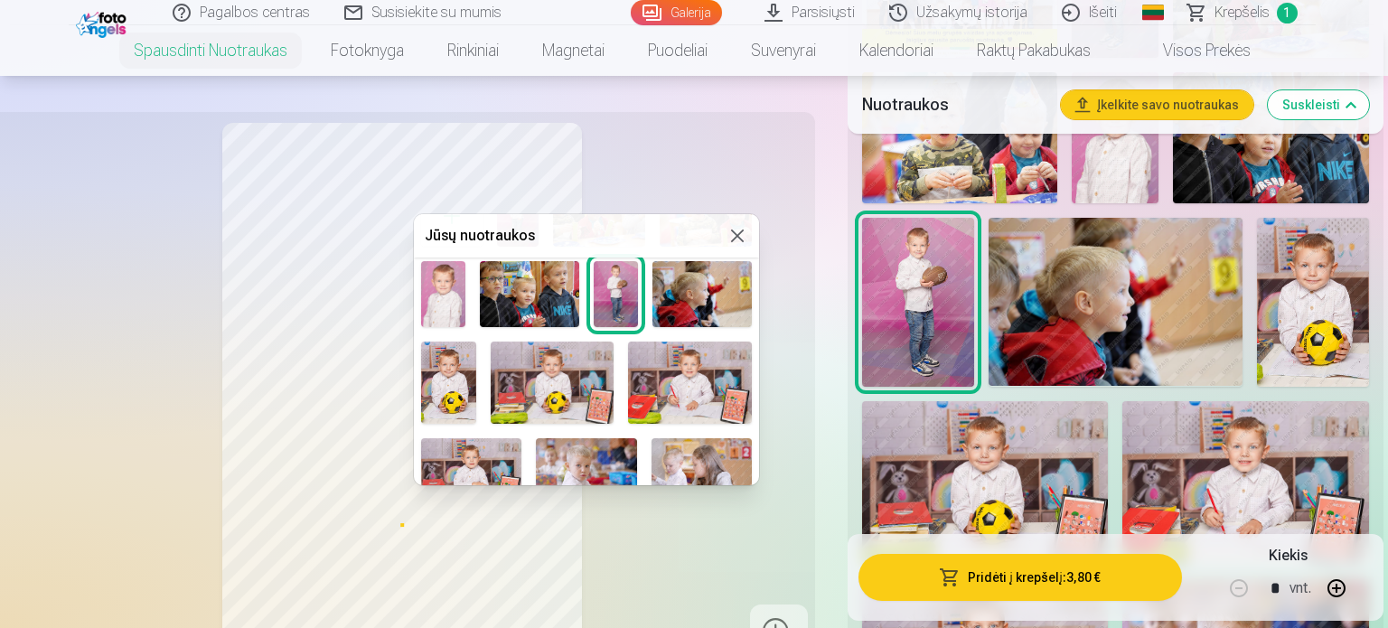
click at [625, 294] on img at bounding box center [616, 294] width 44 height 66
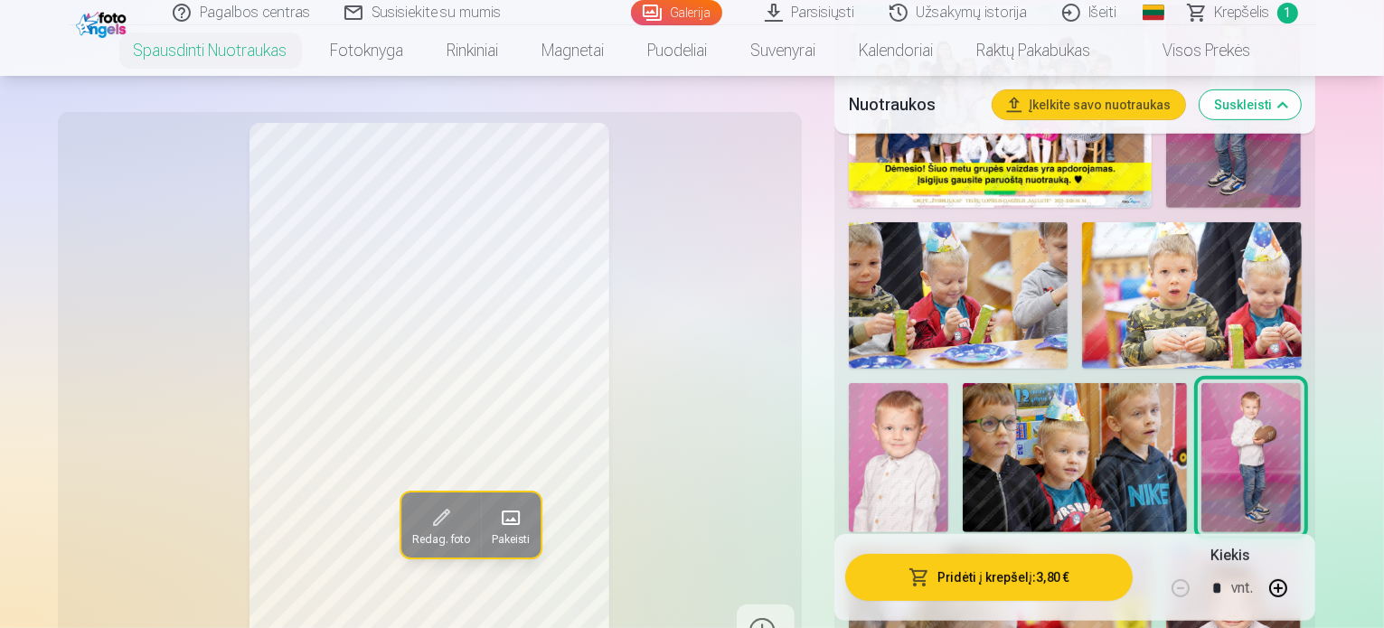
scroll to position [723, 0]
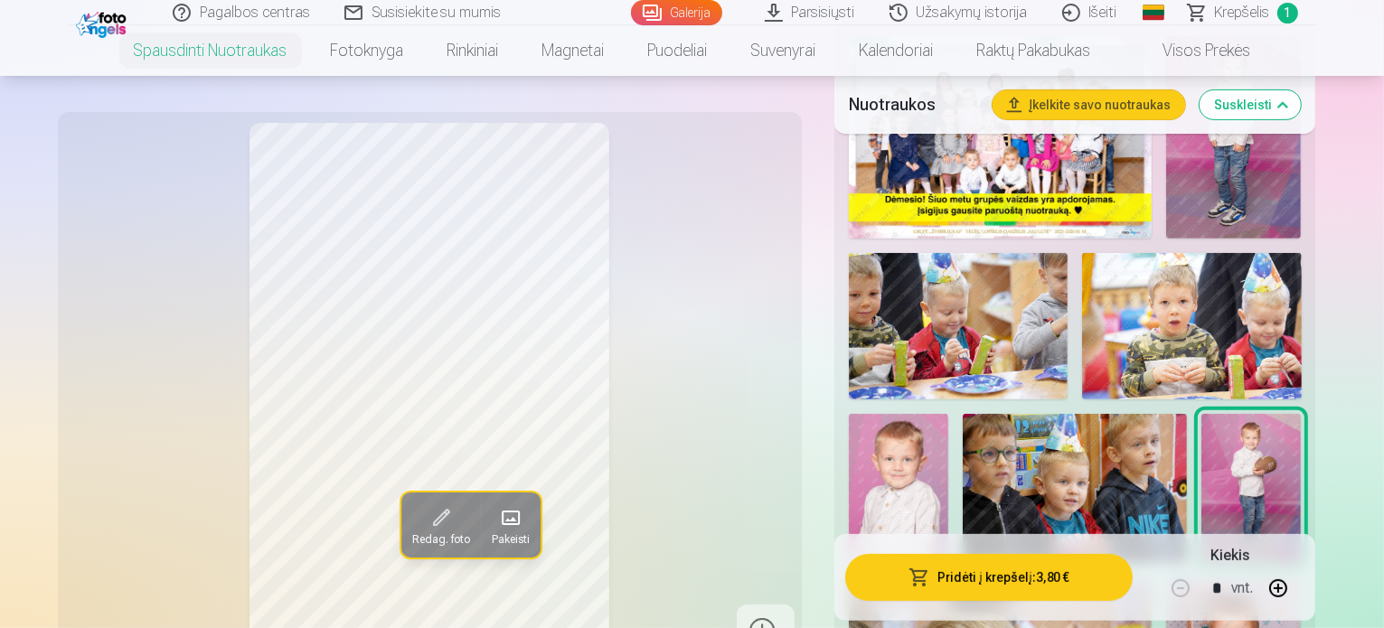
click at [495, 517] on span at bounding box center [509, 517] width 29 height 29
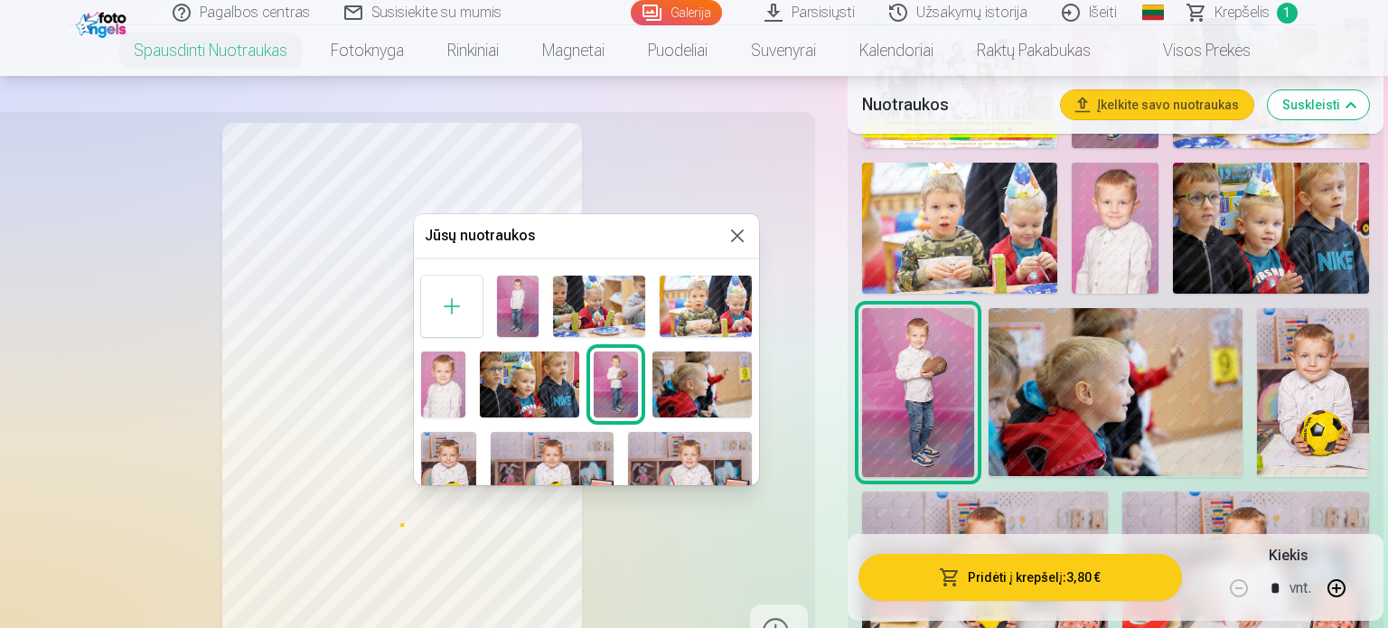
click at [517, 285] on img at bounding box center [517, 306] width 41 height 61
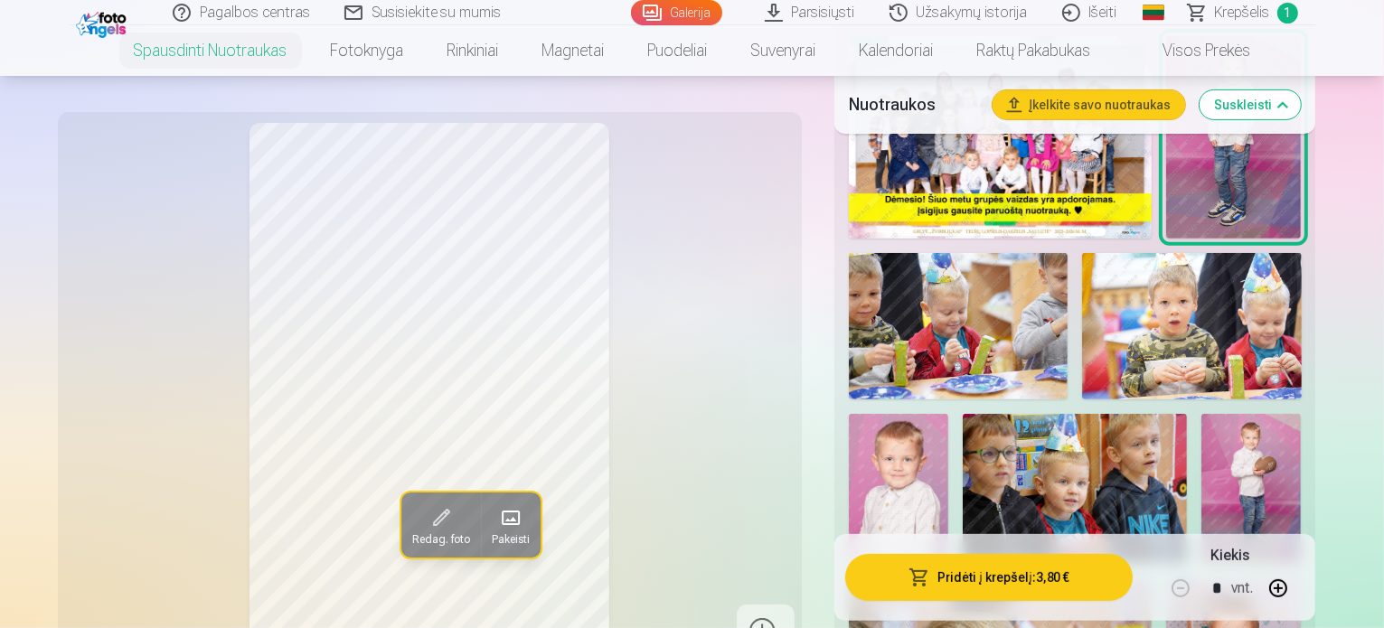
click at [676, 292] on div "Redag. foto Pakeisti" at bounding box center [430, 391] width 722 height 536
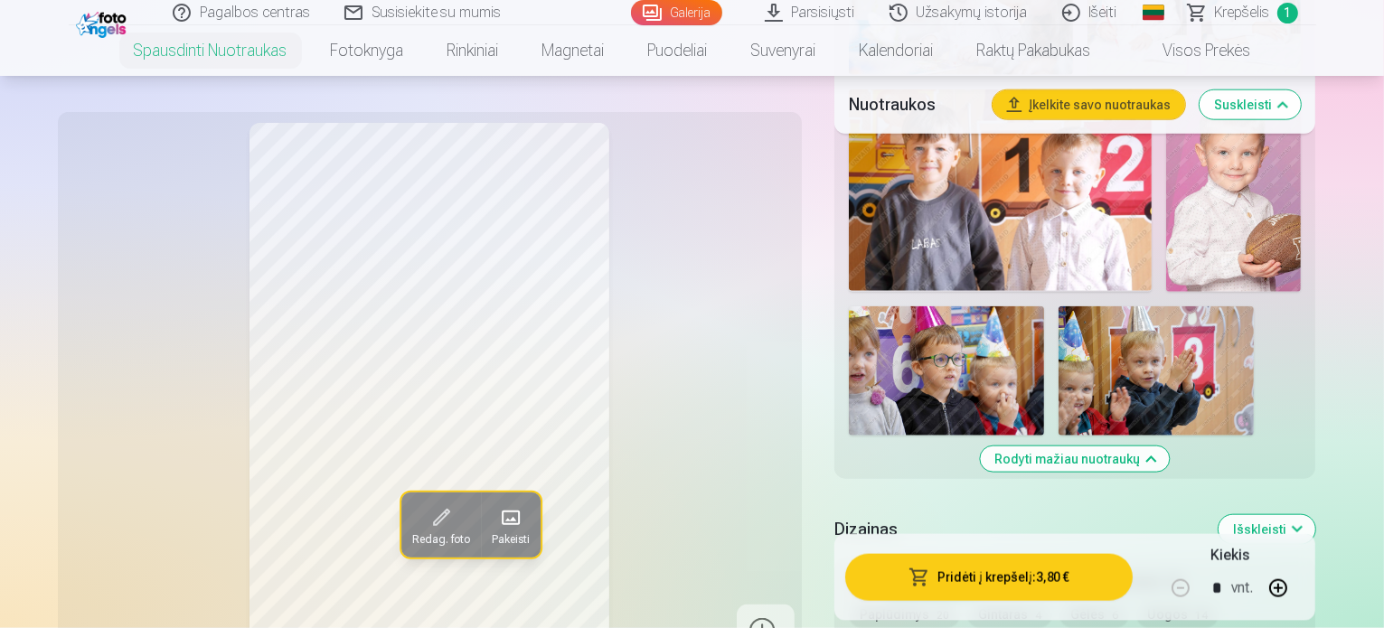
scroll to position [1536, 0]
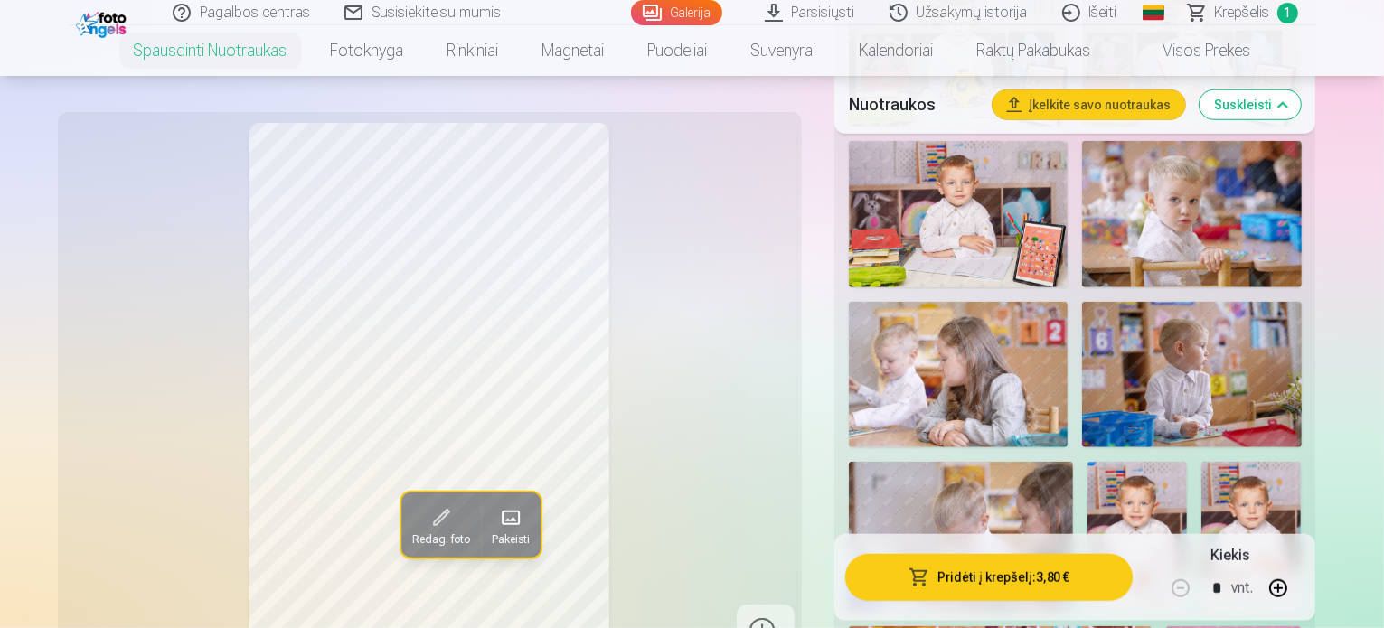
click at [1225, 14] on span "Krepšelis" at bounding box center [1242, 13] width 55 height 22
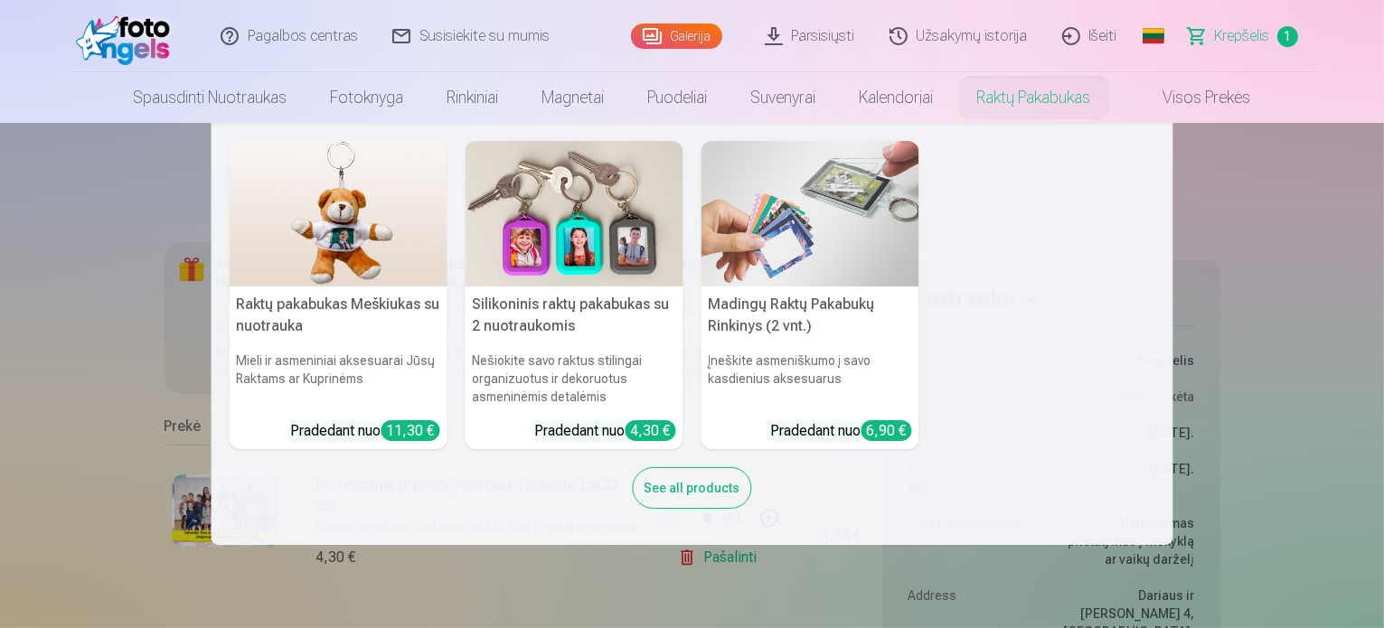
click at [727, 491] on div "See all products" at bounding box center [692, 488] width 119 height 42
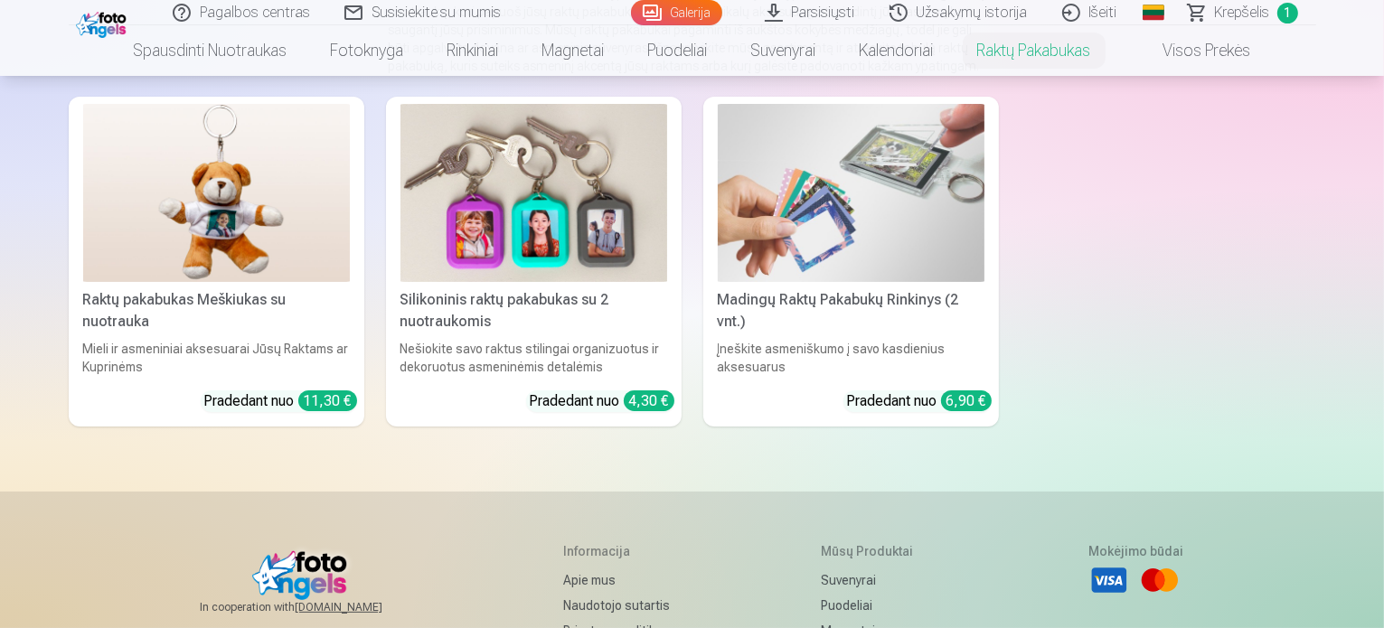
scroll to position [271, 0]
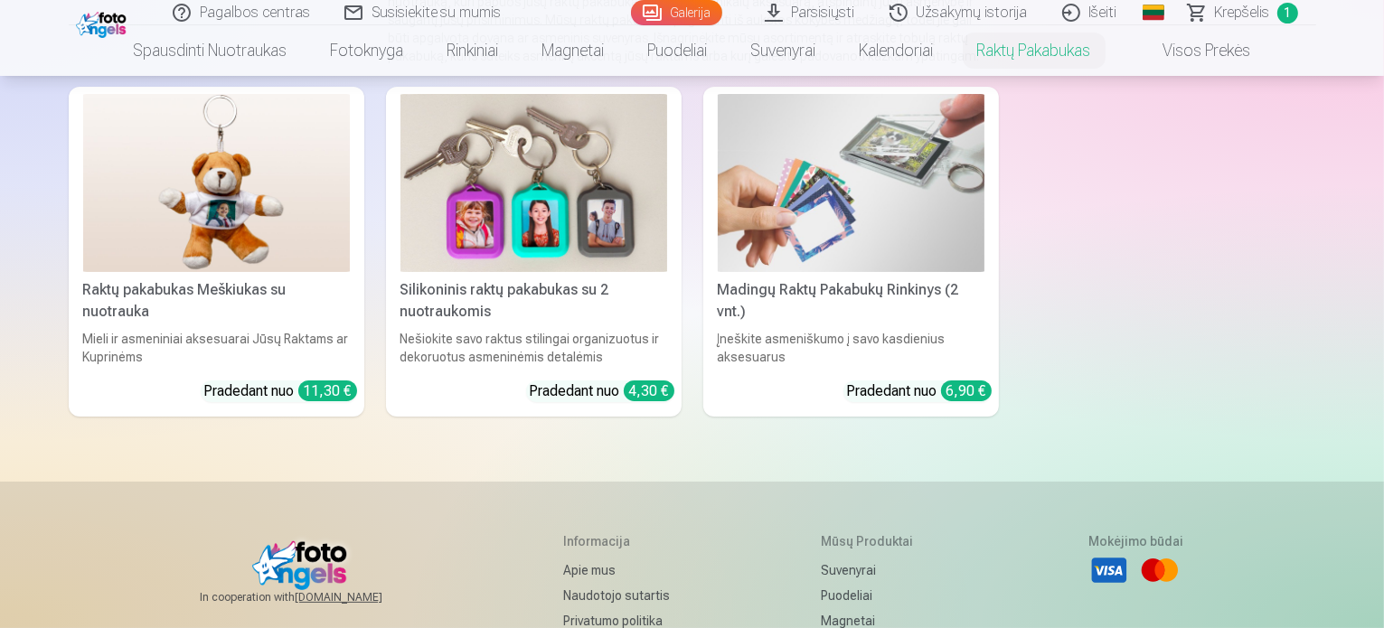
click at [561, 218] on img at bounding box center [533, 183] width 267 height 178
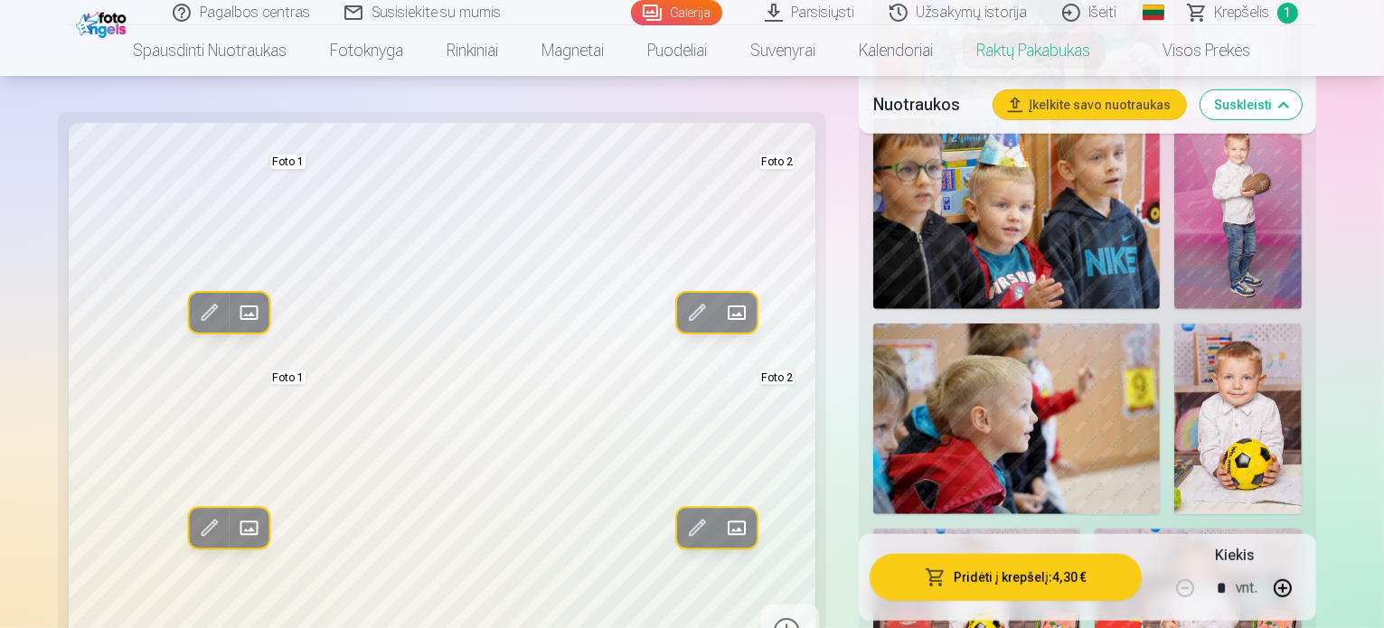
scroll to position [904, 0]
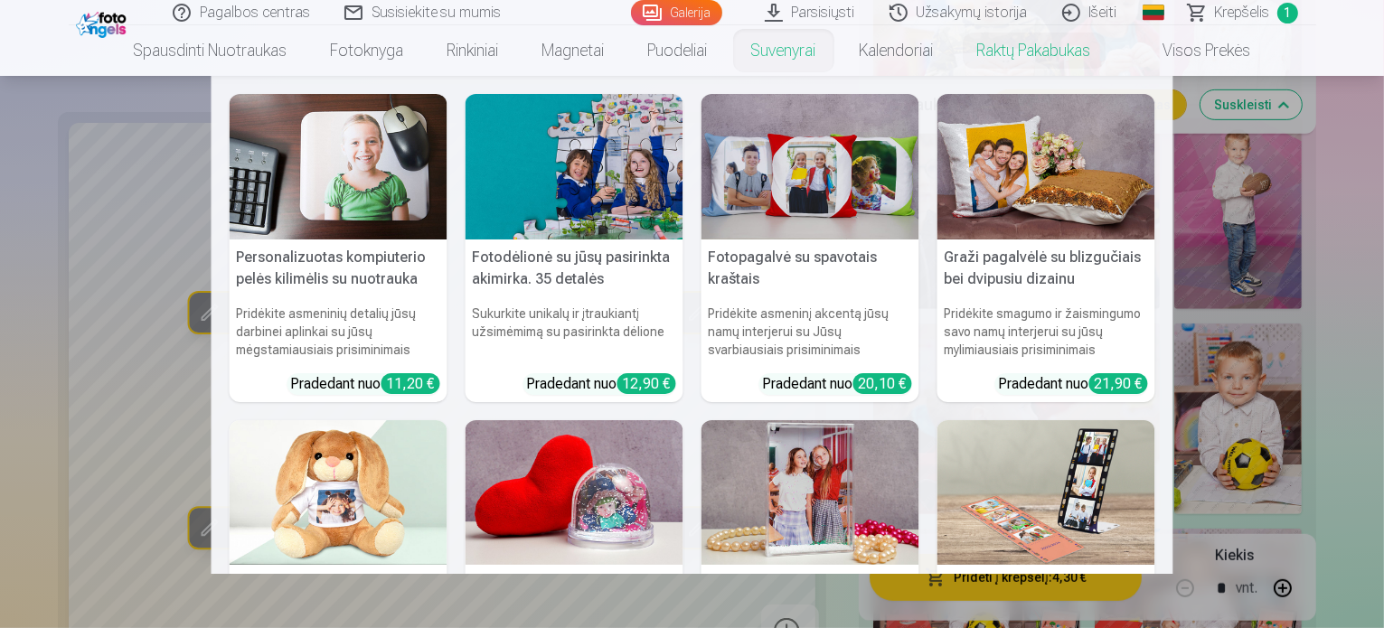
click at [770, 53] on link "Suvenyrai" at bounding box center [783, 50] width 108 height 51
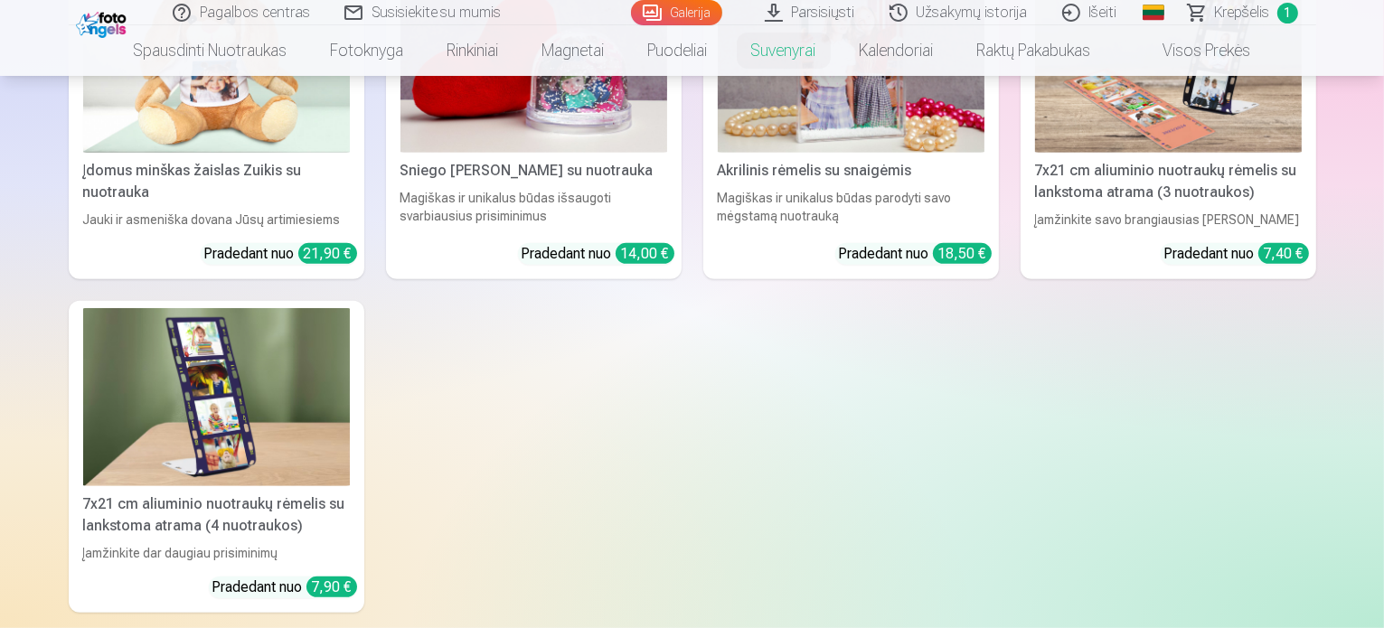
scroll to position [633, 0]
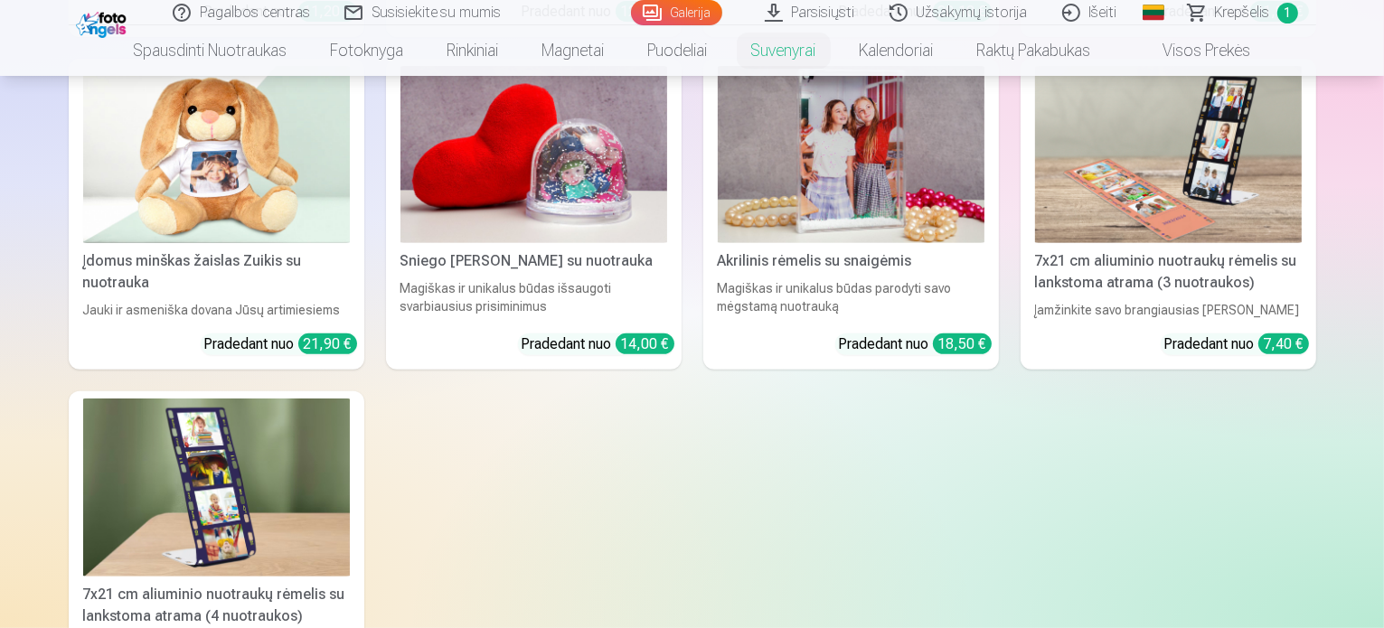
click at [530, 272] on div "Sniego [PERSON_NAME] su nuotrauka" at bounding box center [533, 261] width 281 height 22
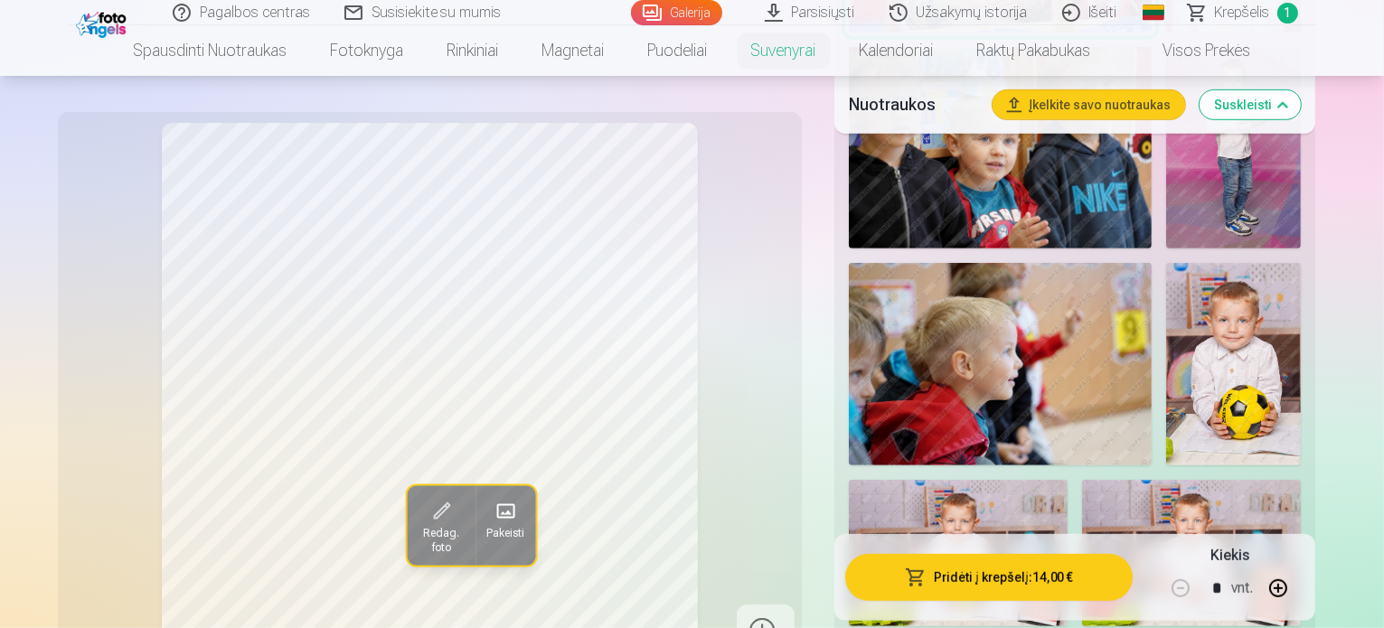
scroll to position [813, 0]
